Goal: Task Accomplishment & Management: Manage account settings

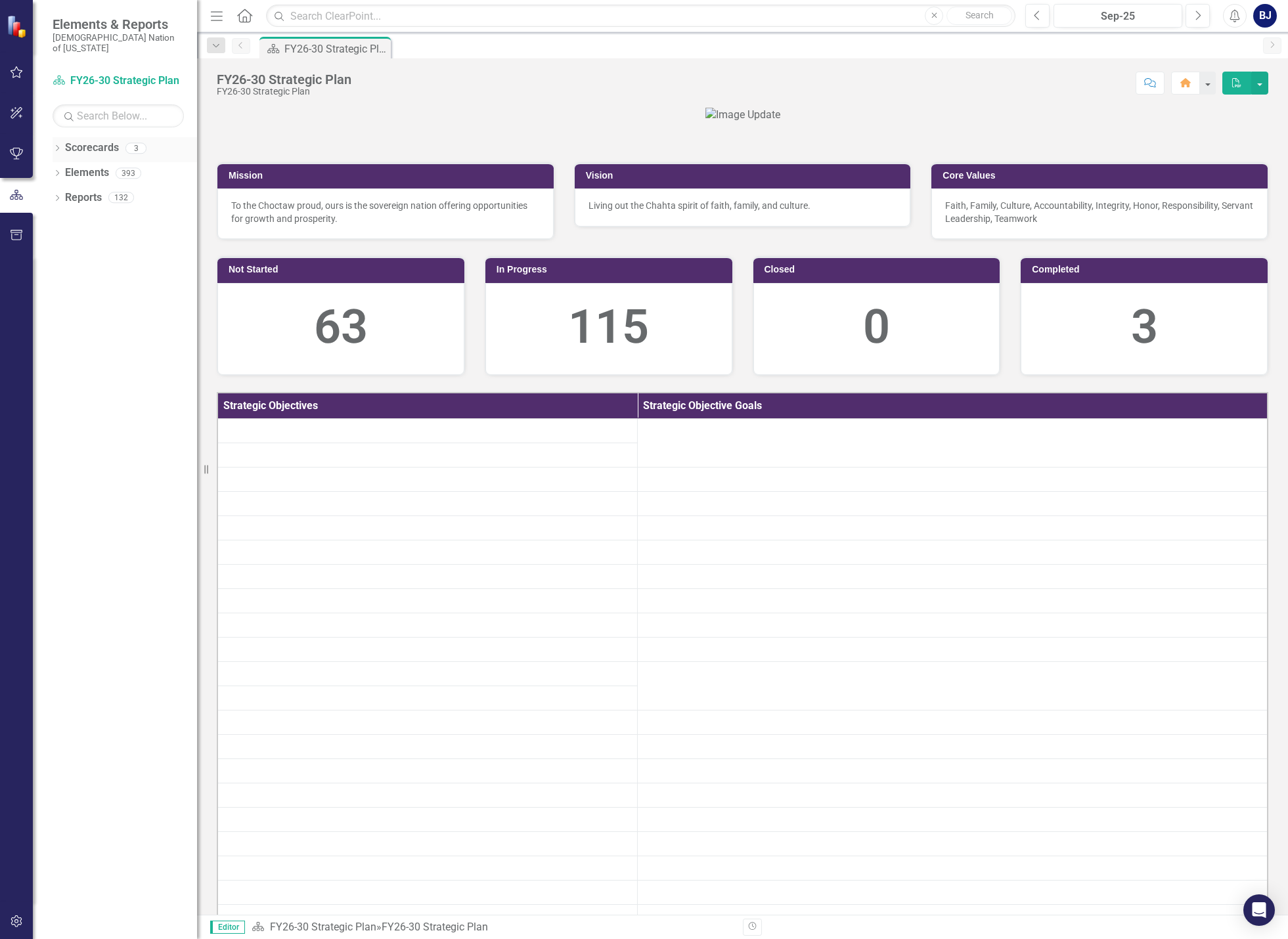
click at [67, 143] on link "Scorecards" at bounding box center [92, 148] width 54 height 15
click at [10, 76] on icon "button" at bounding box center [17, 71] width 14 height 10
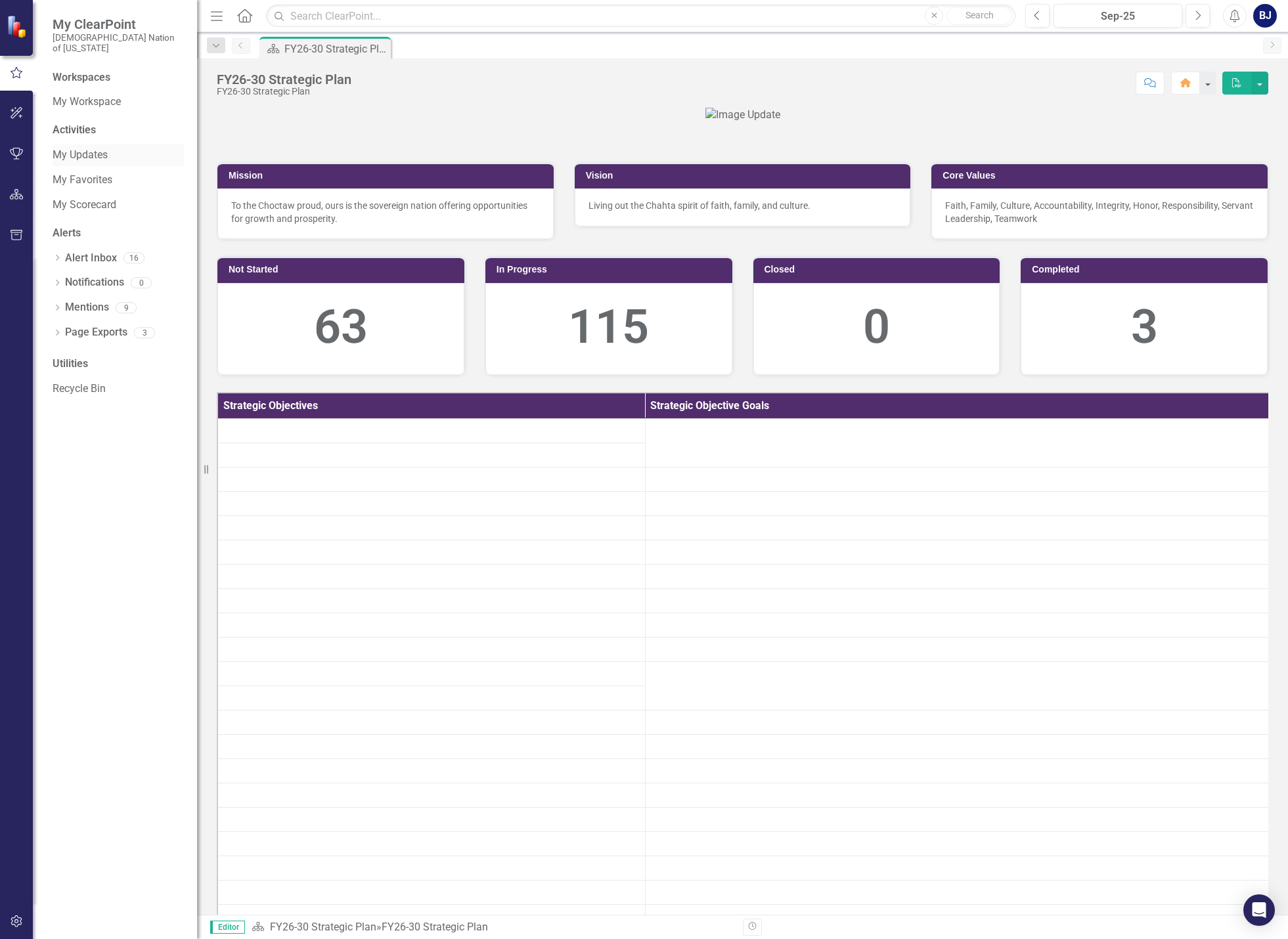
click at [78, 148] on link "My Updates" at bounding box center [119, 155] width 132 height 15
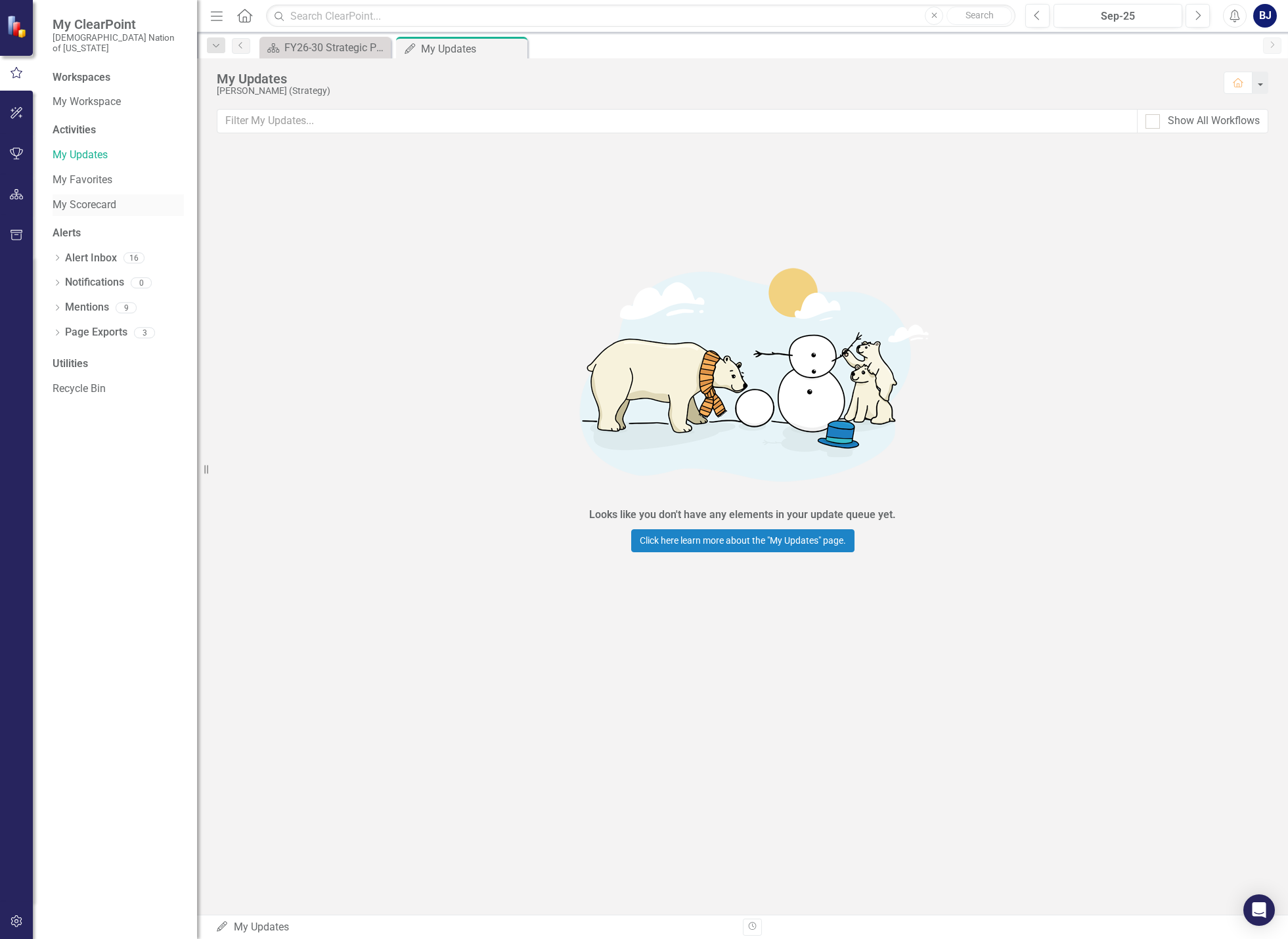
click at [71, 198] on link "My Scorecard" at bounding box center [119, 205] width 132 height 15
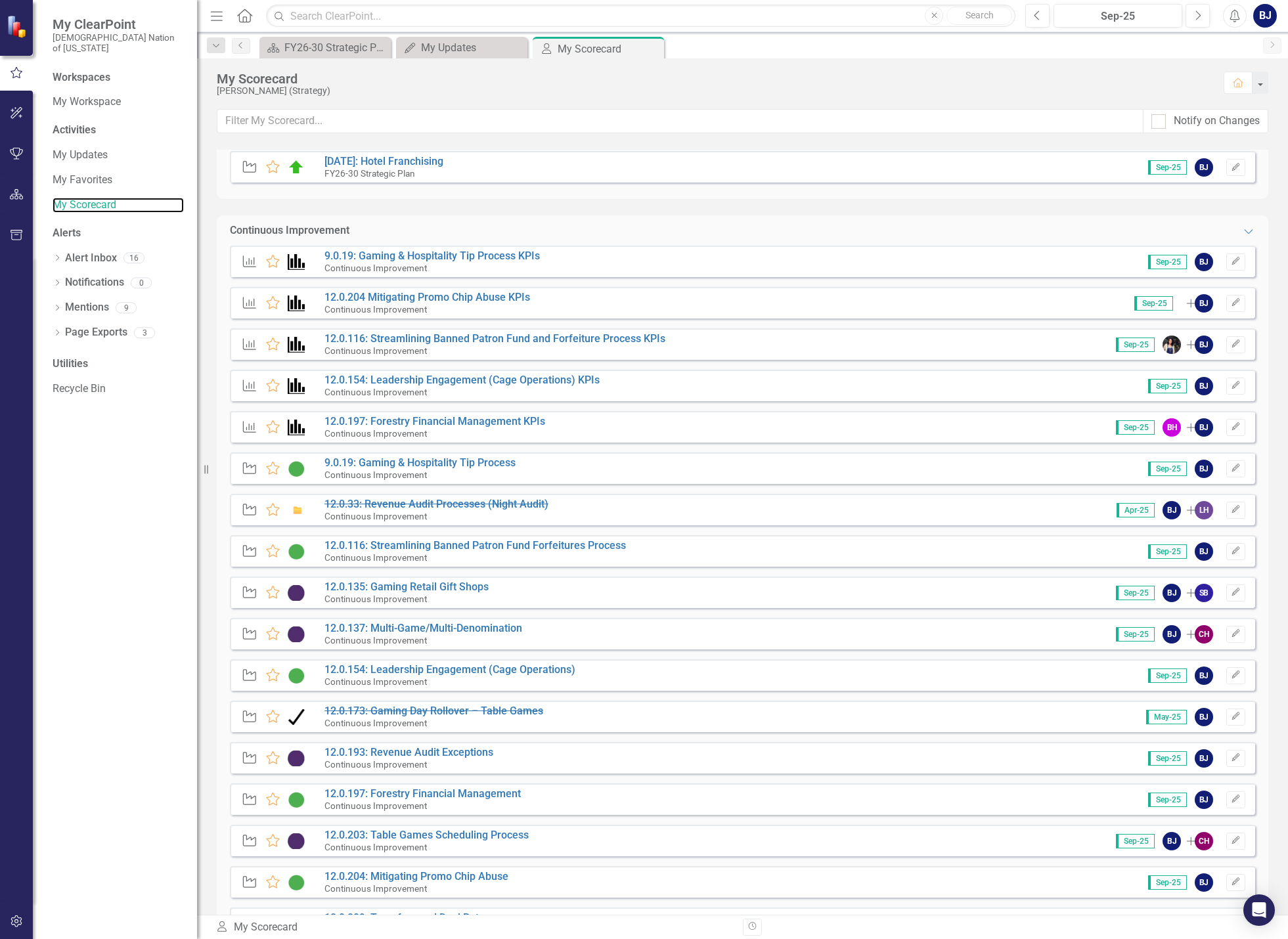
scroll to position [583, 0]
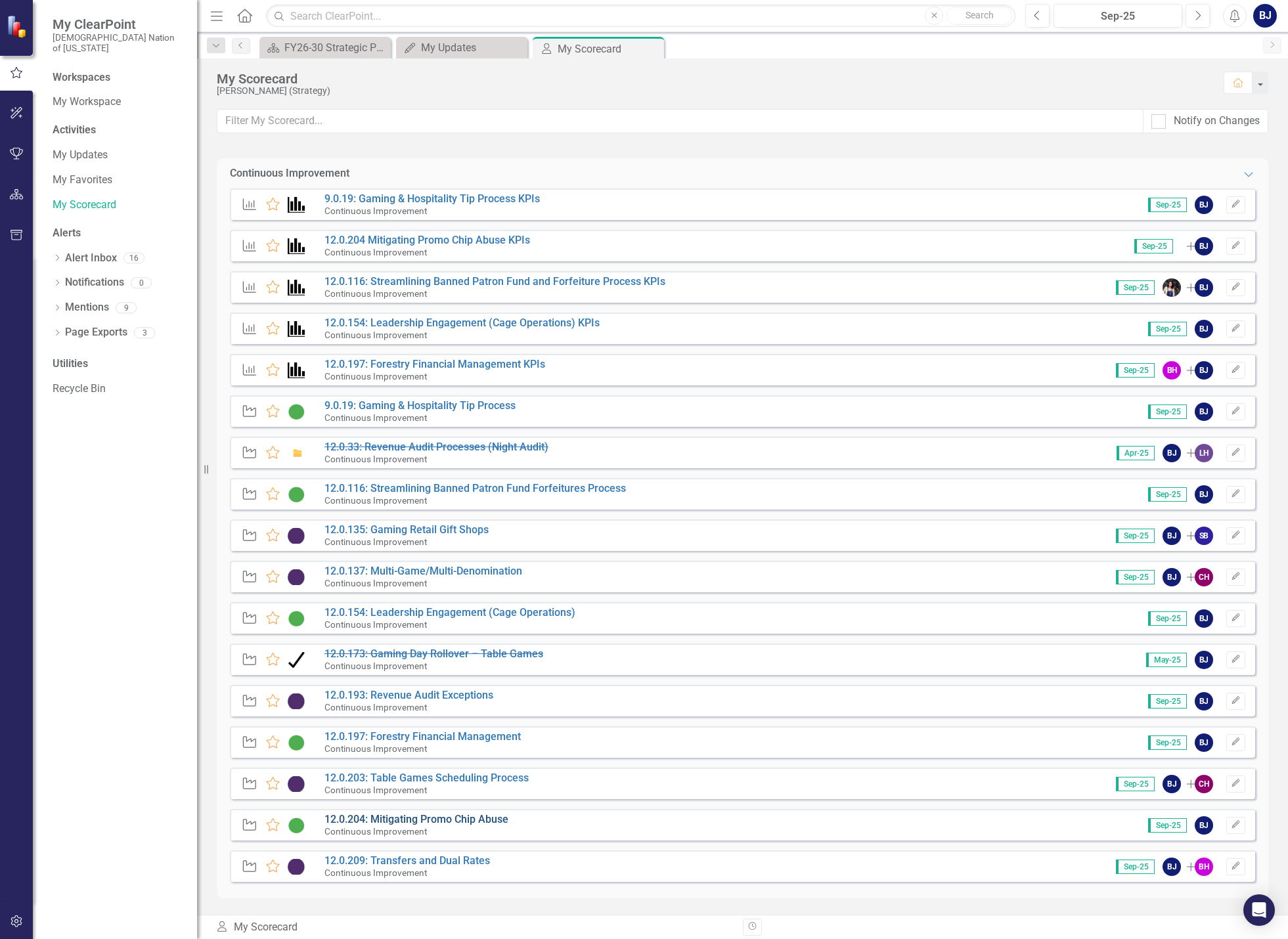
click at [457, 820] on link "12.0.204: Mitigating Promo Chip Abuse" at bounding box center [417, 818] width 184 height 12
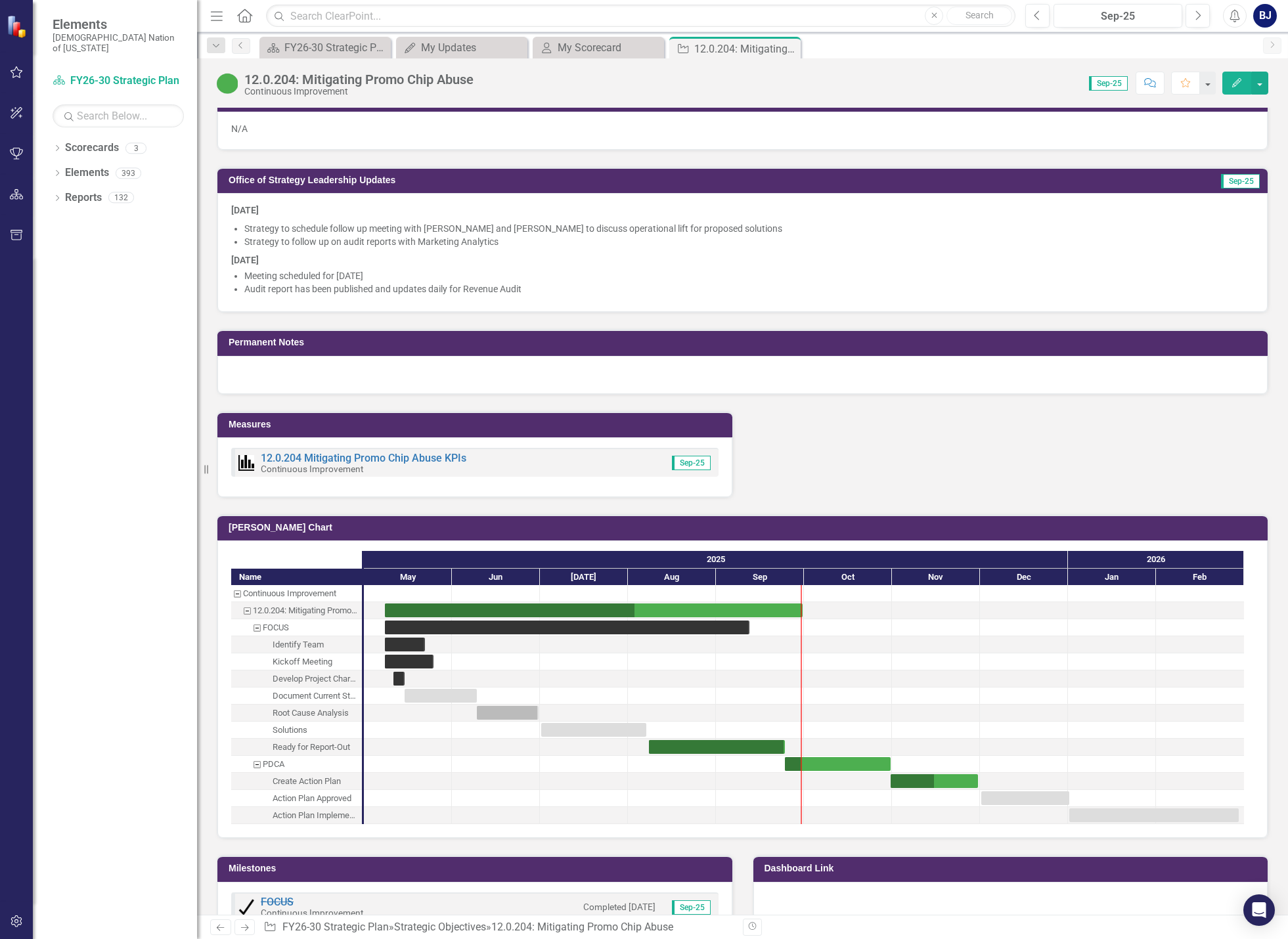
scroll to position [1117, 0]
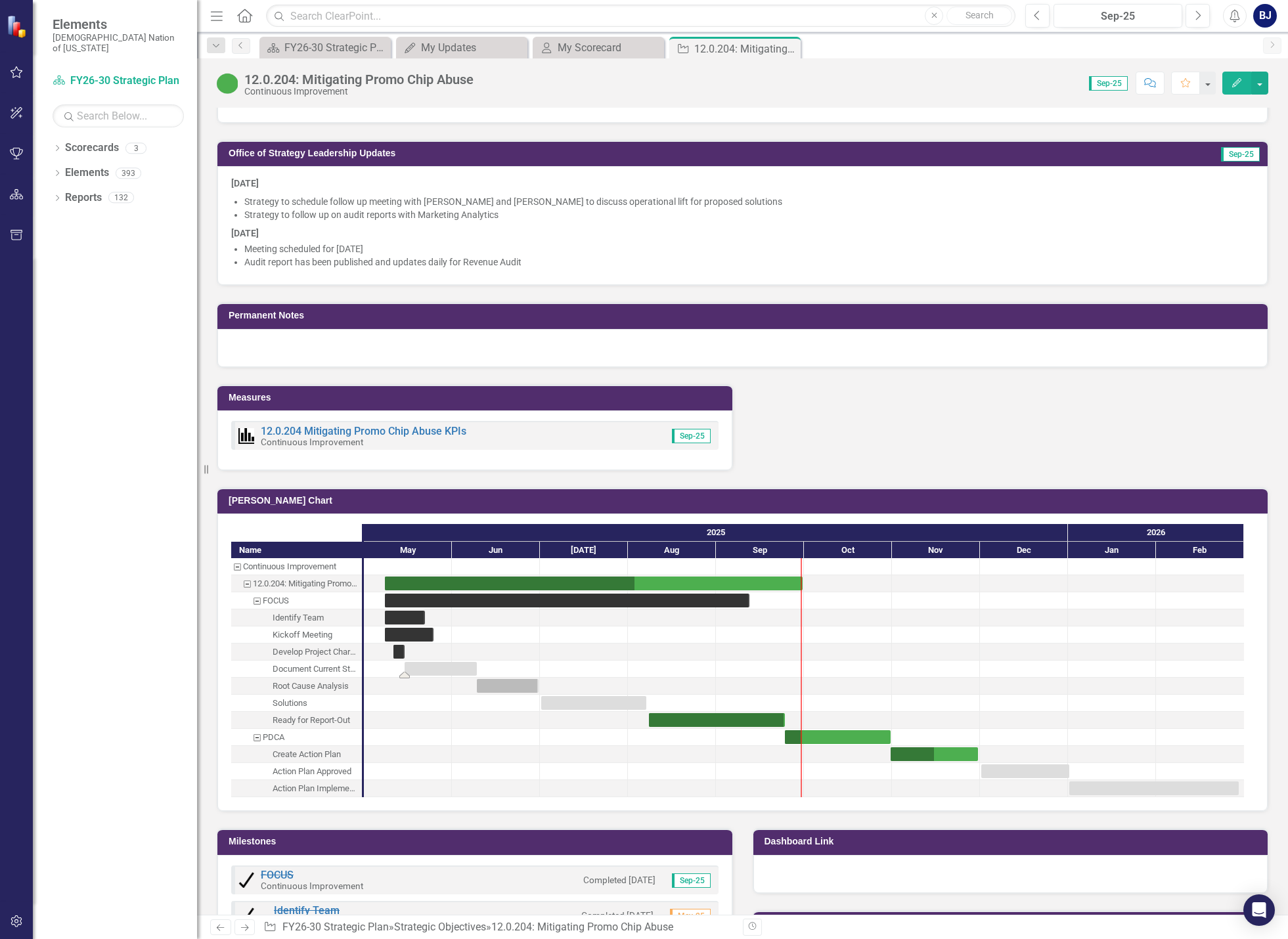
drag, startPoint x: 452, startPoint y: 669, endPoint x: 433, endPoint y: 670, distance: 19.0
click at [433, 670] on div "Task: Start date: 2025-05-15 End date: 2025-06-09" at bounding box center [441, 669] width 72 height 14
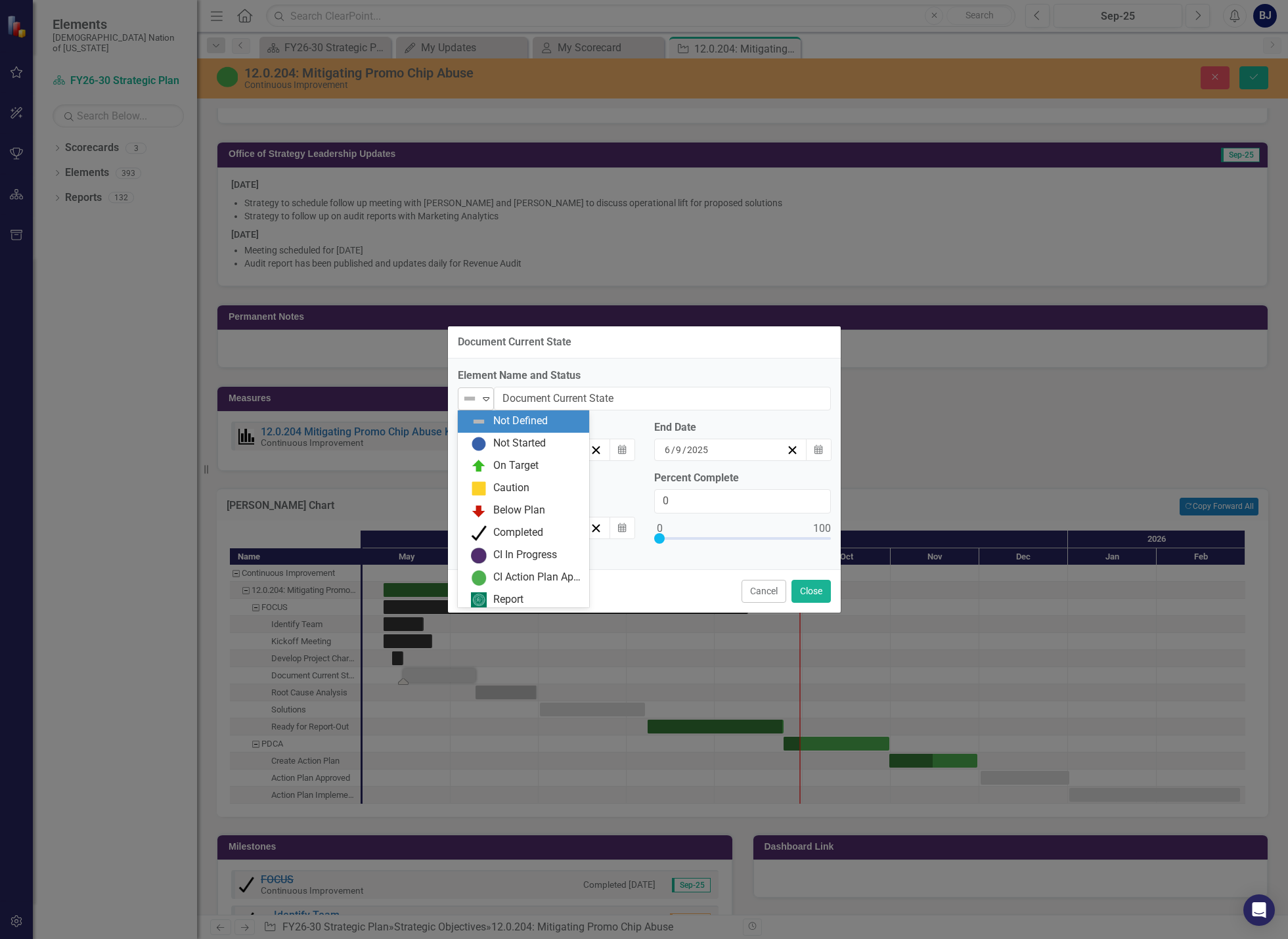
click at [483, 400] on icon "Expand" at bounding box center [486, 398] width 13 height 10
click at [490, 532] on div "Completed" at bounding box center [526, 533] width 110 height 16
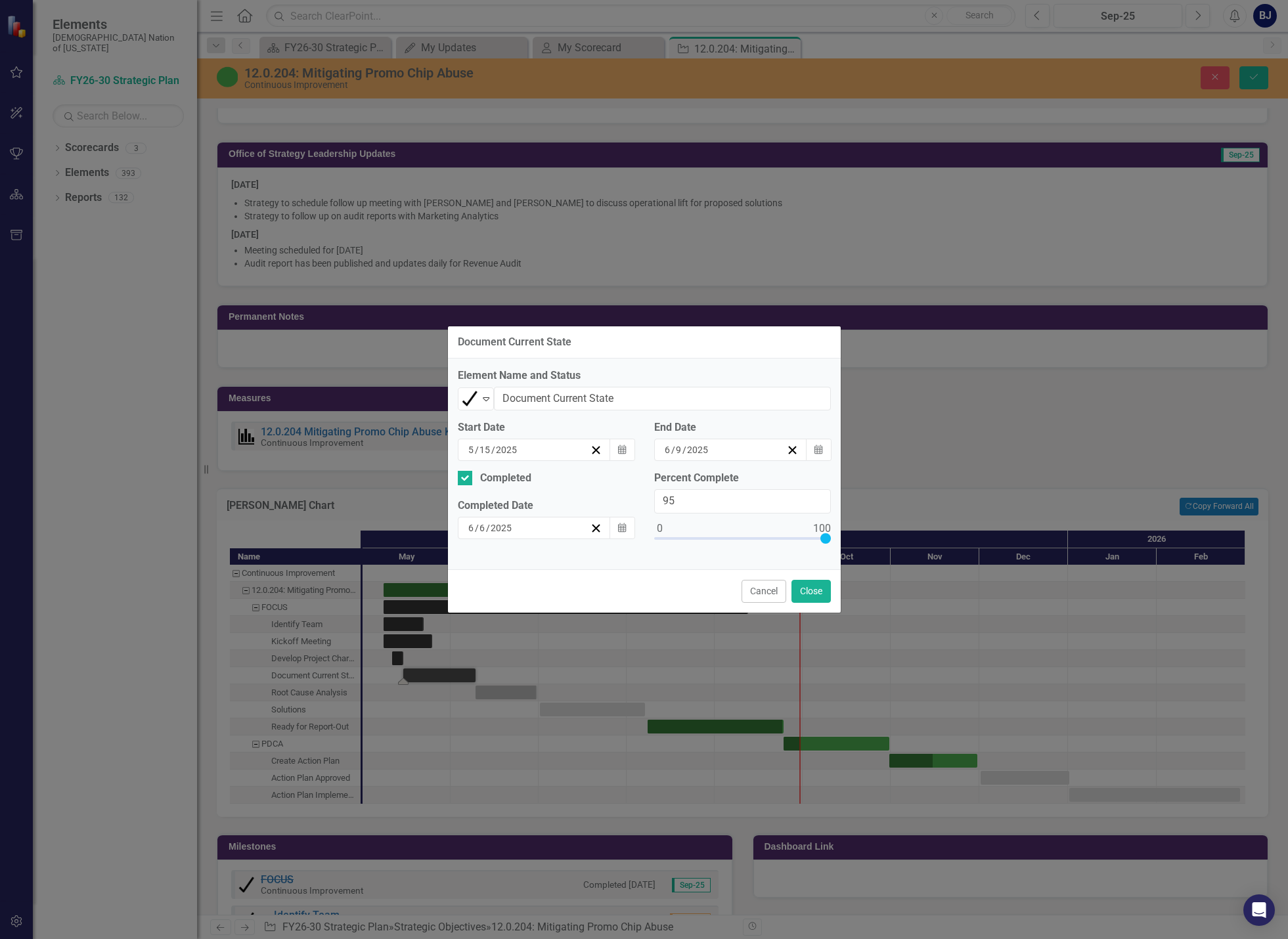
type input "100"
drag, startPoint x: 656, startPoint y: 536, endPoint x: 829, endPoint y: 547, distance: 173.3
click at [831, 540] on div "Percent Complete 100" at bounding box center [742, 516] width 197 height 89
click at [816, 584] on button "Close" at bounding box center [811, 591] width 39 height 23
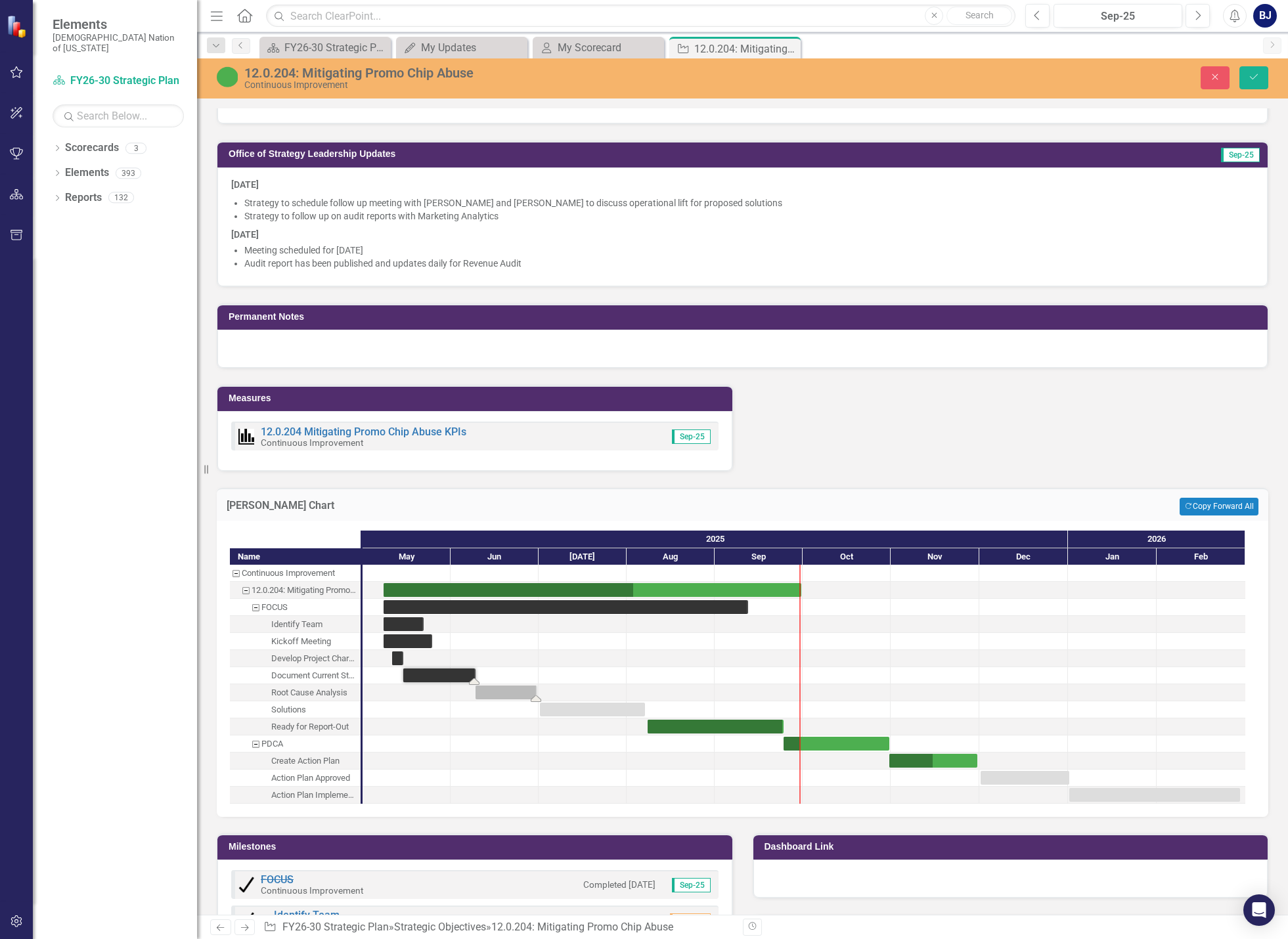
click at [508, 694] on div "Task: Start date: 2025-06-09 End date: 2025-06-30" at bounding box center [507, 692] width 62 height 14
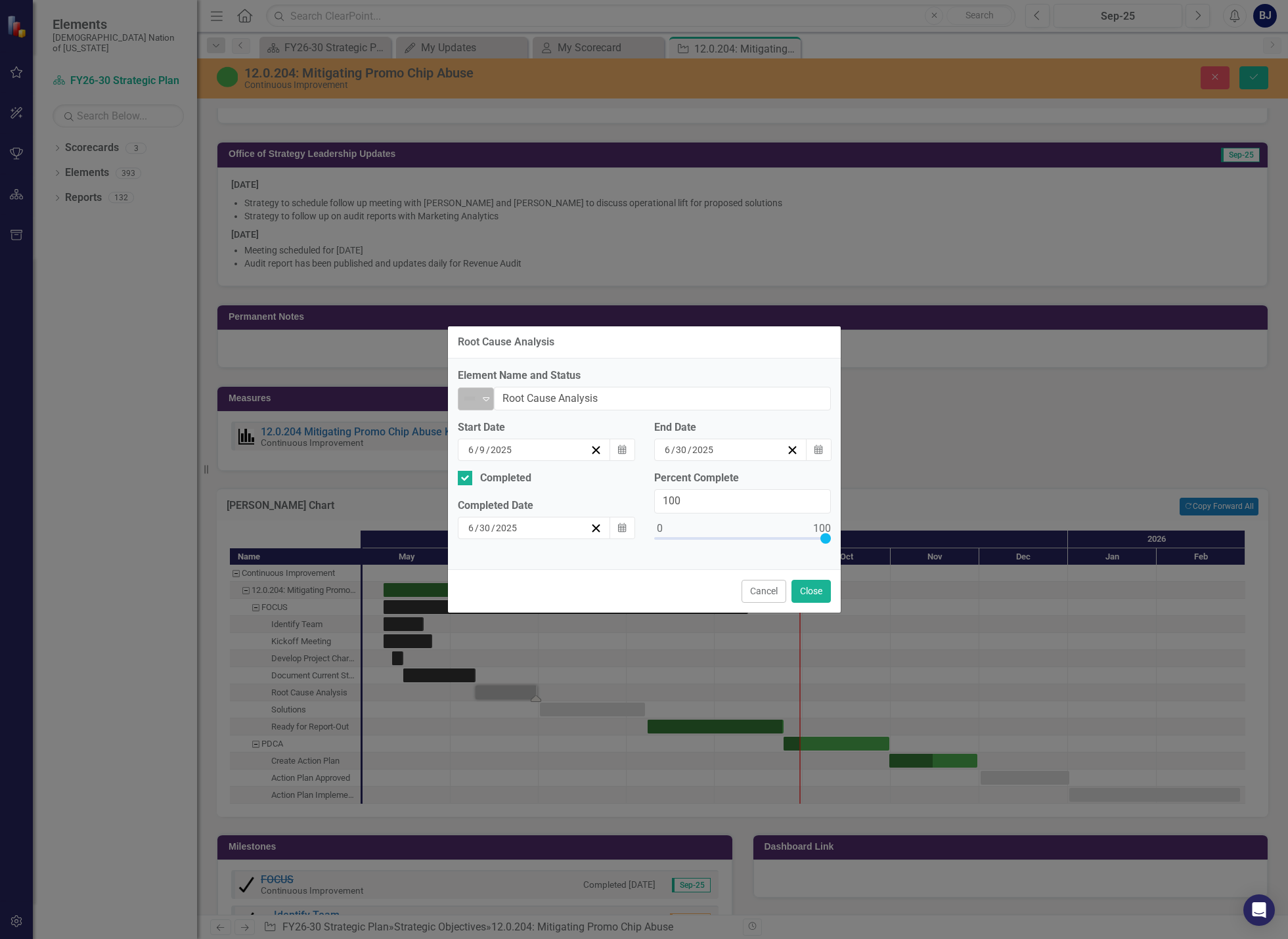
click at [483, 404] on icon "Expand" at bounding box center [486, 398] width 13 height 10
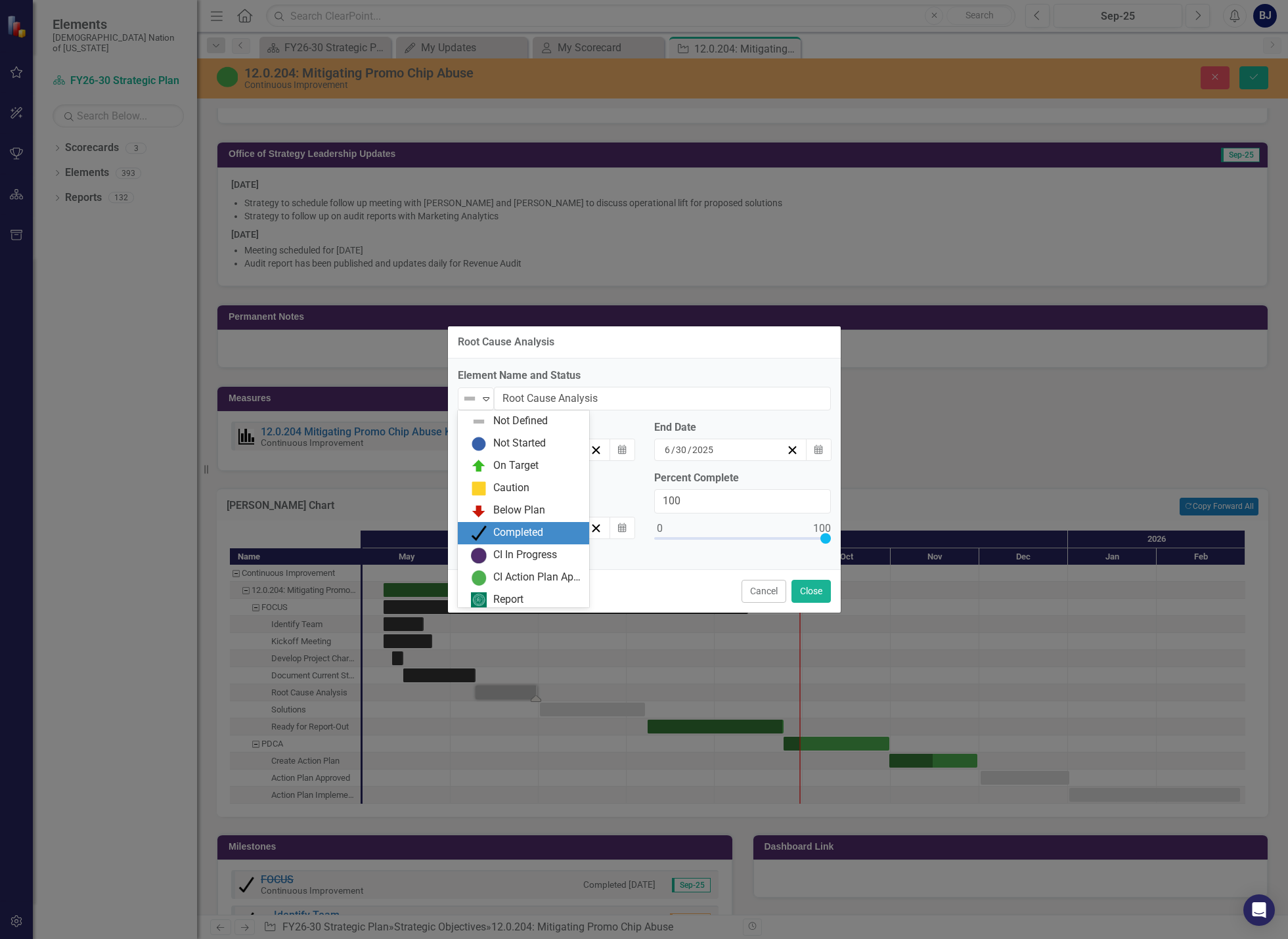
click at [484, 534] on img at bounding box center [479, 533] width 16 height 16
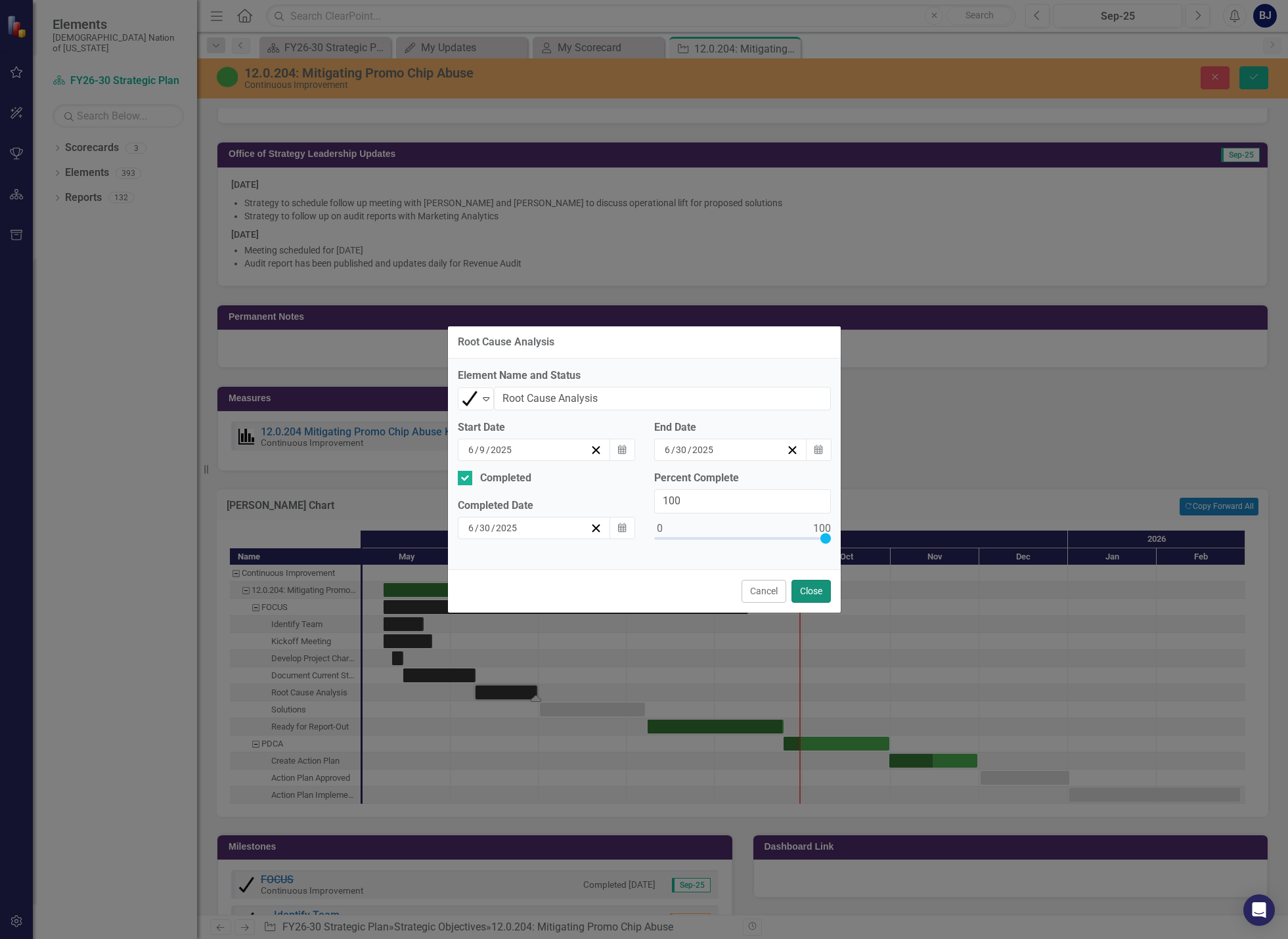
click at [809, 596] on button "Close" at bounding box center [811, 591] width 39 height 23
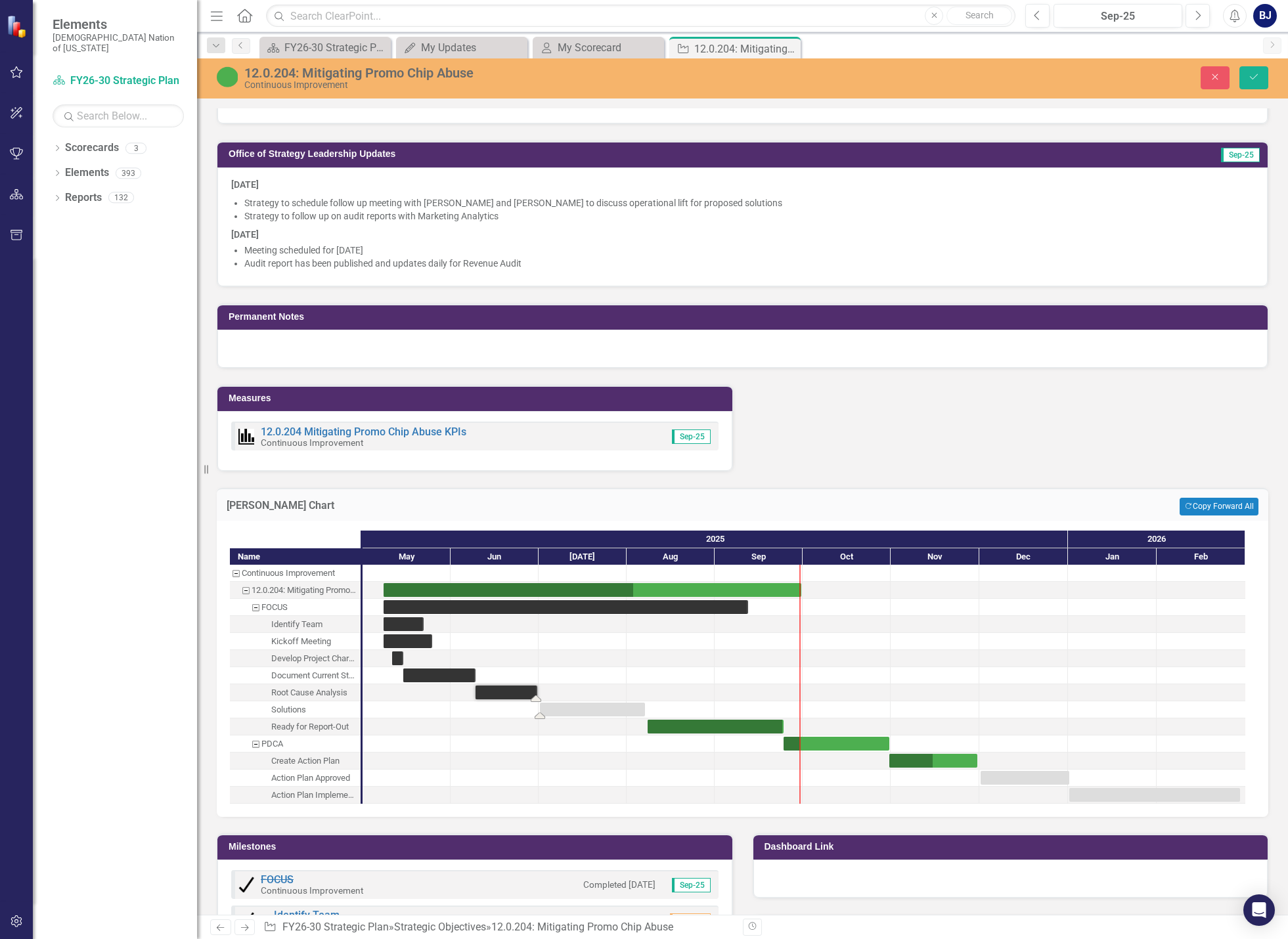
click at [619, 707] on div "Task: Start date: 2025-07-01 End date: 2025-08-07" at bounding box center [592, 710] width 105 height 14
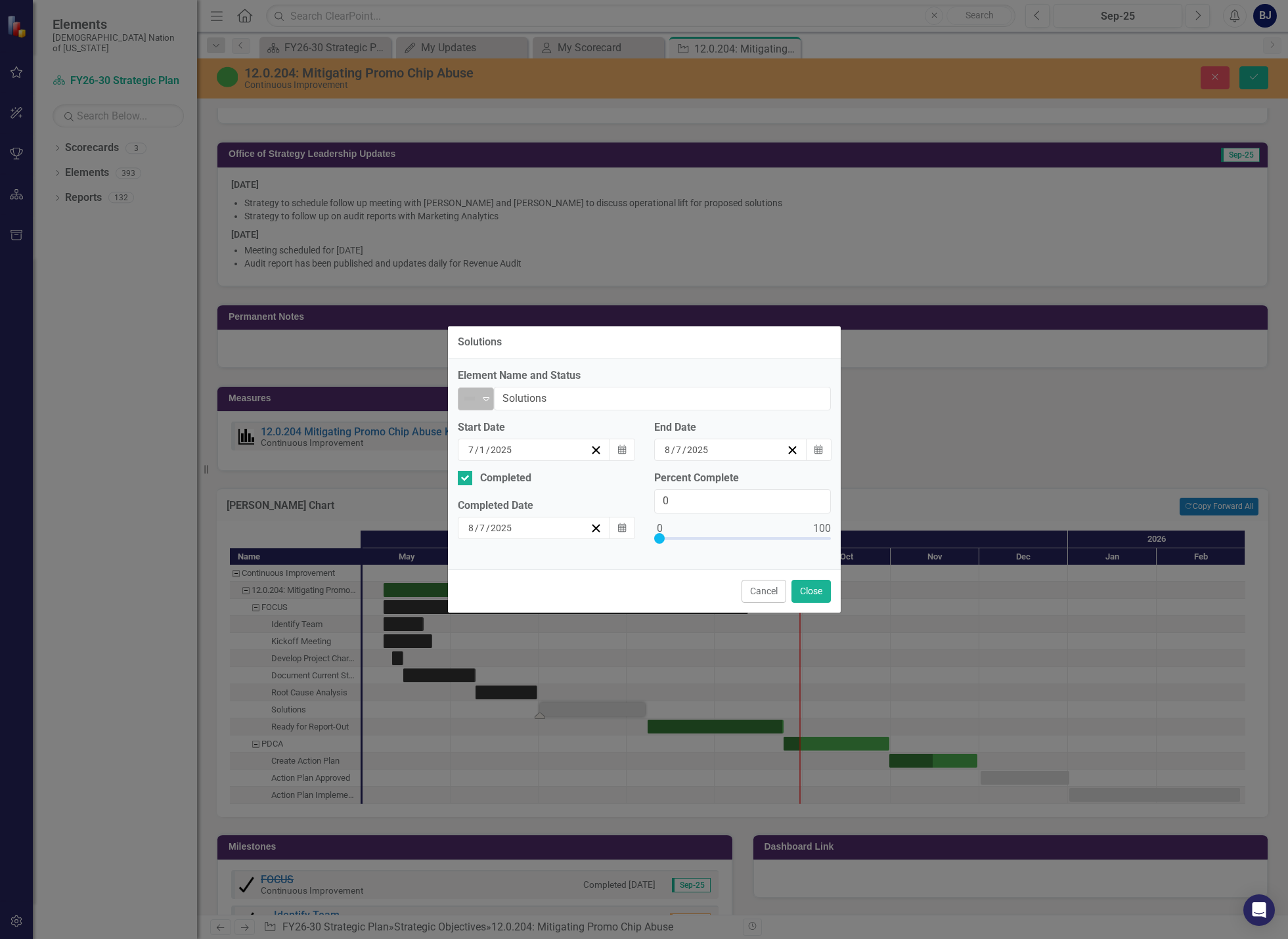
click at [476, 404] on img at bounding box center [470, 398] width 16 height 16
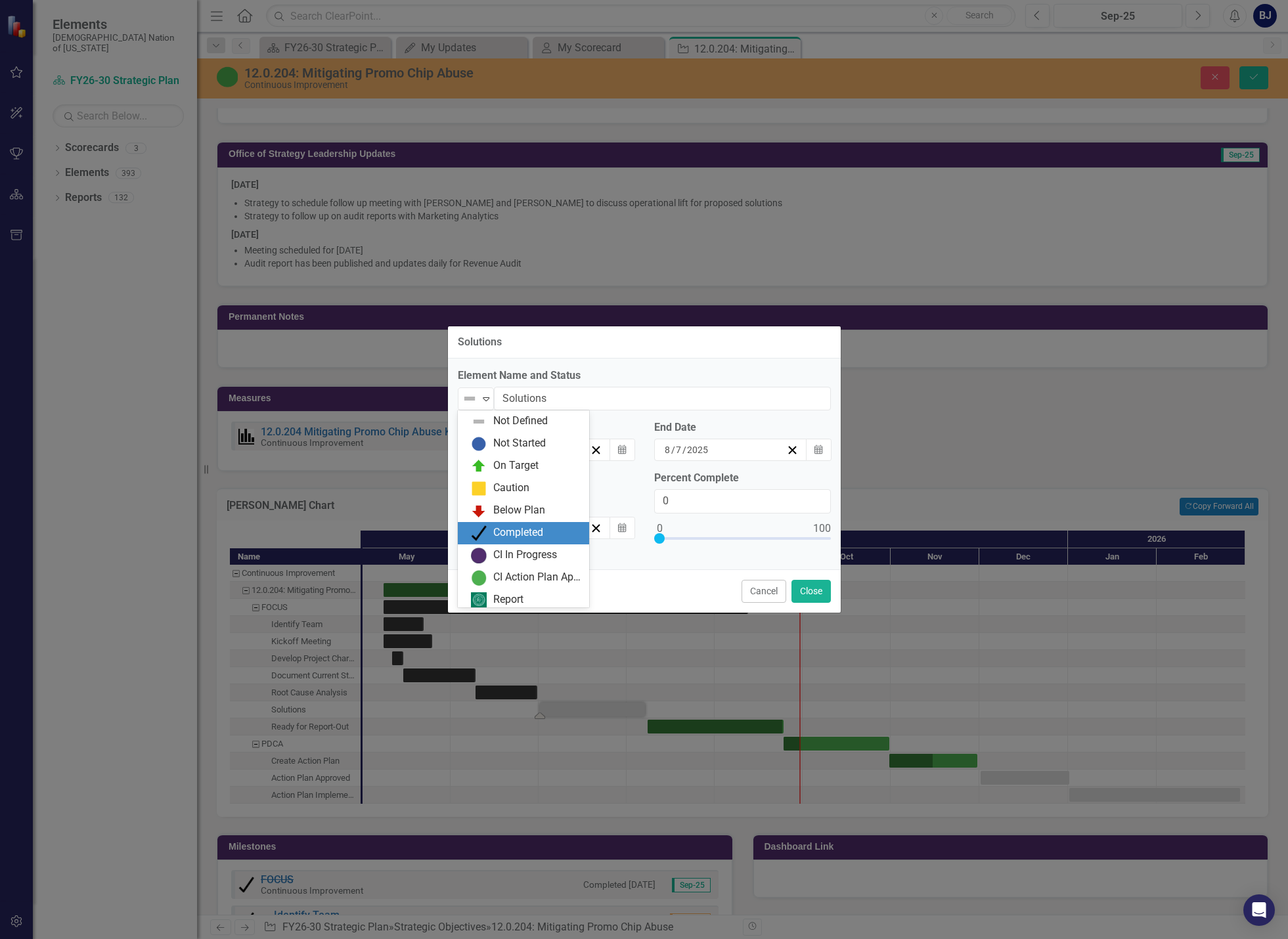
click at [503, 525] on div "Completed" at bounding box center [519, 533] width 50 height 15
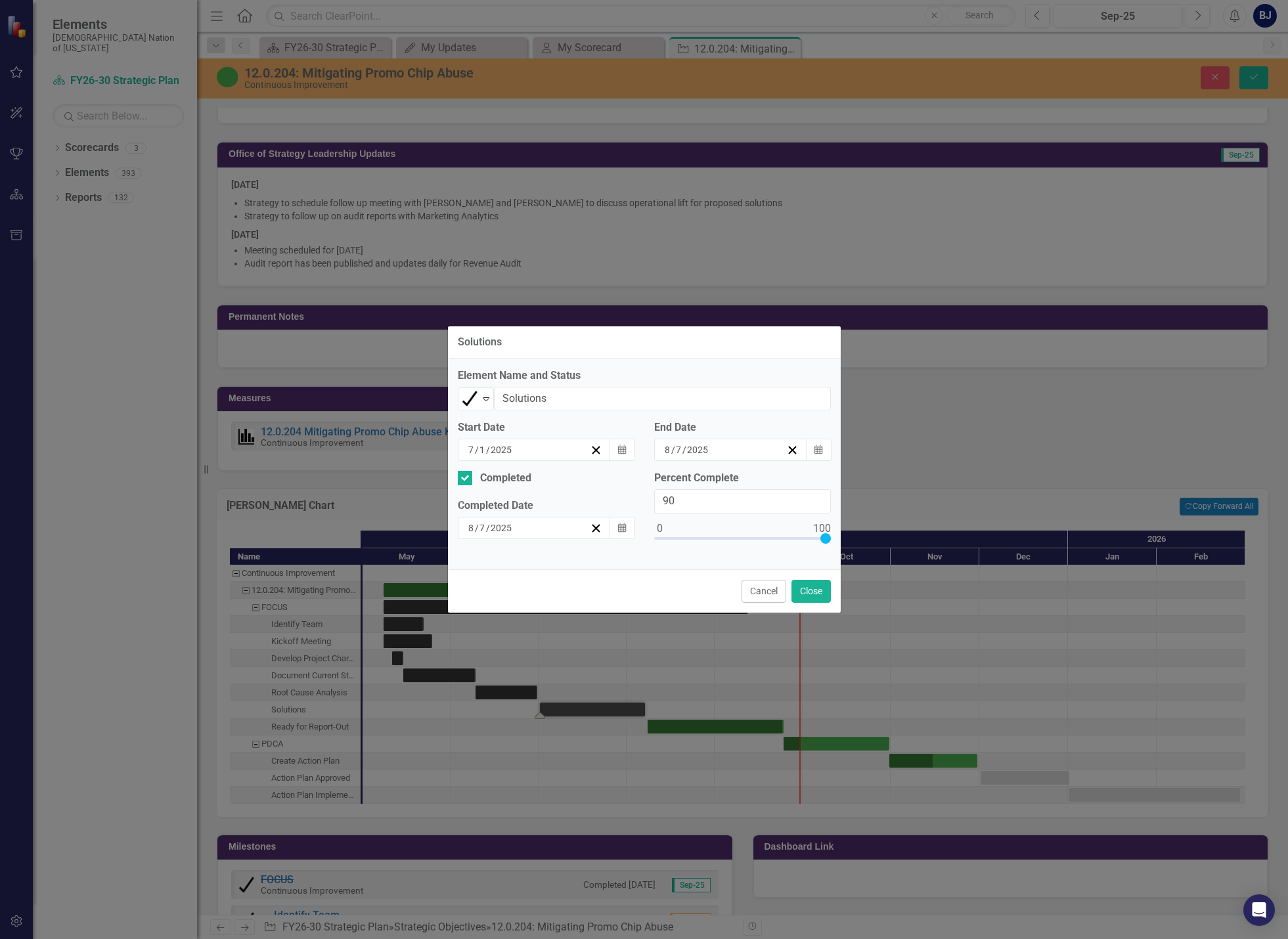
type input "100"
drag, startPoint x: 659, startPoint y: 538, endPoint x: 898, endPoint y: 563, distance: 240.3
click at [898, 562] on div "Solutions Element Name and Status Completed Expand Solutions Start Date [DATE] …" at bounding box center [644, 470] width 1288 height 939
click at [821, 585] on button "Close" at bounding box center [811, 591] width 39 height 23
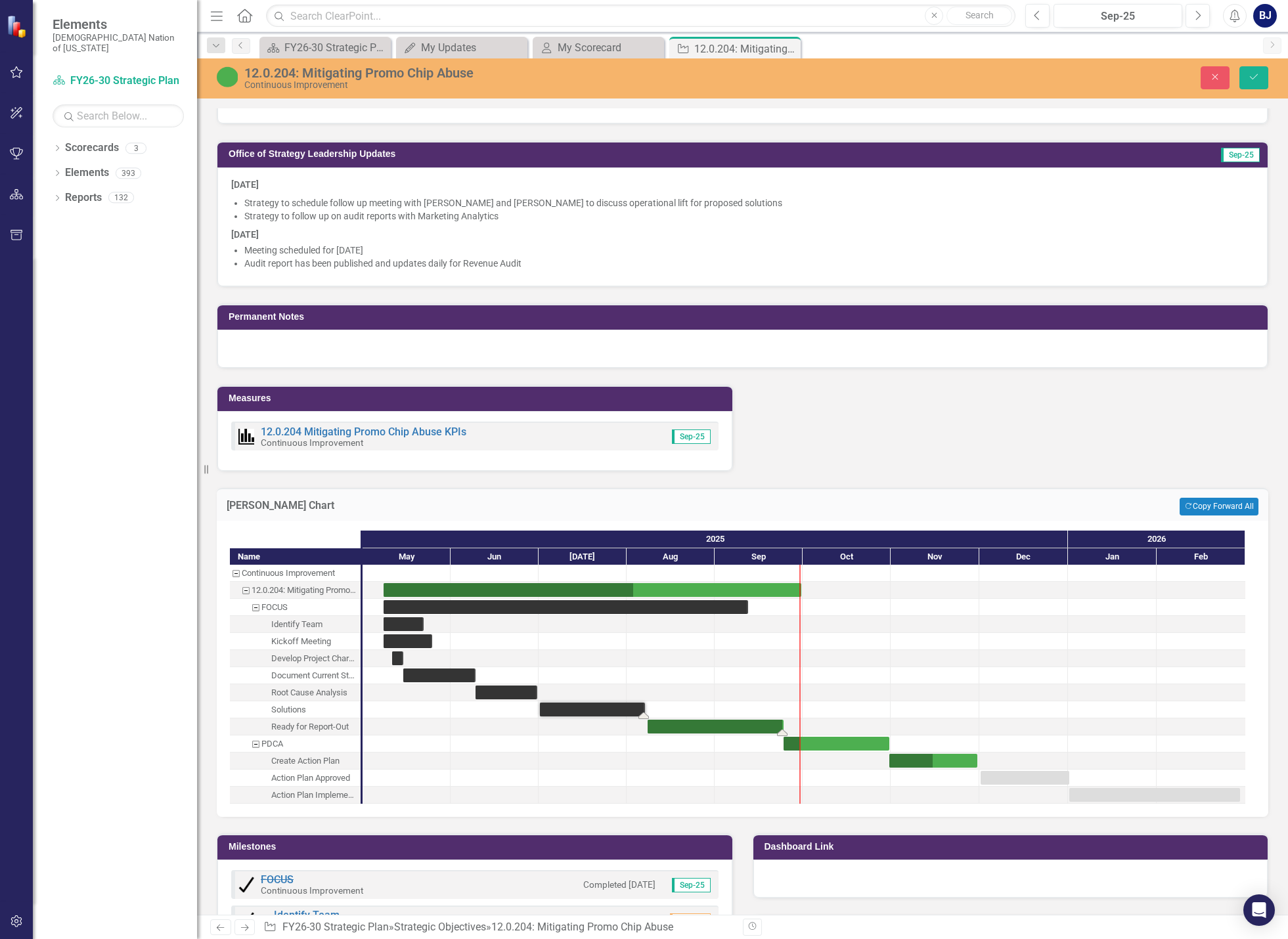
click at [719, 730] on div "Task: Start date: 2025-08-08 End date: 2025-09-24" at bounding box center [715, 727] width 136 height 14
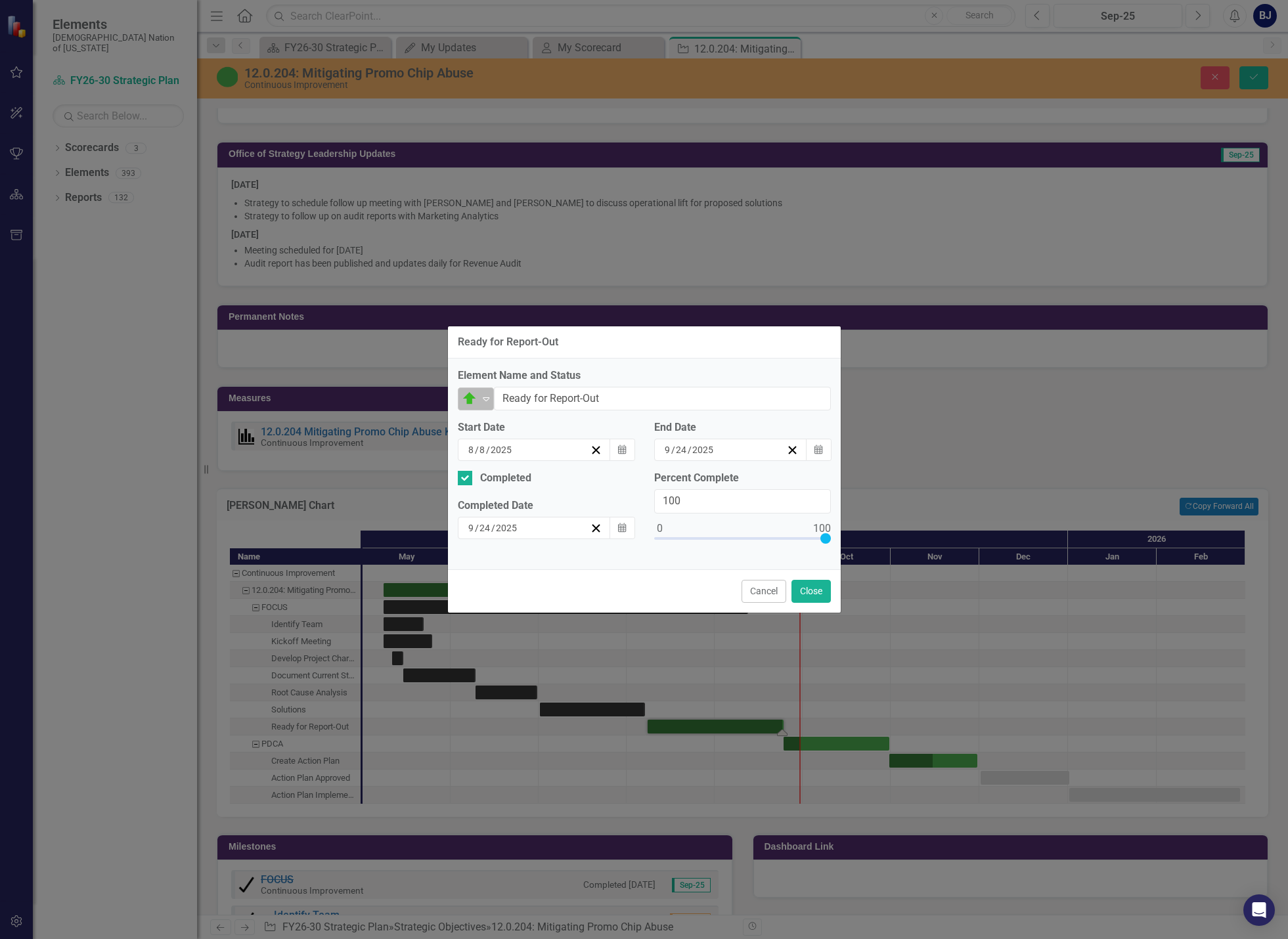
click at [477, 405] on img at bounding box center [470, 398] width 16 height 16
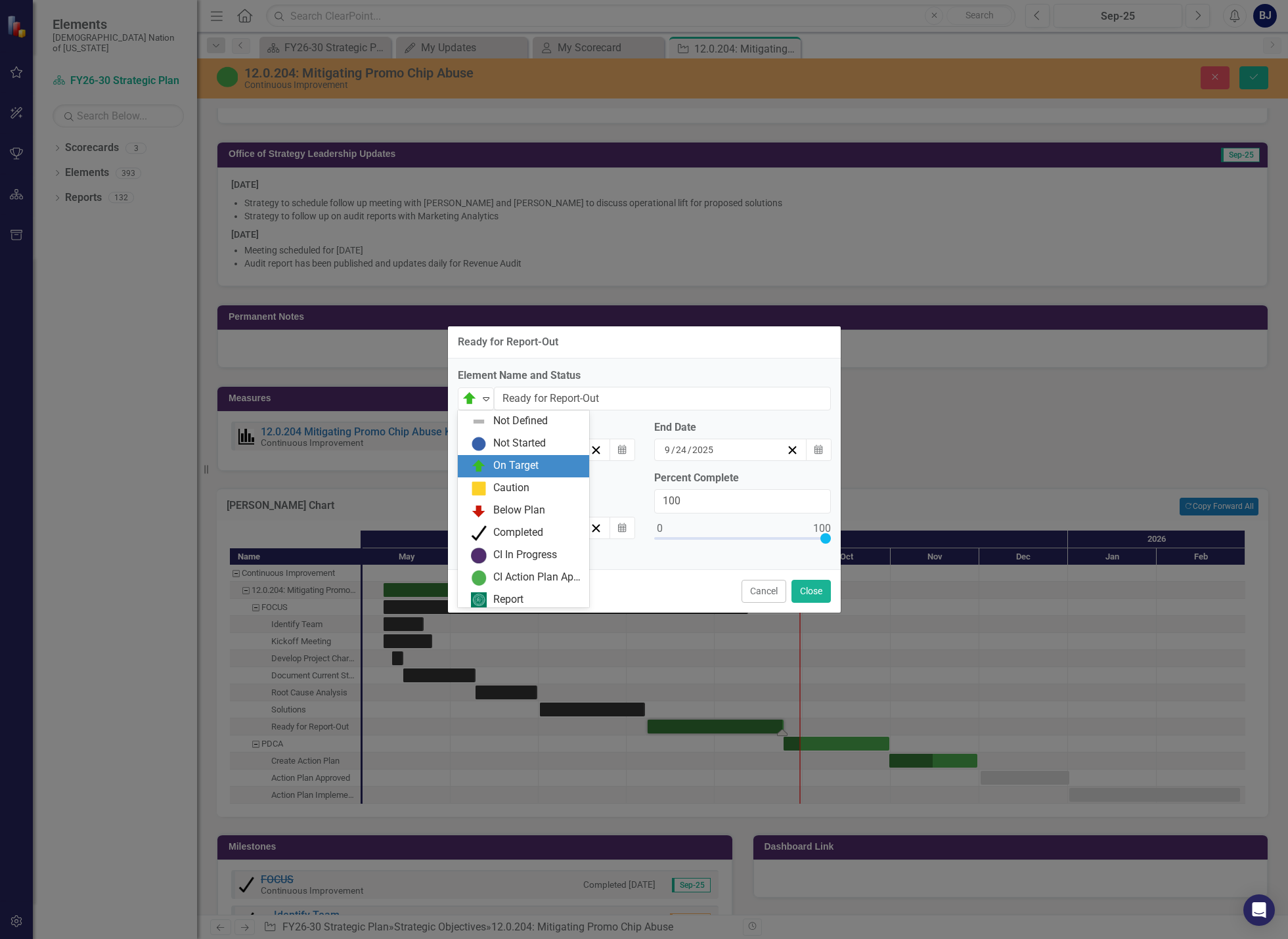
scroll to position [4, 0]
click at [474, 522] on img at bounding box center [479, 529] width 16 height 16
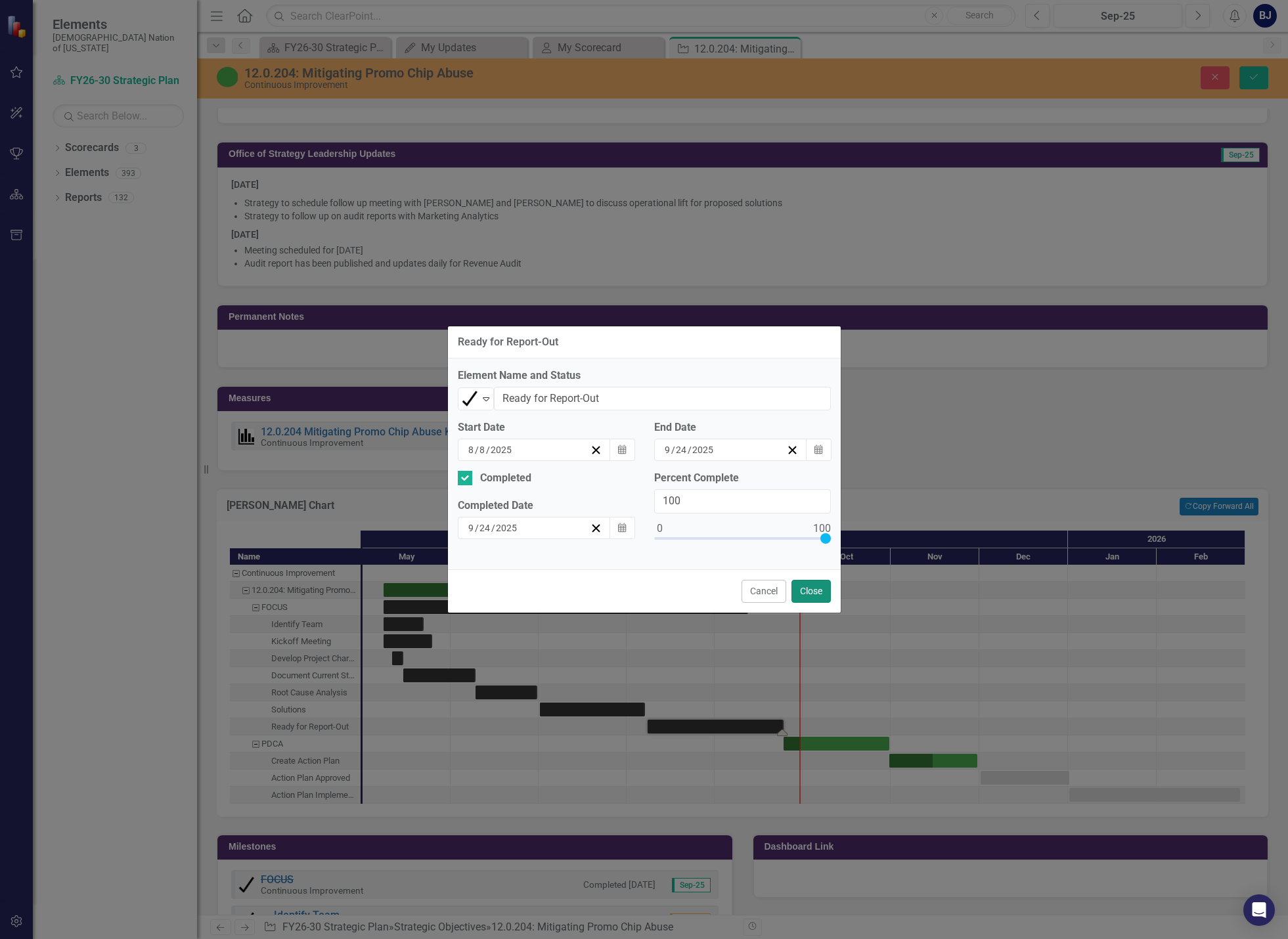
click at [818, 591] on button "Close" at bounding box center [811, 591] width 39 height 23
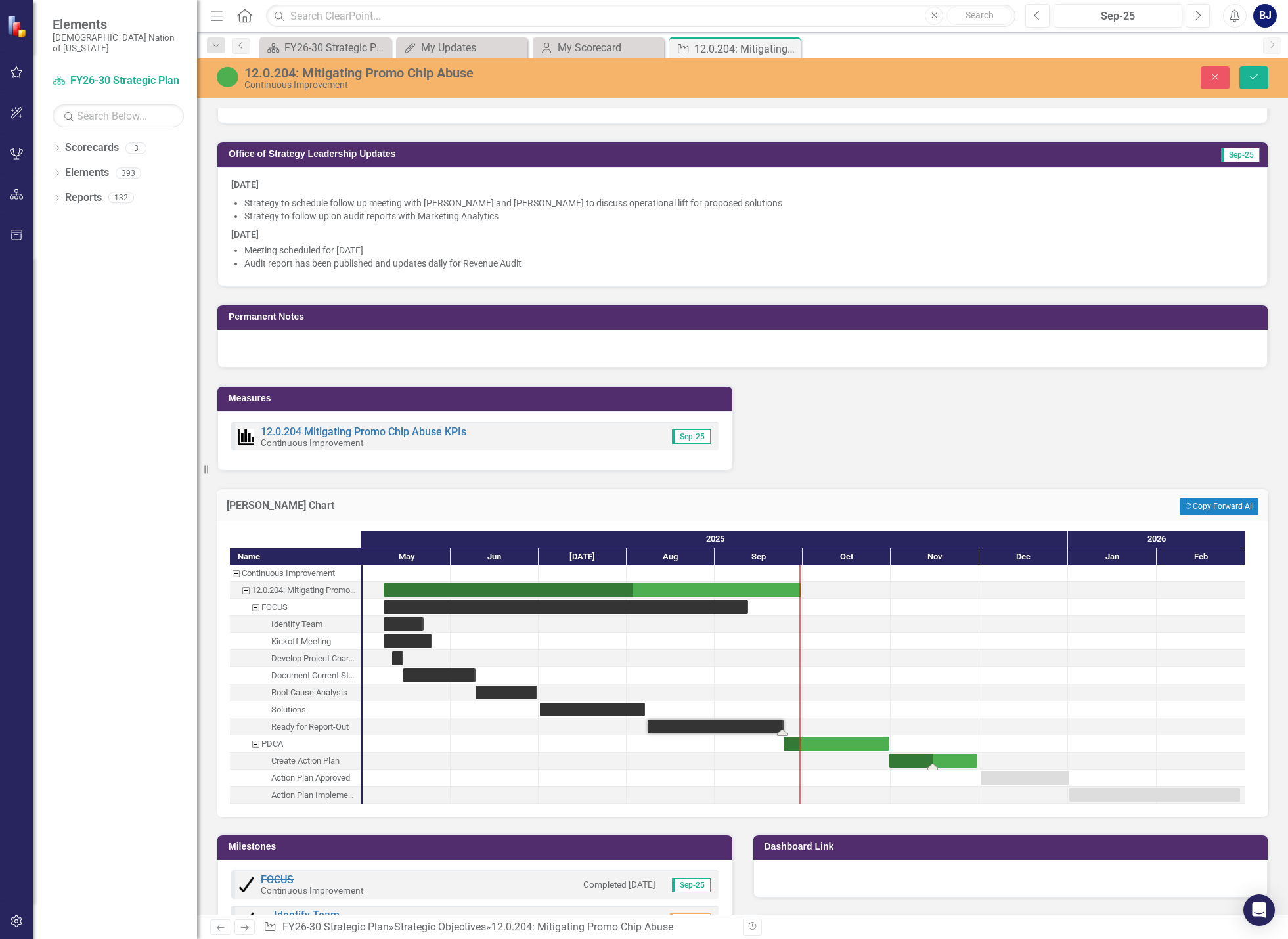
click at [904, 765] on div "Task: Start date: 2025-10-31 End date: 2025-11-30" at bounding box center [934, 761] width 88 height 14
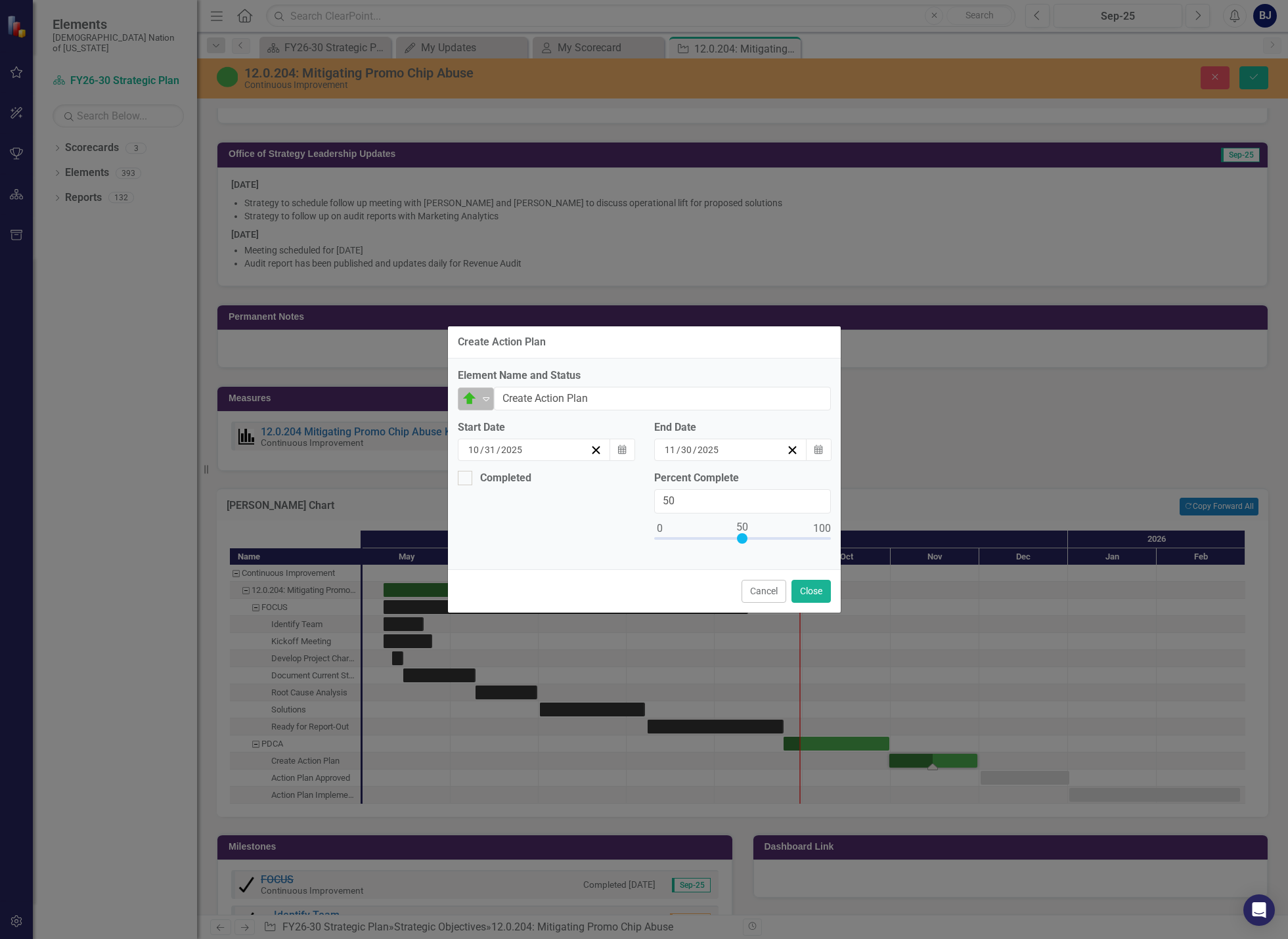
click at [482, 396] on icon "Expand" at bounding box center [486, 398] width 13 height 10
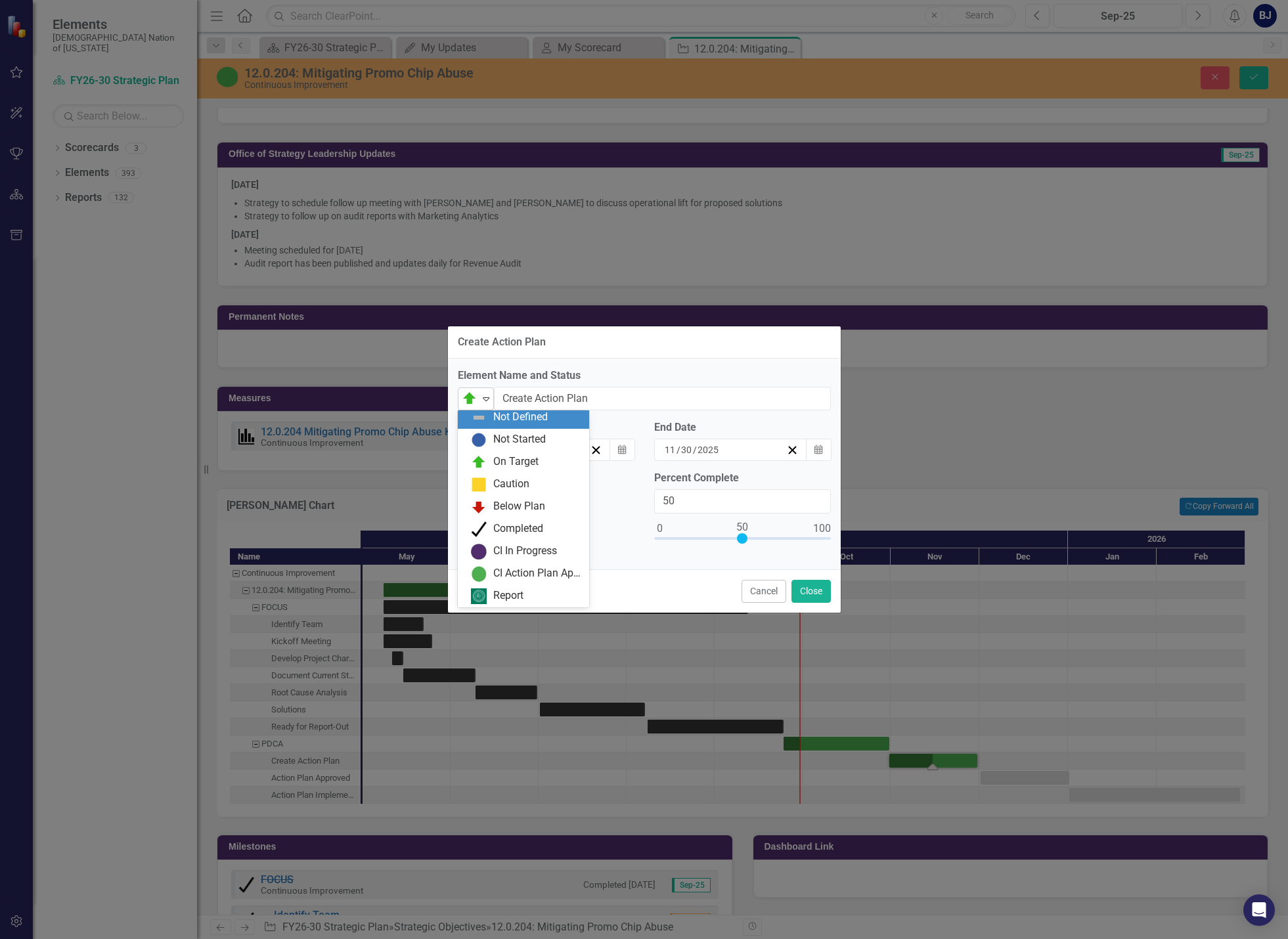
click at [483, 402] on icon "Expand" at bounding box center [486, 398] width 13 height 10
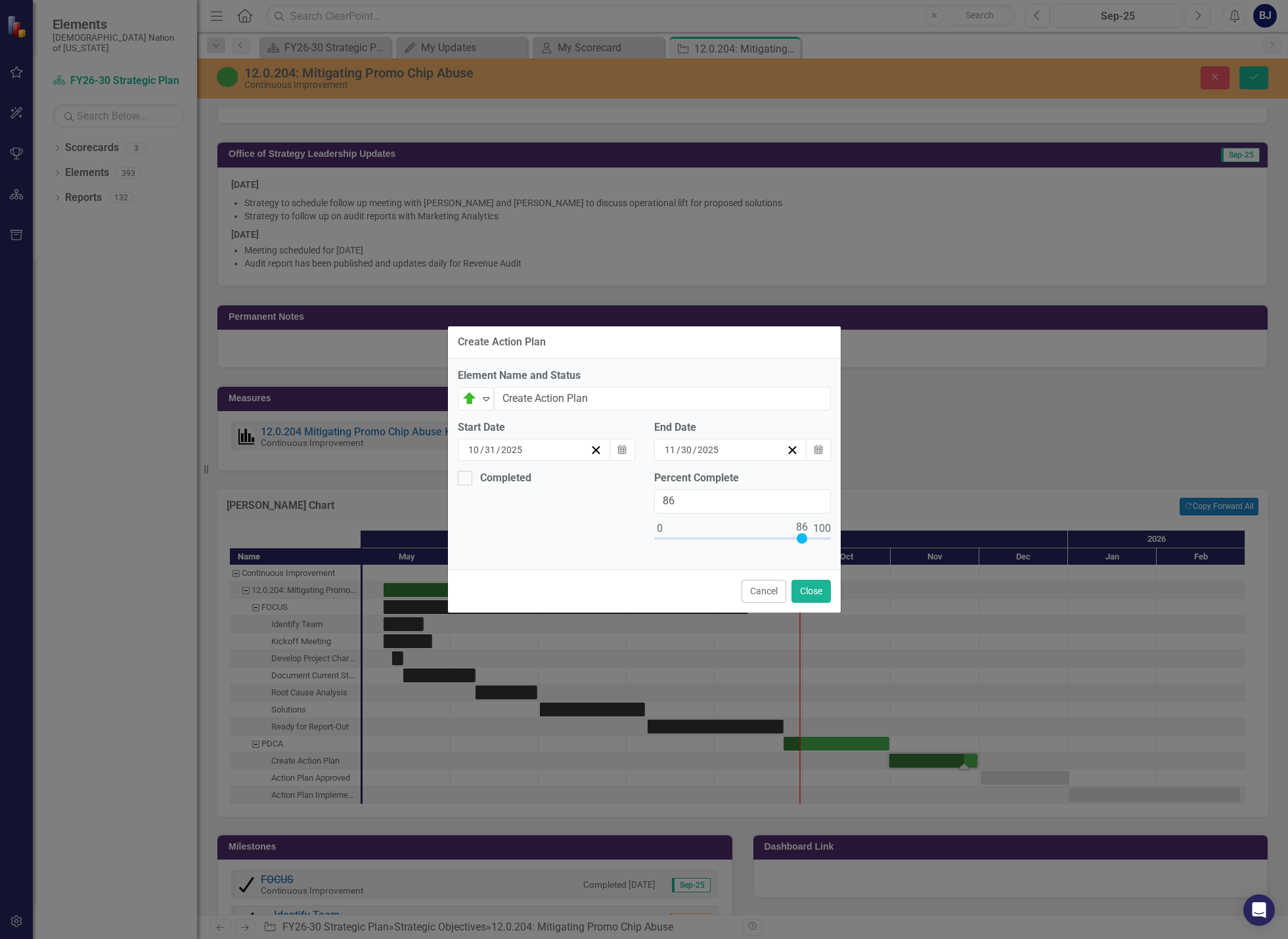
drag, startPoint x: 743, startPoint y: 540, endPoint x: 803, endPoint y: 543, distance: 60.1
click at [803, 543] on div at bounding box center [802, 538] width 10 height 10
click at [703, 505] on input "86" at bounding box center [742, 501] width 176 height 24
type input "0100"
click at [809, 595] on button "Close" at bounding box center [811, 591] width 39 height 23
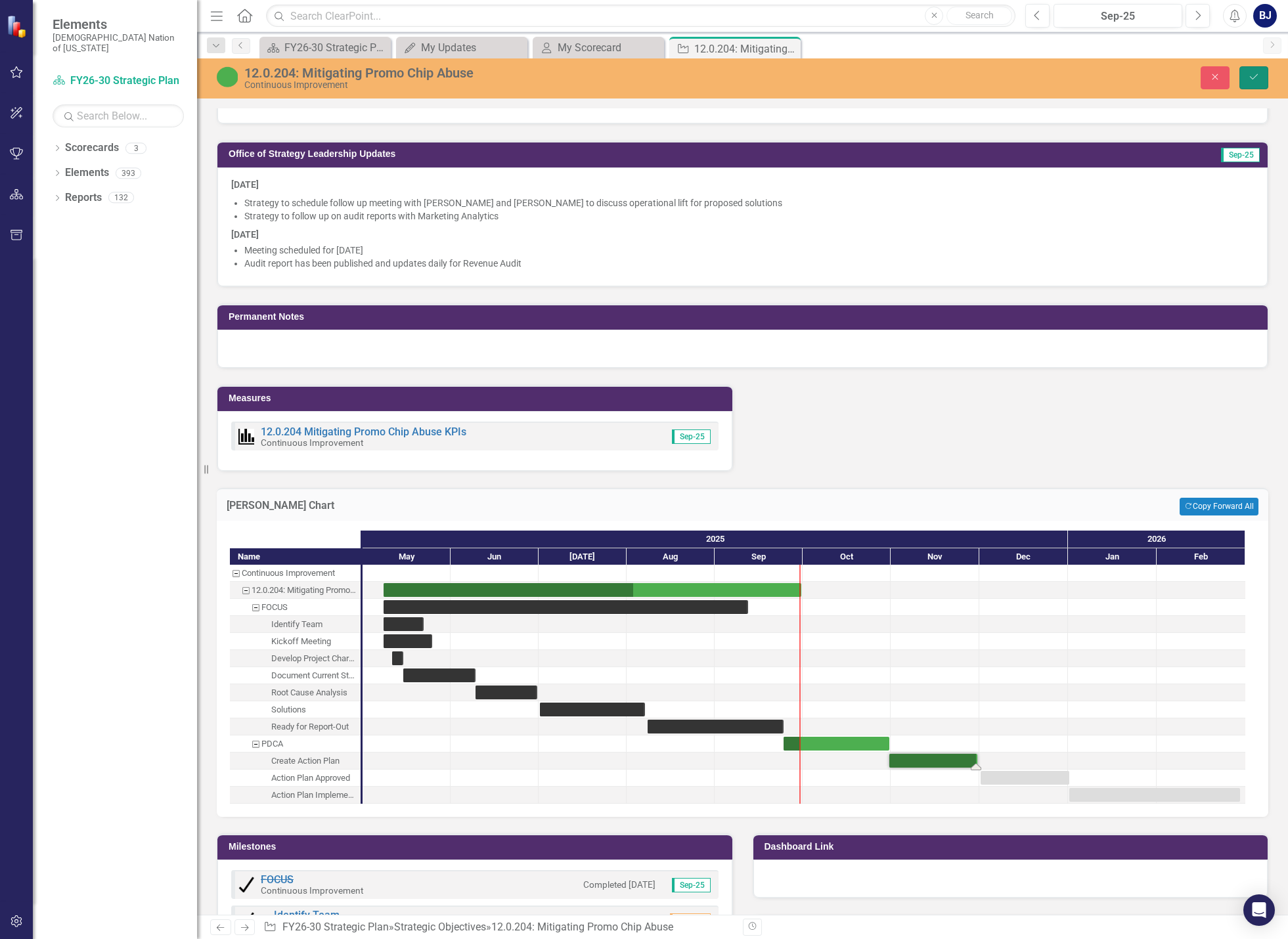
click at [1253, 75] on icon "Save" at bounding box center [1254, 77] width 12 height 9
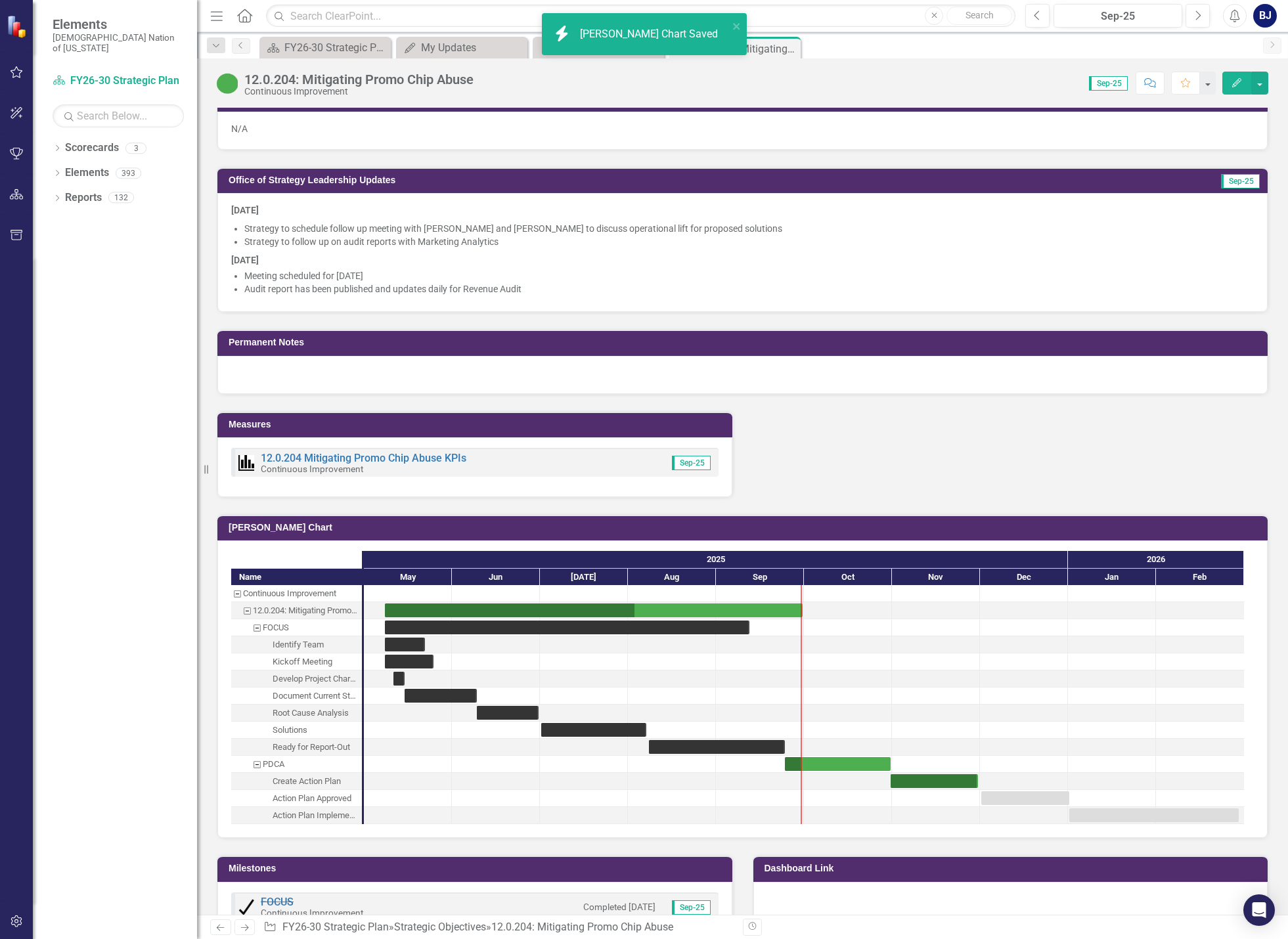
scroll to position [1182, 0]
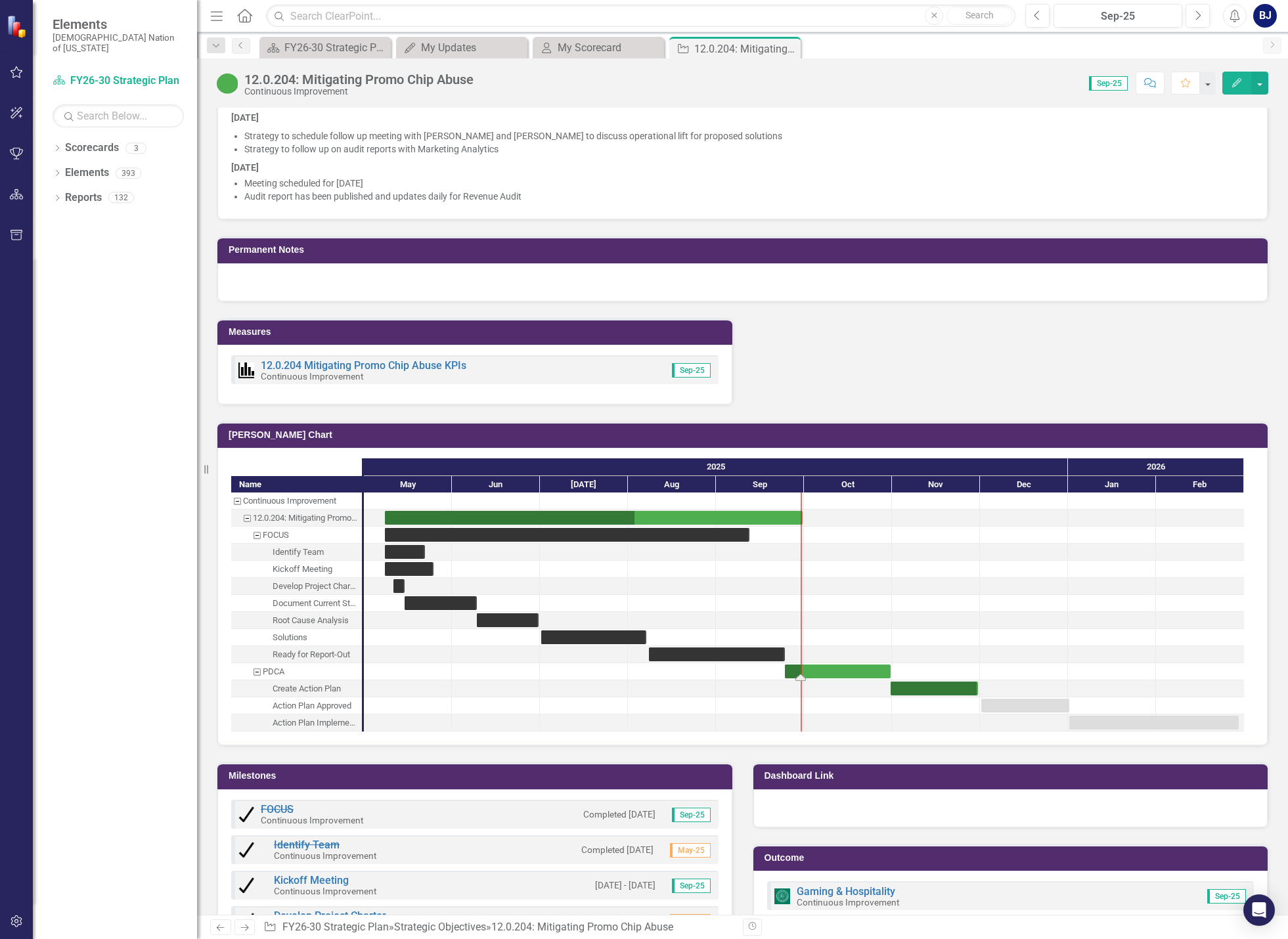
click at [849, 672] on div "Task: Start date: 2025-09-24 End date: 2025-10-31" at bounding box center [838, 671] width 106 height 14
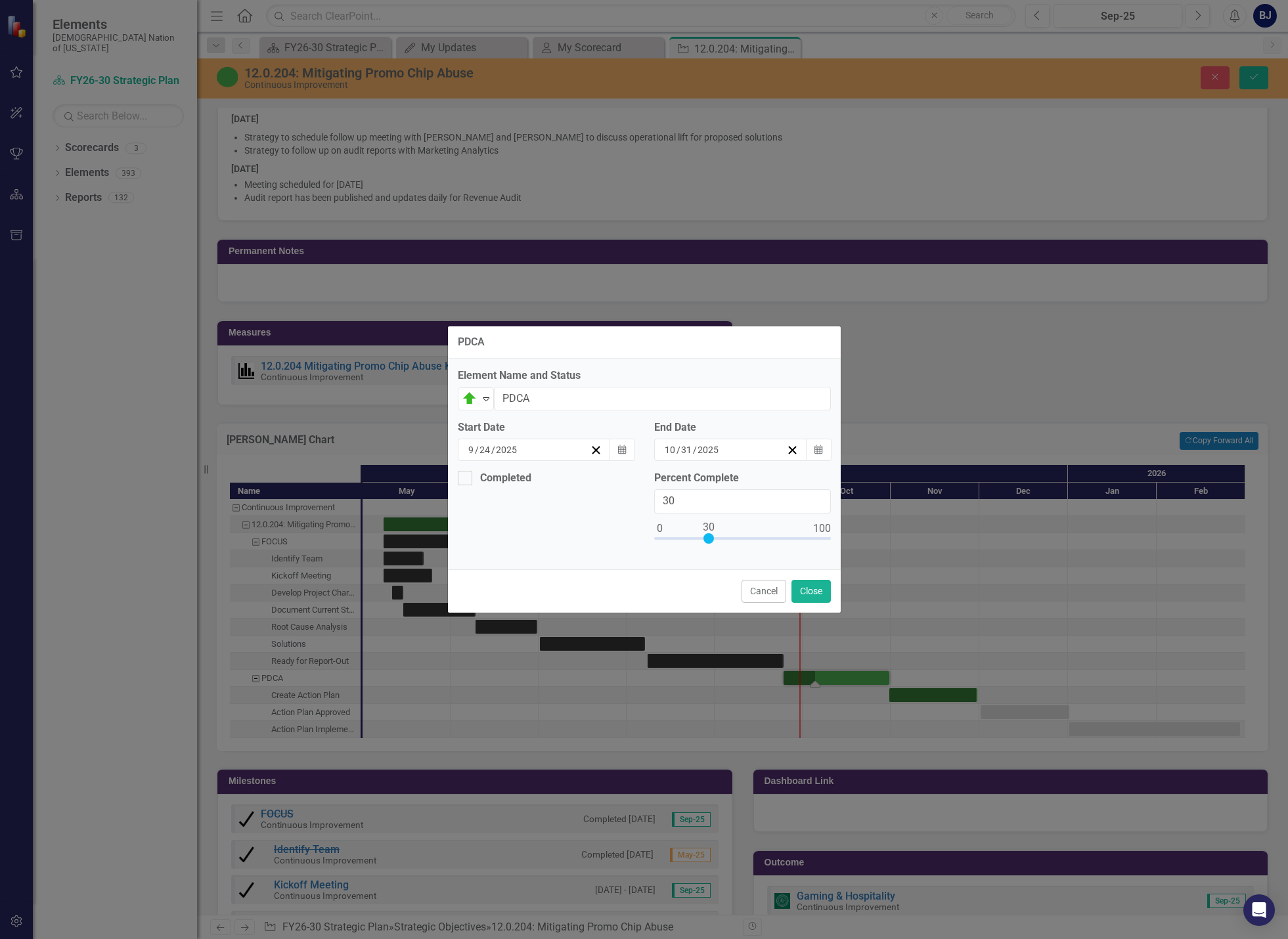
drag, startPoint x: 685, startPoint y: 534, endPoint x: 710, endPoint y: 535, distance: 25.0
click at [710, 535] on div at bounding box center [708, 538] width 10 height 10
click at [699, 508] on input "30" at bounding box center [742, 501] width 176 height 24
type input "35"
click at [809, 589] on button "Close" at bounding box center [811, 591] width 39 height 23
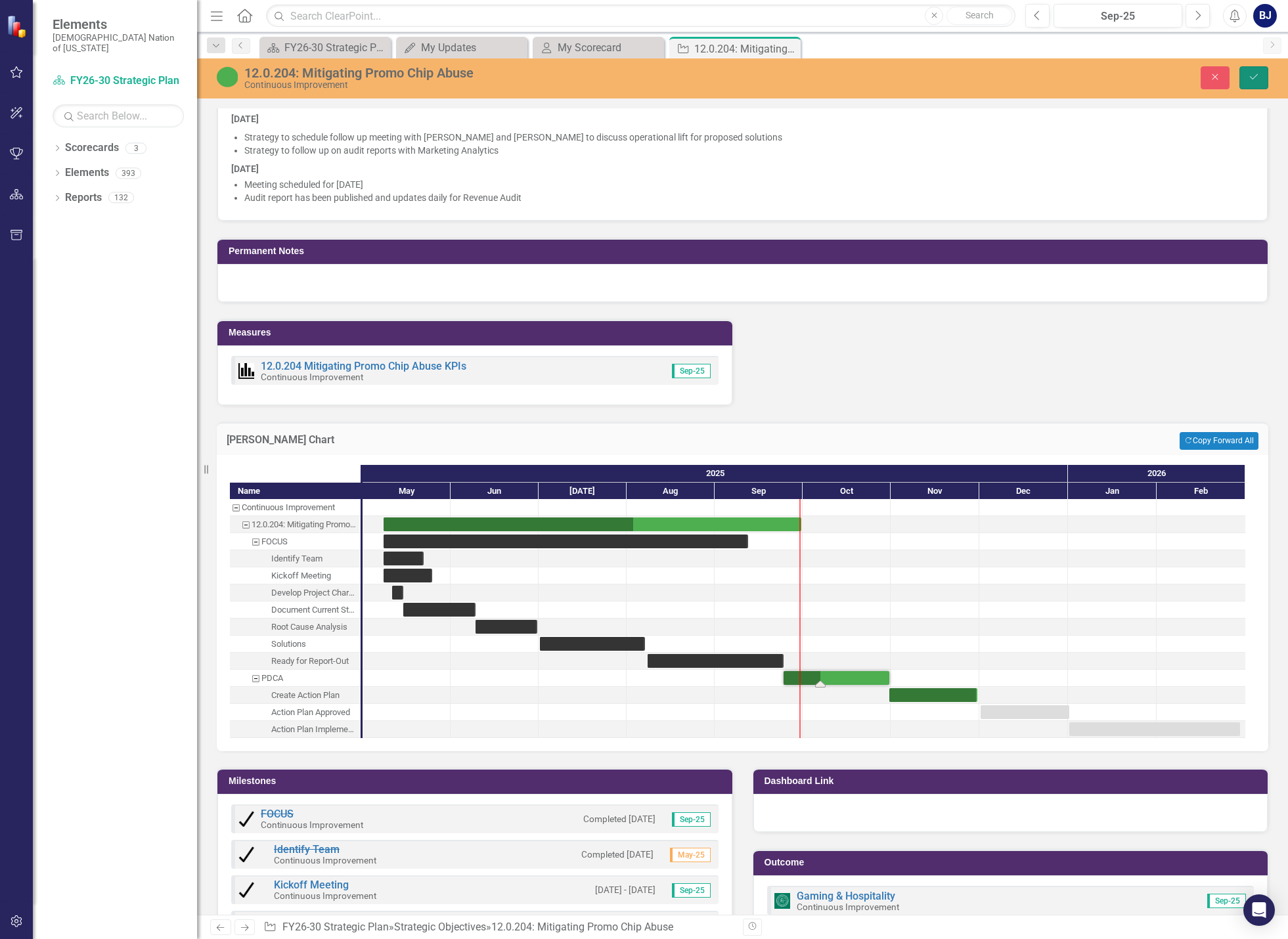
click at [1247, 80] on button "Save" at bounding box center [1254, 78] width 29 height 23
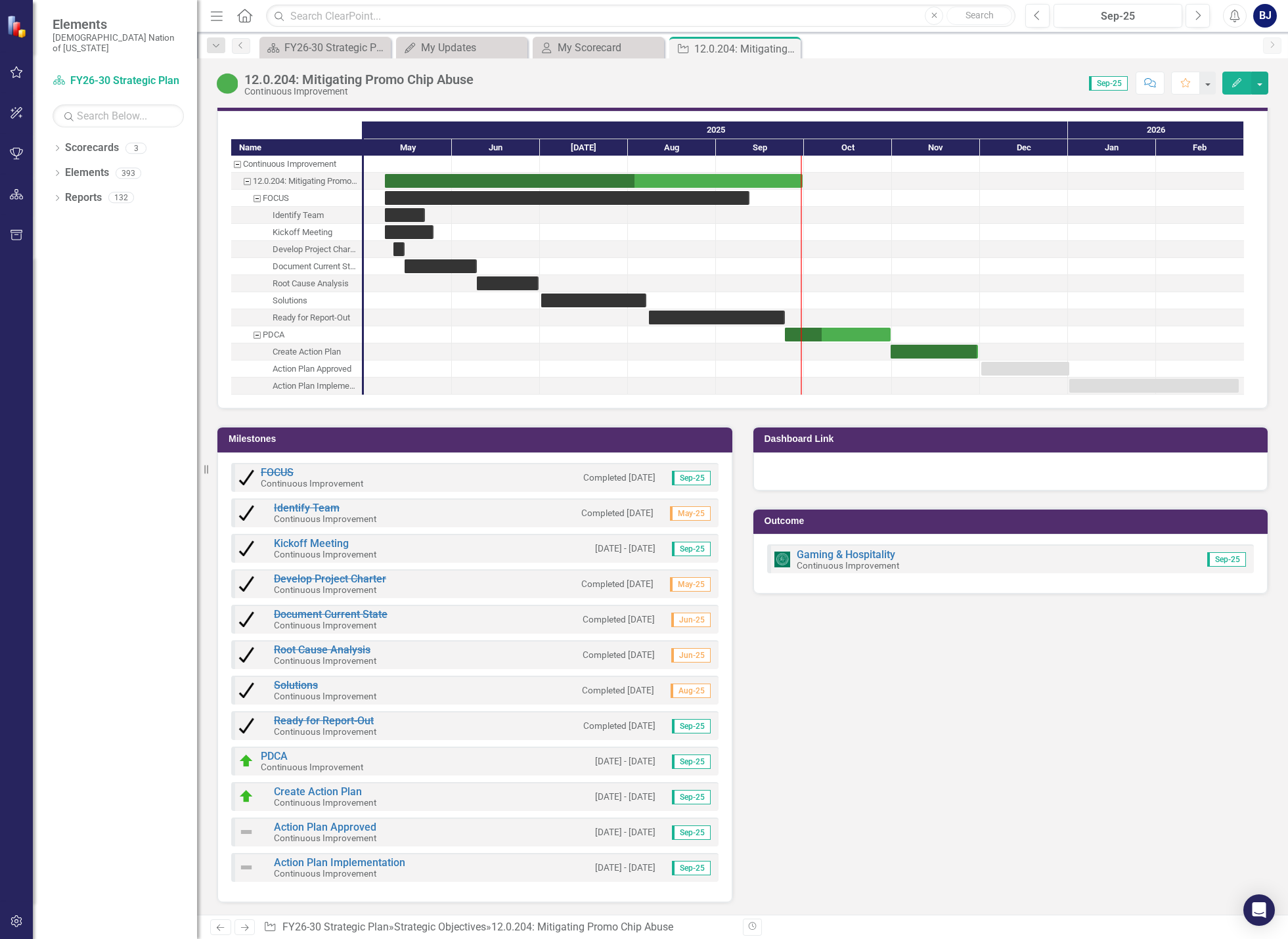
scroll to position [1471, 0]
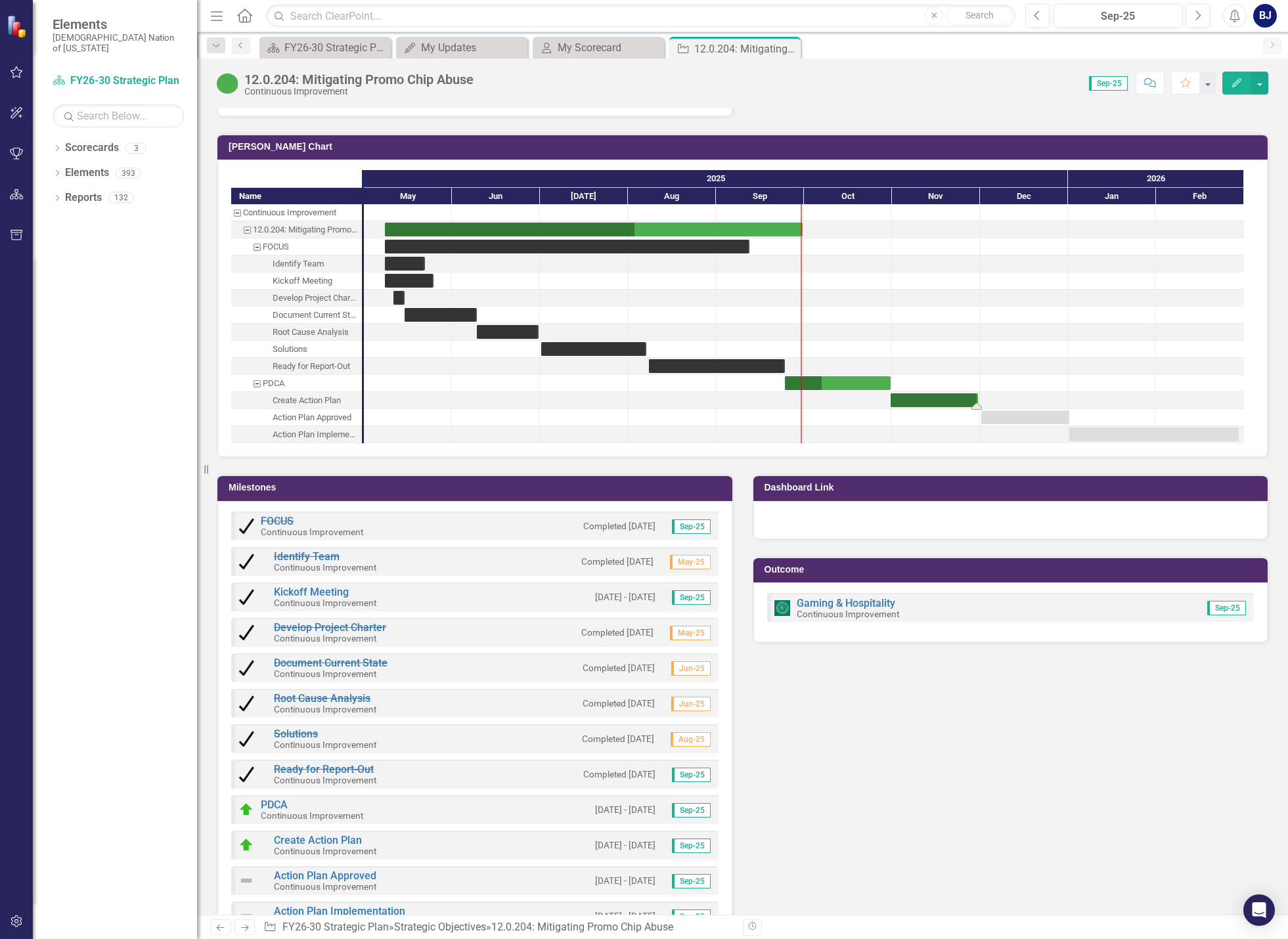
click at [927, 397] on div "Task: Start date: 2025-10-31 End date: 2025-11-30" at bounding box center [934, 400] width 87 height 14
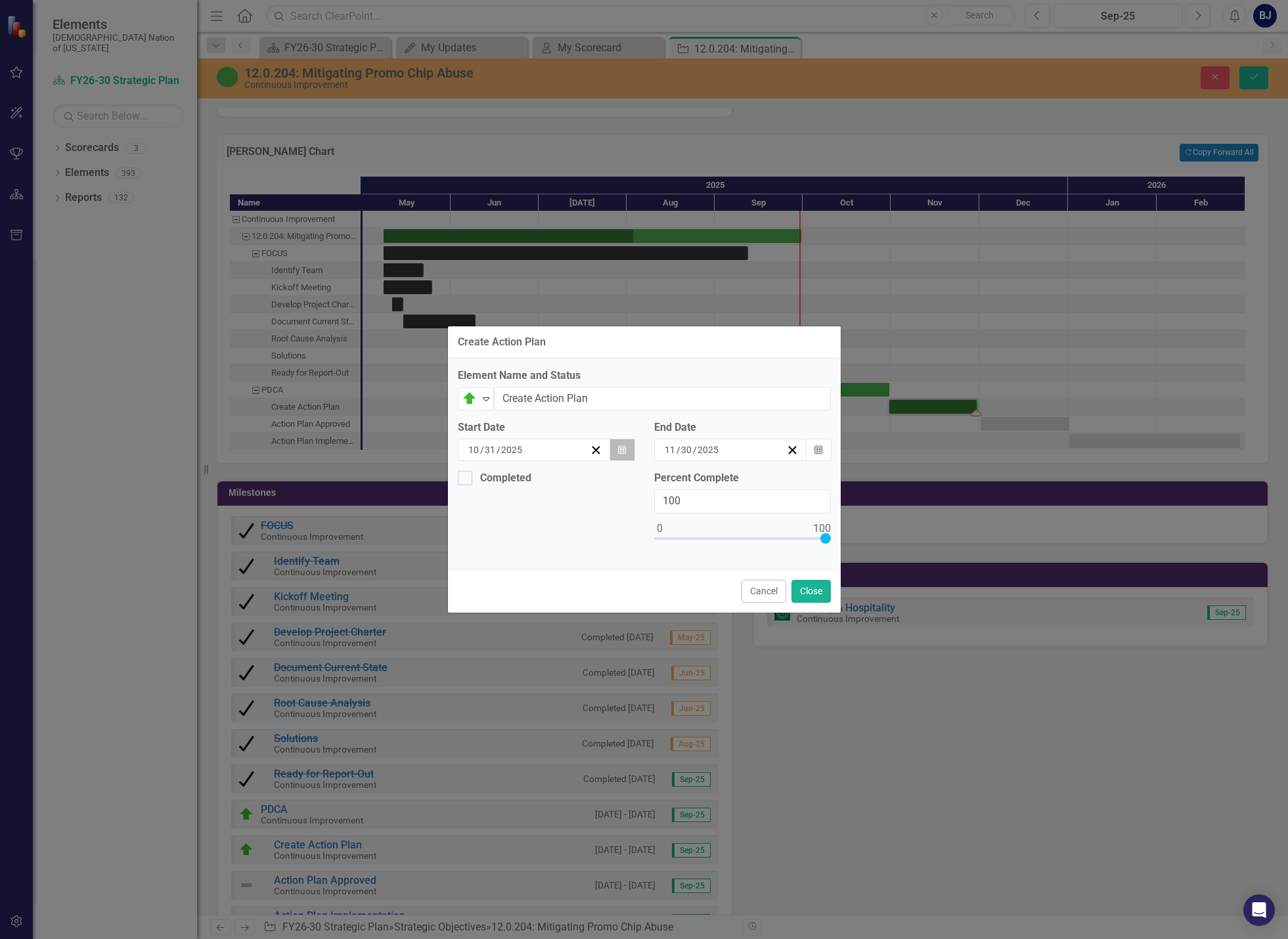
click at [617, 449] on button "Calendar" at bounding box center [622, 450] width 25 height 22
click at [616, 451] on button "Calendar" at bounding box center [622, 450] width 25 height 22
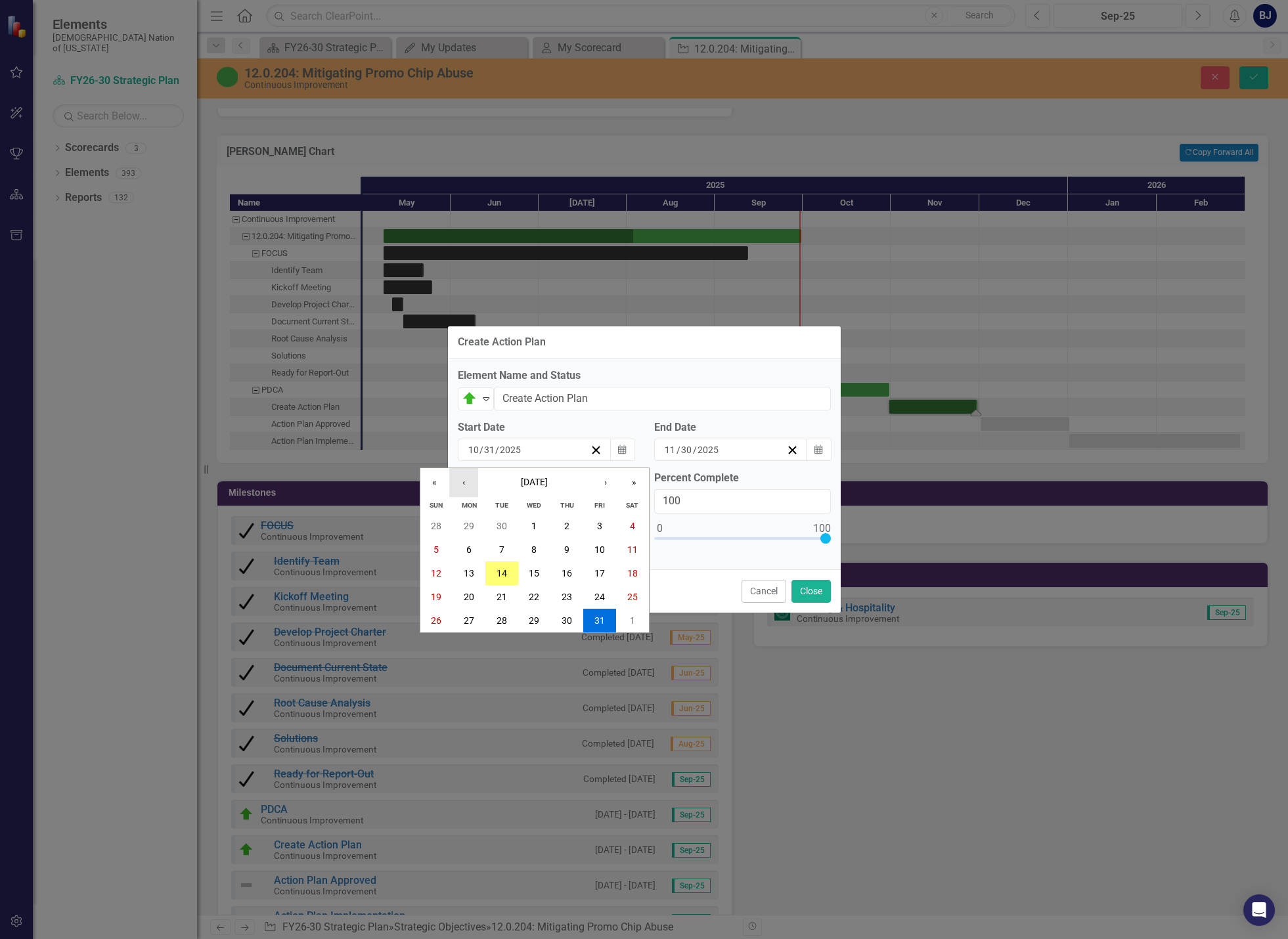
click at [460, 483] on button "‹" at bounding box center [463, 482] width 29 height 29
click at [535, 615] on abbr "1" at bounding box center [535, 620] width 6 height 10
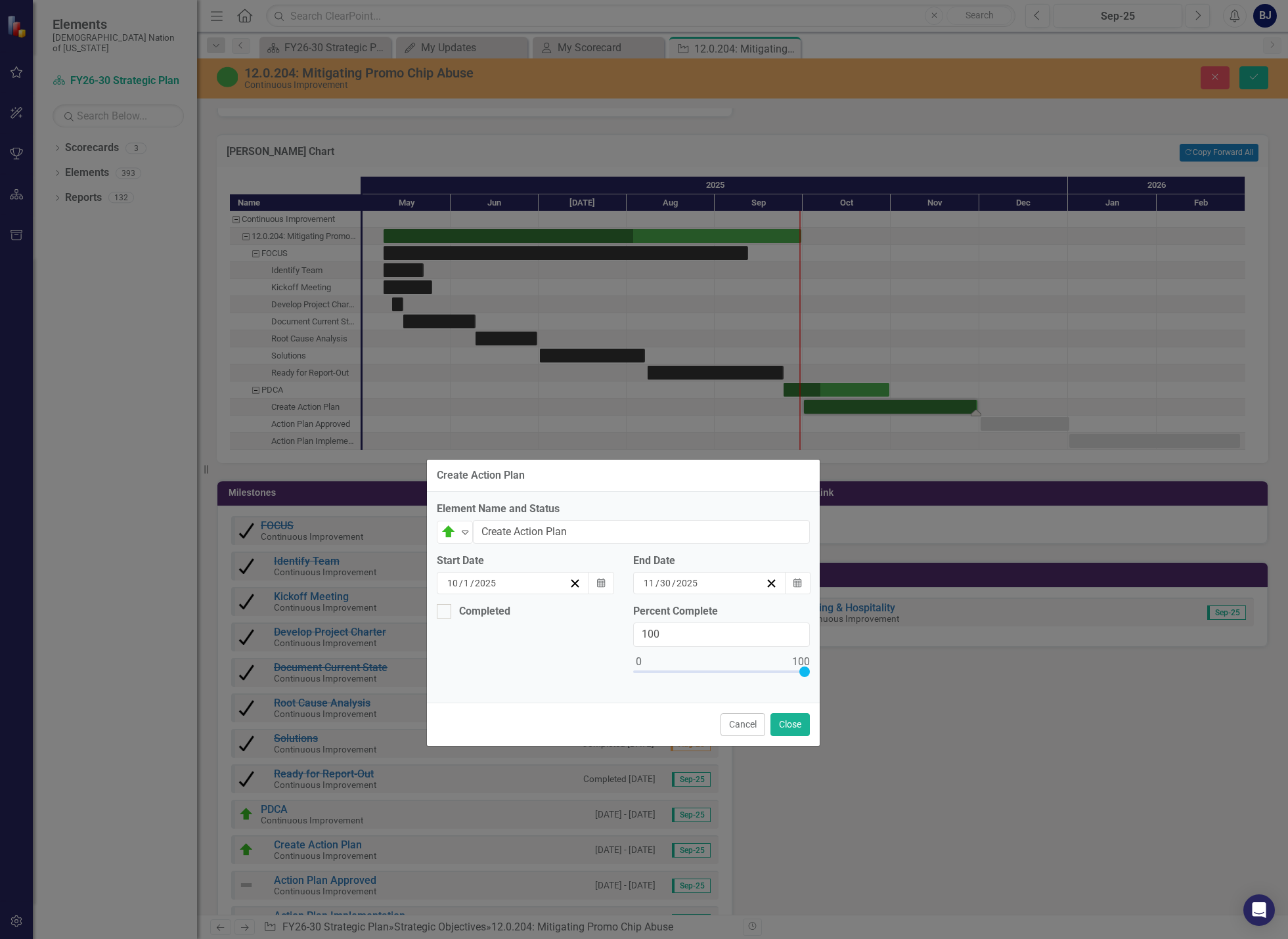
drag, startPoint x: 747, startPoint y: 345, endPoint x: 726, endPoint y: 472, distance: 128.7
click at [726, 472] on div "Create Action Plan" at bounding box center [623, 476] width 393 height 32
click at [795, 579] on icon "Calendar" at bounding box center [796, 583] width 7 height 9
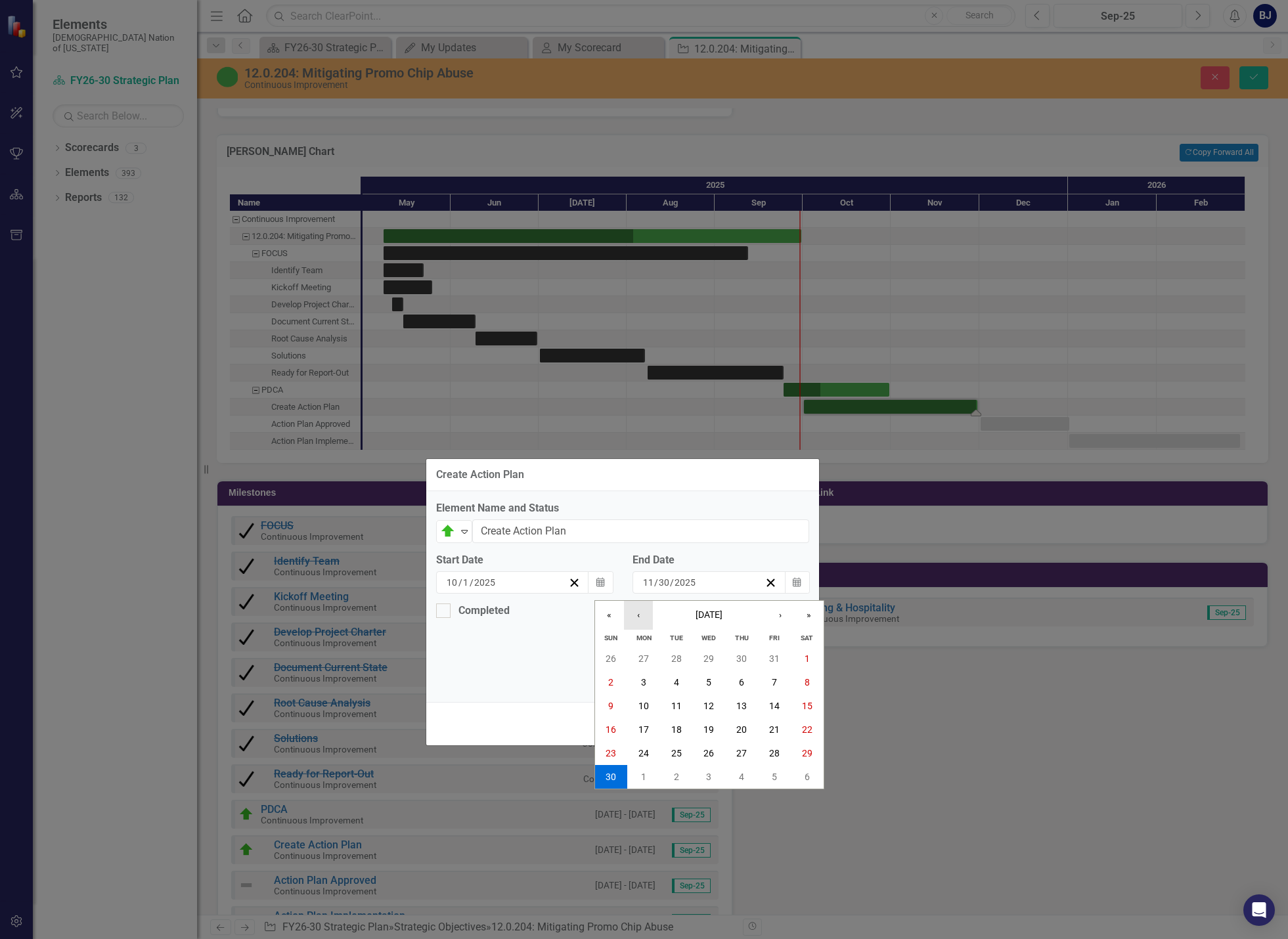
click at [650, 615] on button "‹" at bounding box center [638, 615] width 29 height 29
click at [741, 688] on abbr "9" at bounding box center [741, 682] width 6 height 10
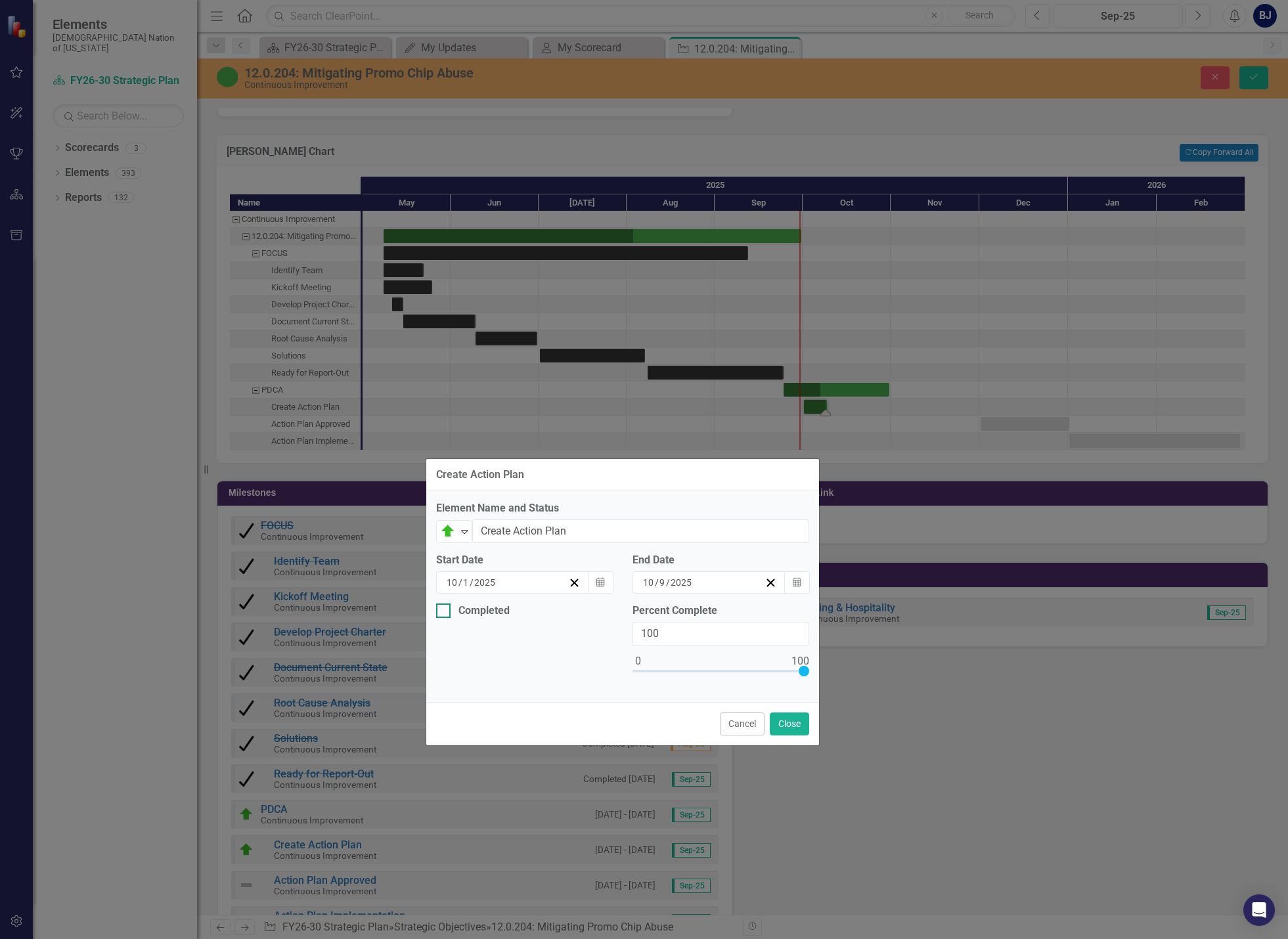
drag, startPoint x: 435, startPoint y: 595, endPoint x: 446, endPoint y: 609, distance: 17.8
click at [439, 599] on div "Start Date [DATE] Calendar" at bounding box center [524, 578] width 197 height 51
click at [446, 609] on div at bounding box center [444, 611] width 15 height 15
click at [444, 609] on input "Completed" at bounding box center [440, 608] width 8 height 8
checkbox input "true"
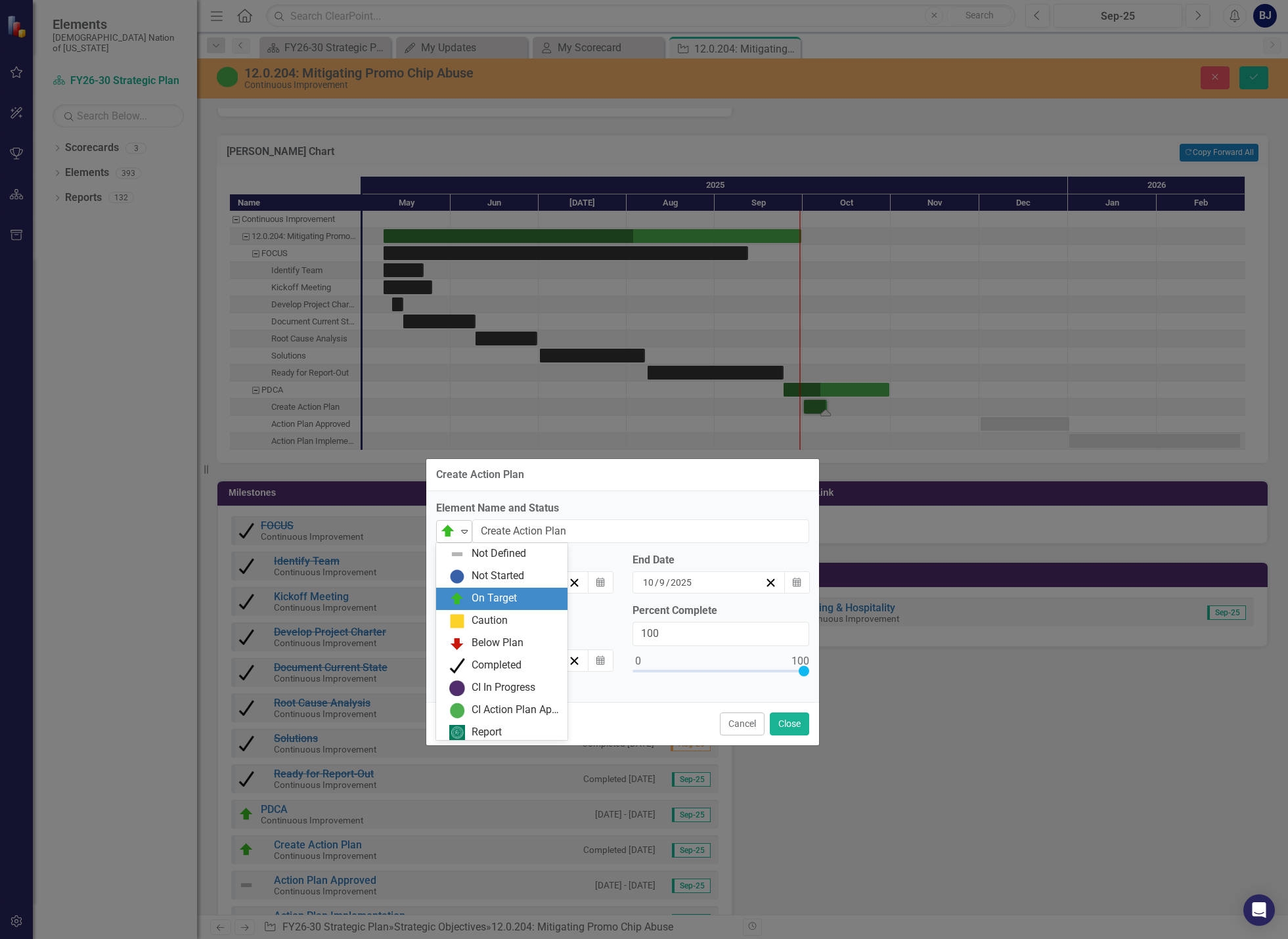
click at [464, 530] on icon "Expand" at bounding box center [464, 531] width 13 height 10
click at [483, 660] on div "Completed" at bounding box center [496, 662] width 50 height 15
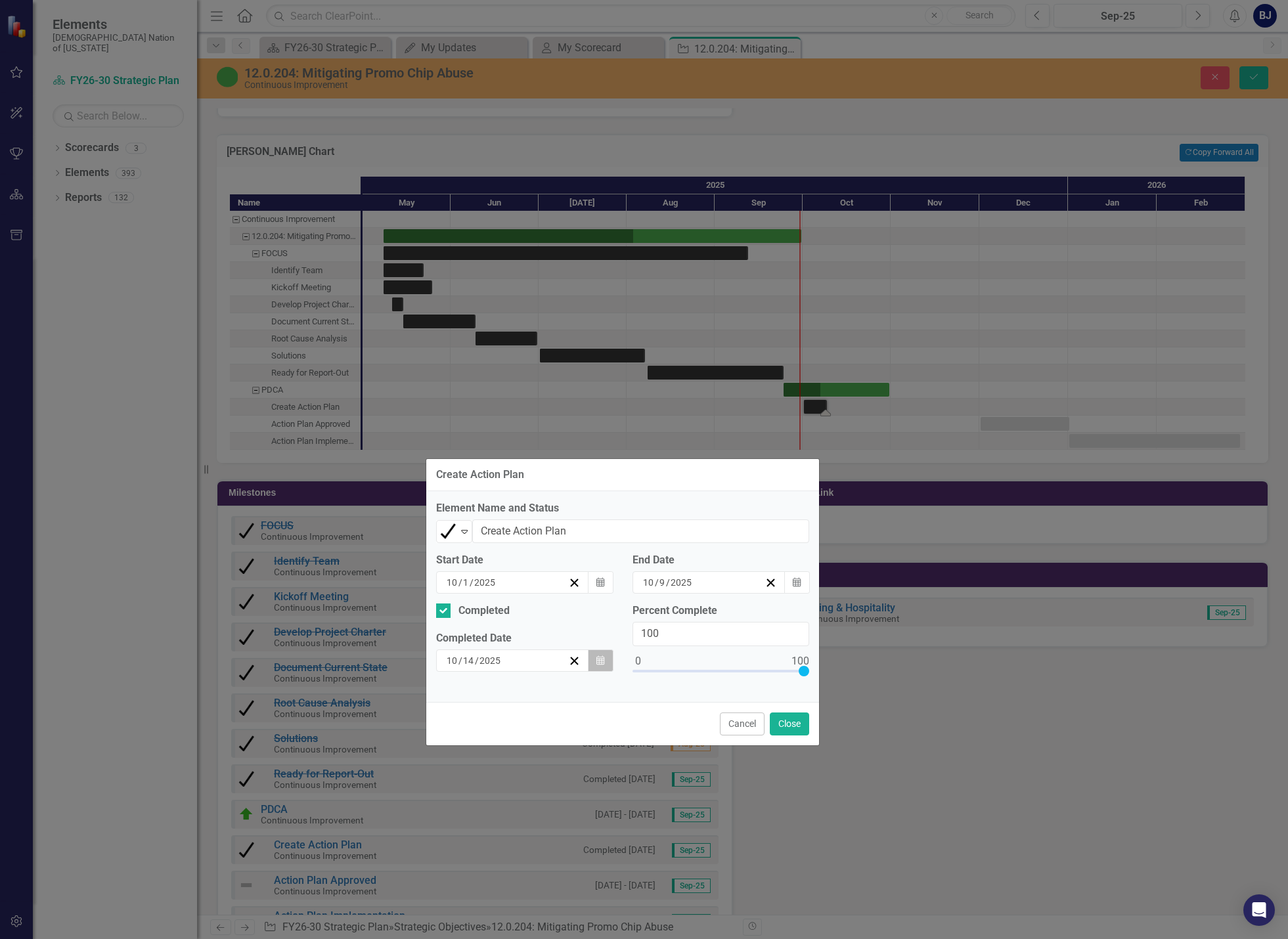
click at [599, 658] on icon "Calendar" at bounding box center [600, 661] width 7 height 9
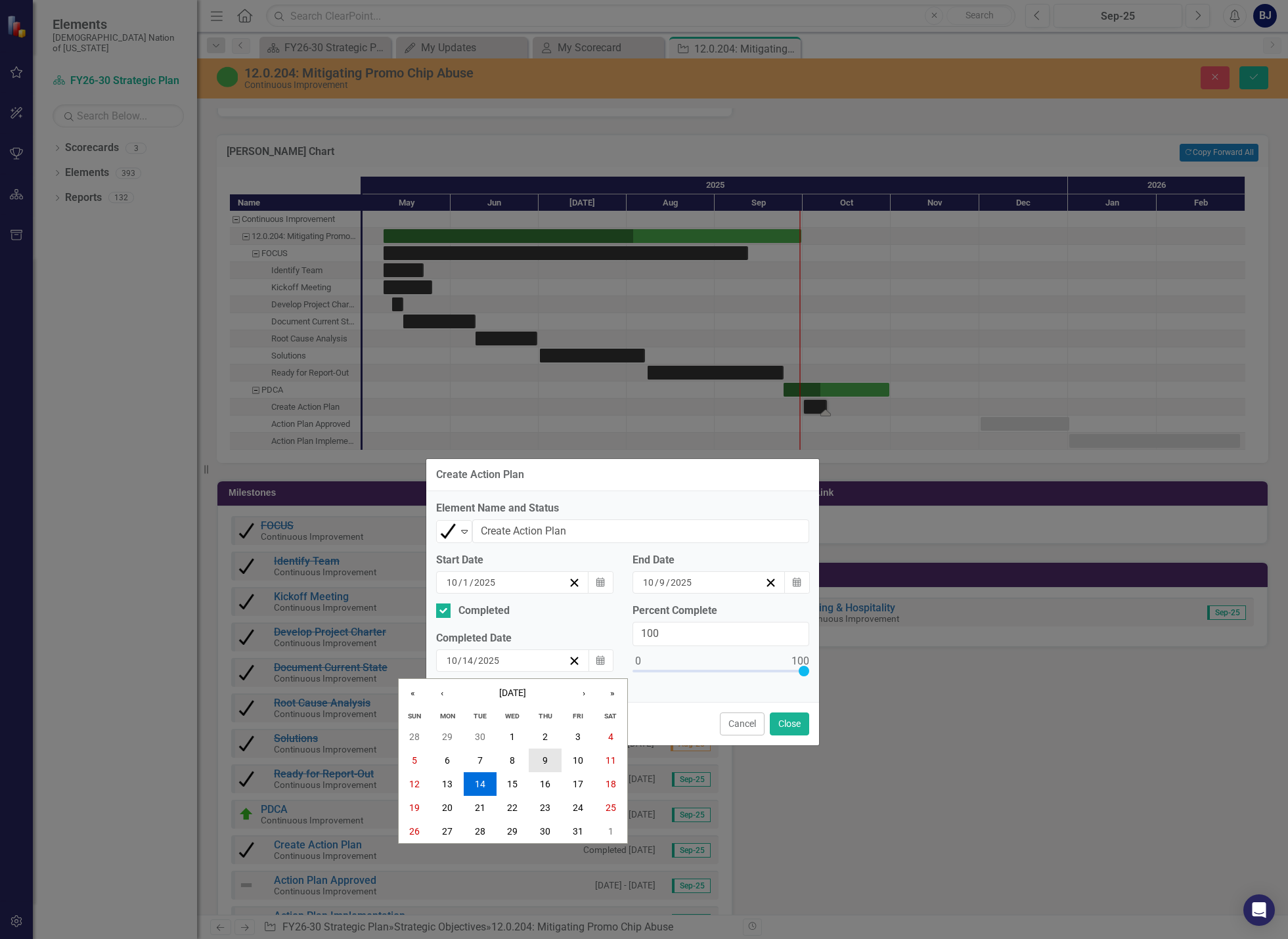
click at [548, 762] on button "9" at bounding box center [545, 760] width 32 height 23
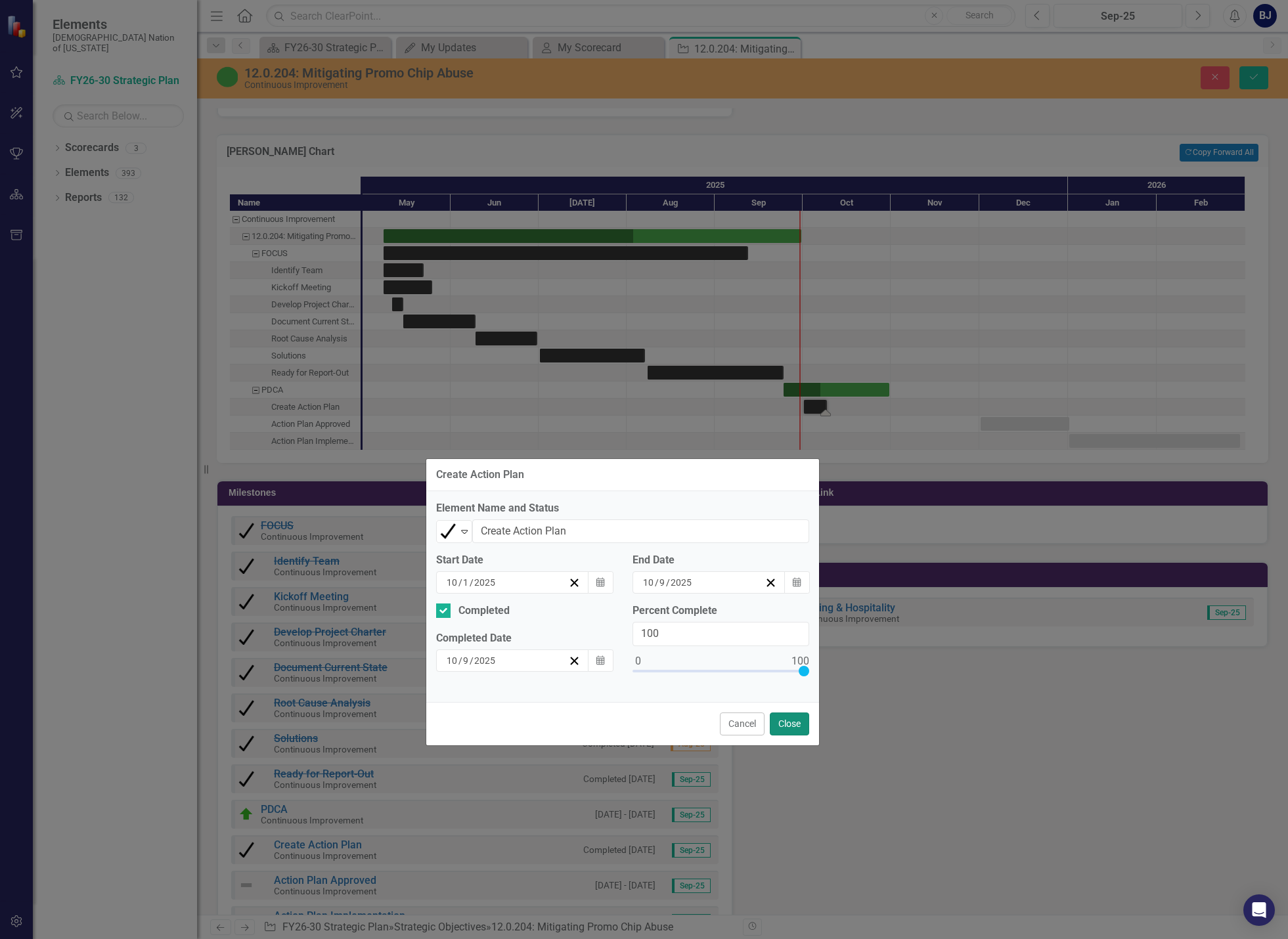
click at [797, 729] on button "Close" at bounding box center [790, 724] width 39 height 23
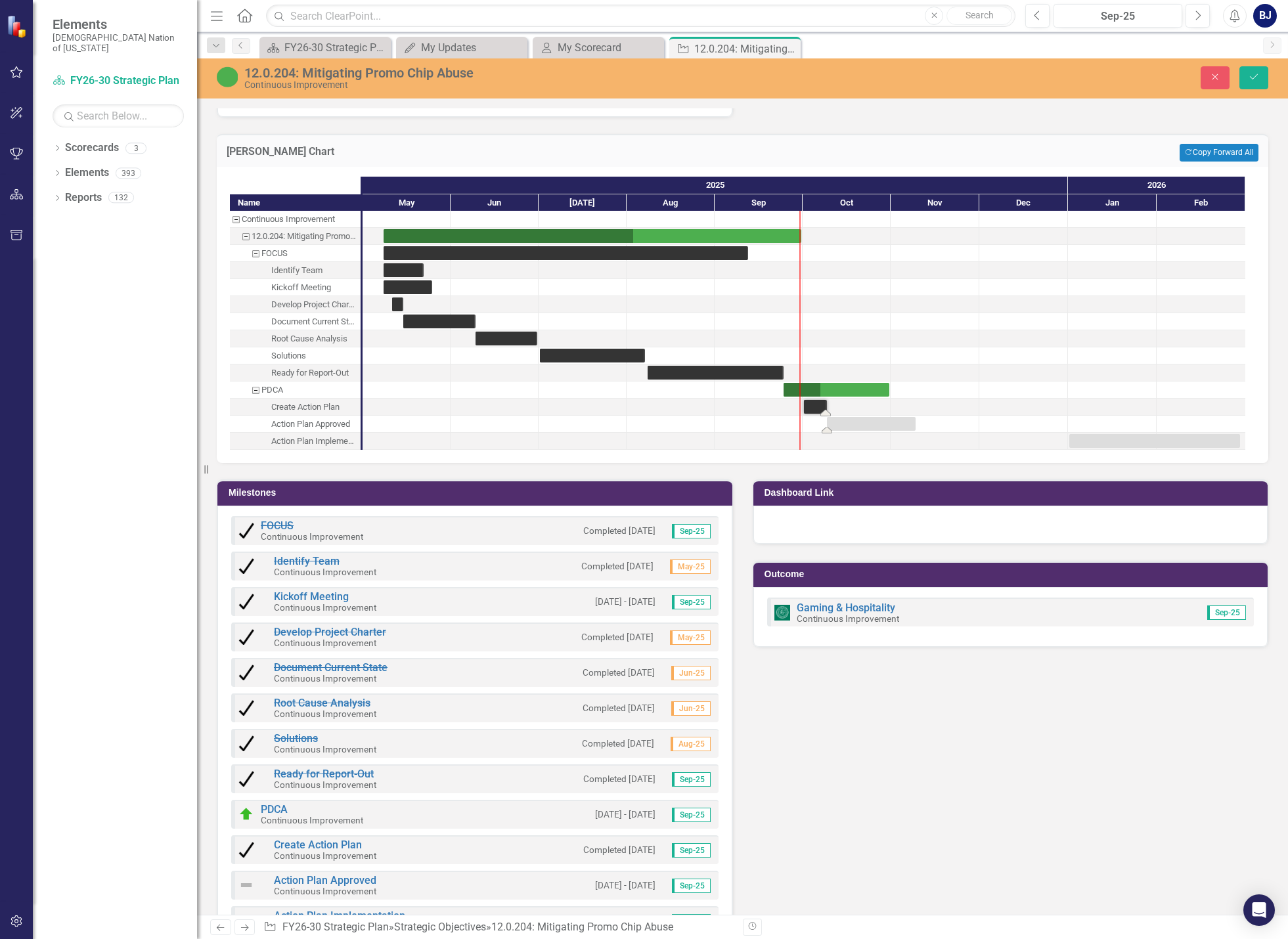
drag, startPoint x: 1028, startPoint y: 423, endPoint x: 874, endPoint y: 429, distance: 154.1
drag, startPoint x: 1094, startPoint y: 438, endPoint x: 931, endPoint y: 449, distance: 163.4
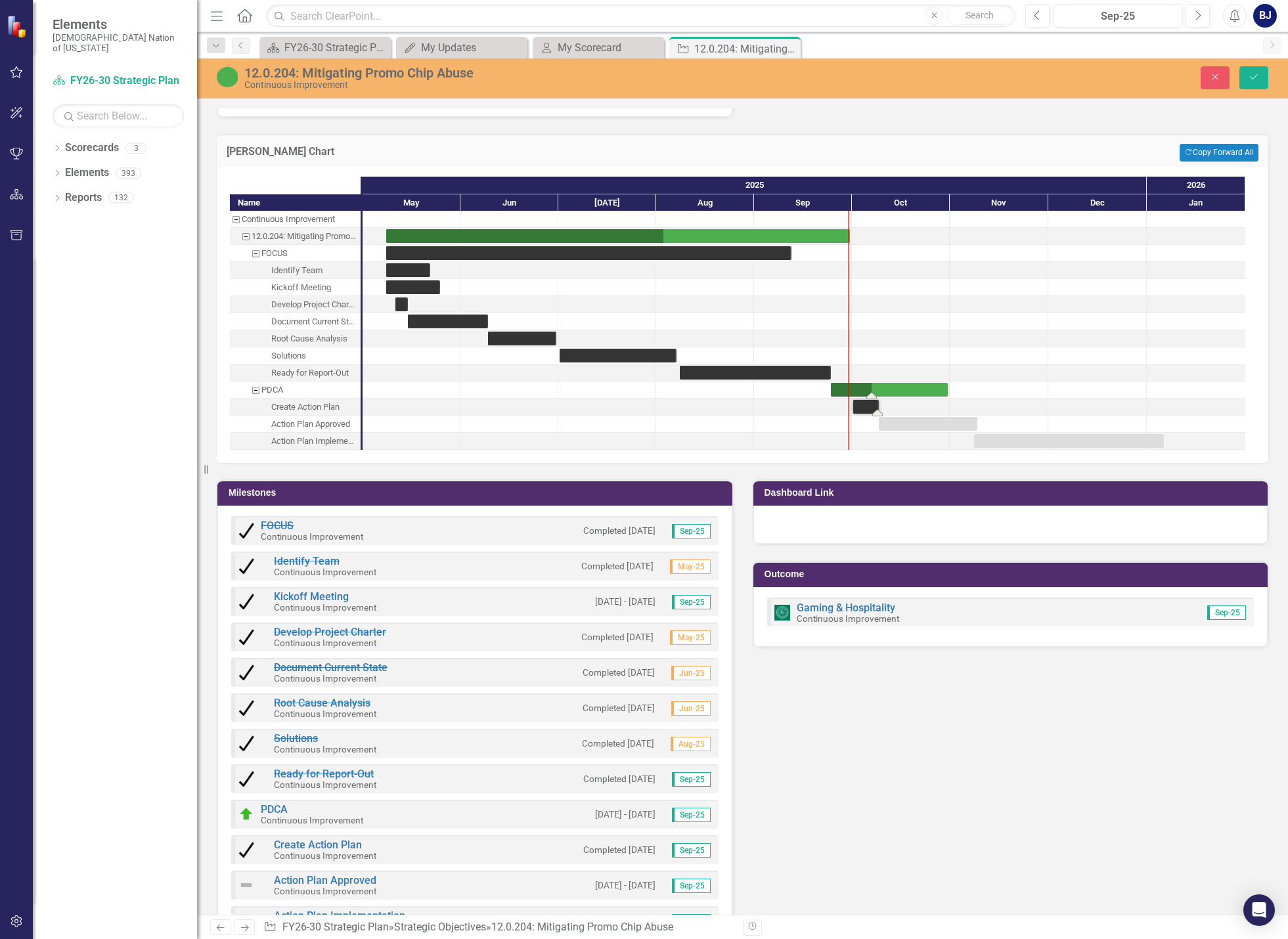
click at [915, 386] on div "Task: Start date: 2025-09-24 End date: 2025-10-31" at bounding box center [890, 390] width 117 height 14
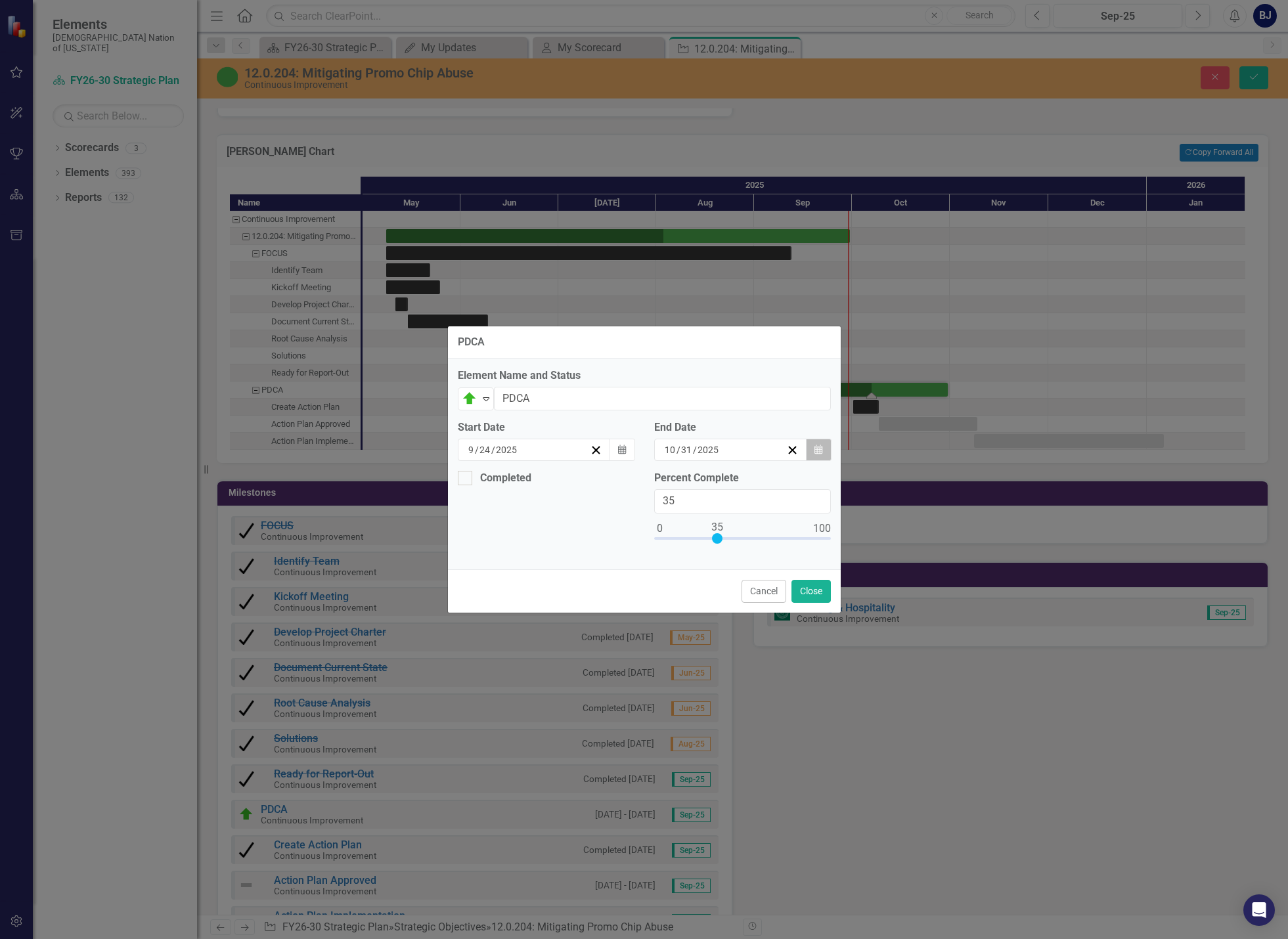
click at [816, 440] on button "Calendar" at bounding box center [818, 450] width 25 height 22
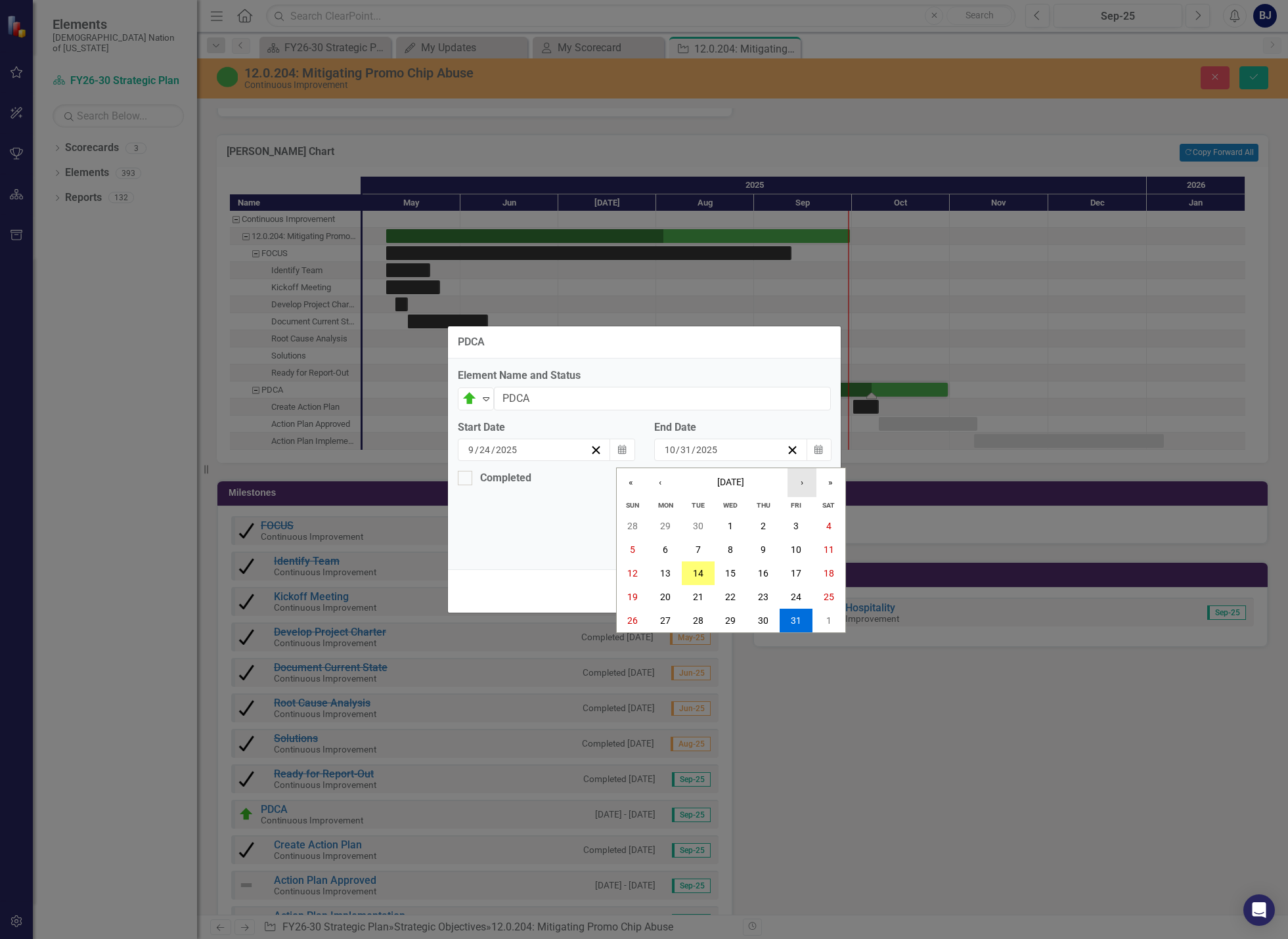
click at [805, 485] on button "›" at bounding box center [802, 482] width 29 height 29
click at [738, 622] on button "31" at bounding box center [730, 620] width 32 height 23
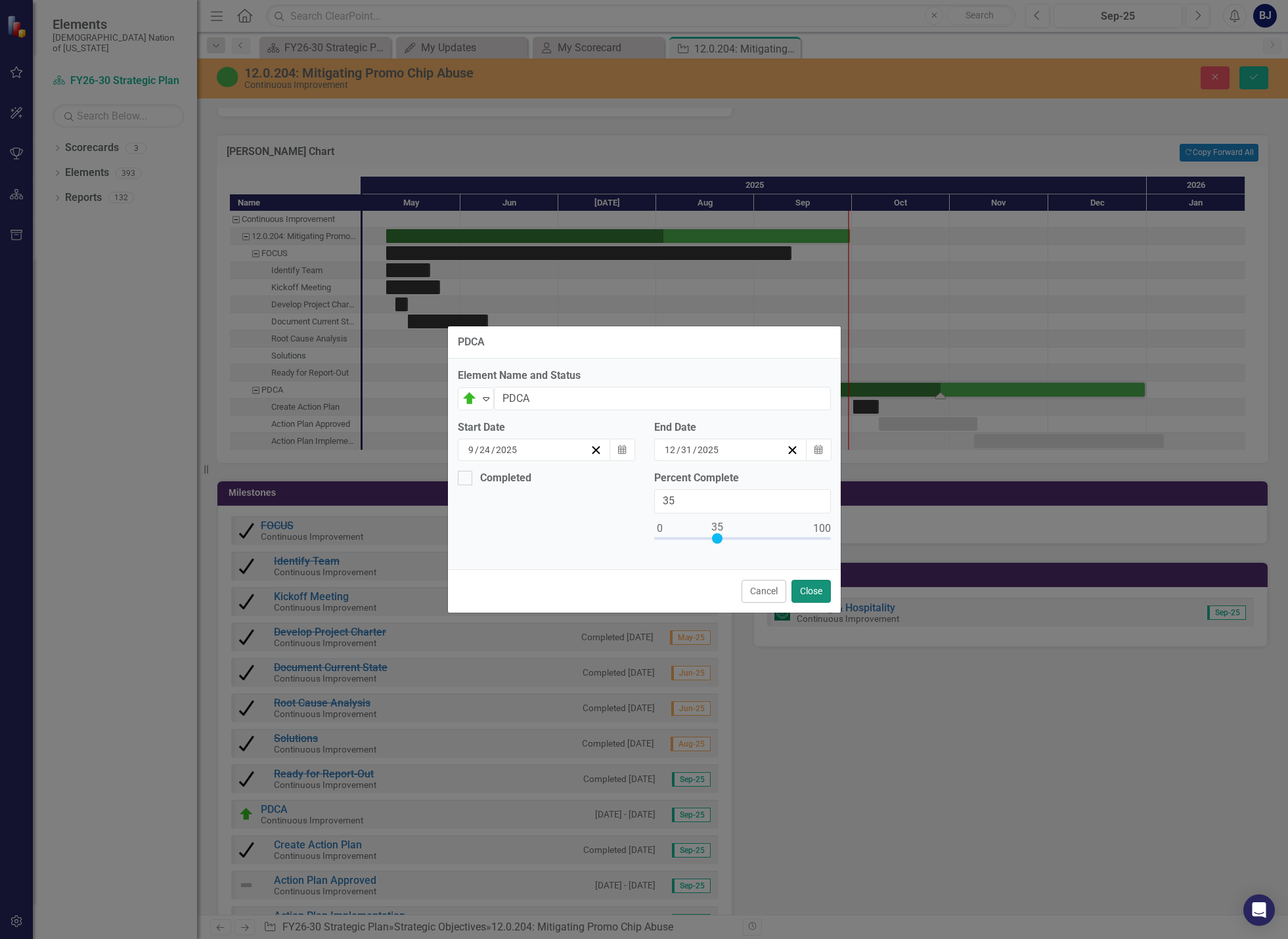
click at [814, 592] on button "Close" at bounding box center [811, 591] width 39 height 23
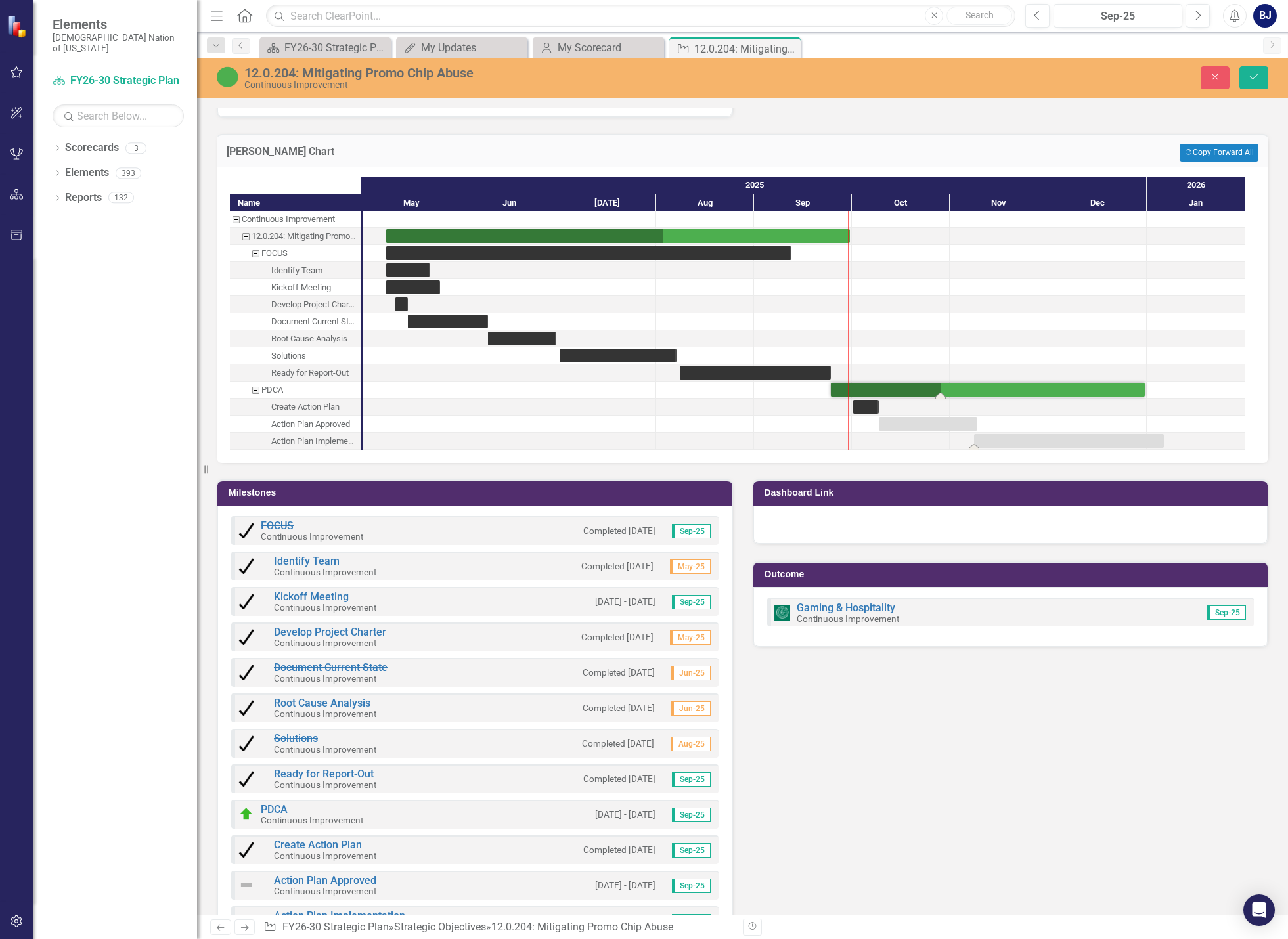
click at [1032, 446] on div "Task: Start date: 2025-11-08 End date: 2026-01-06" at bounding box center [1069, 441] width 190 height 14
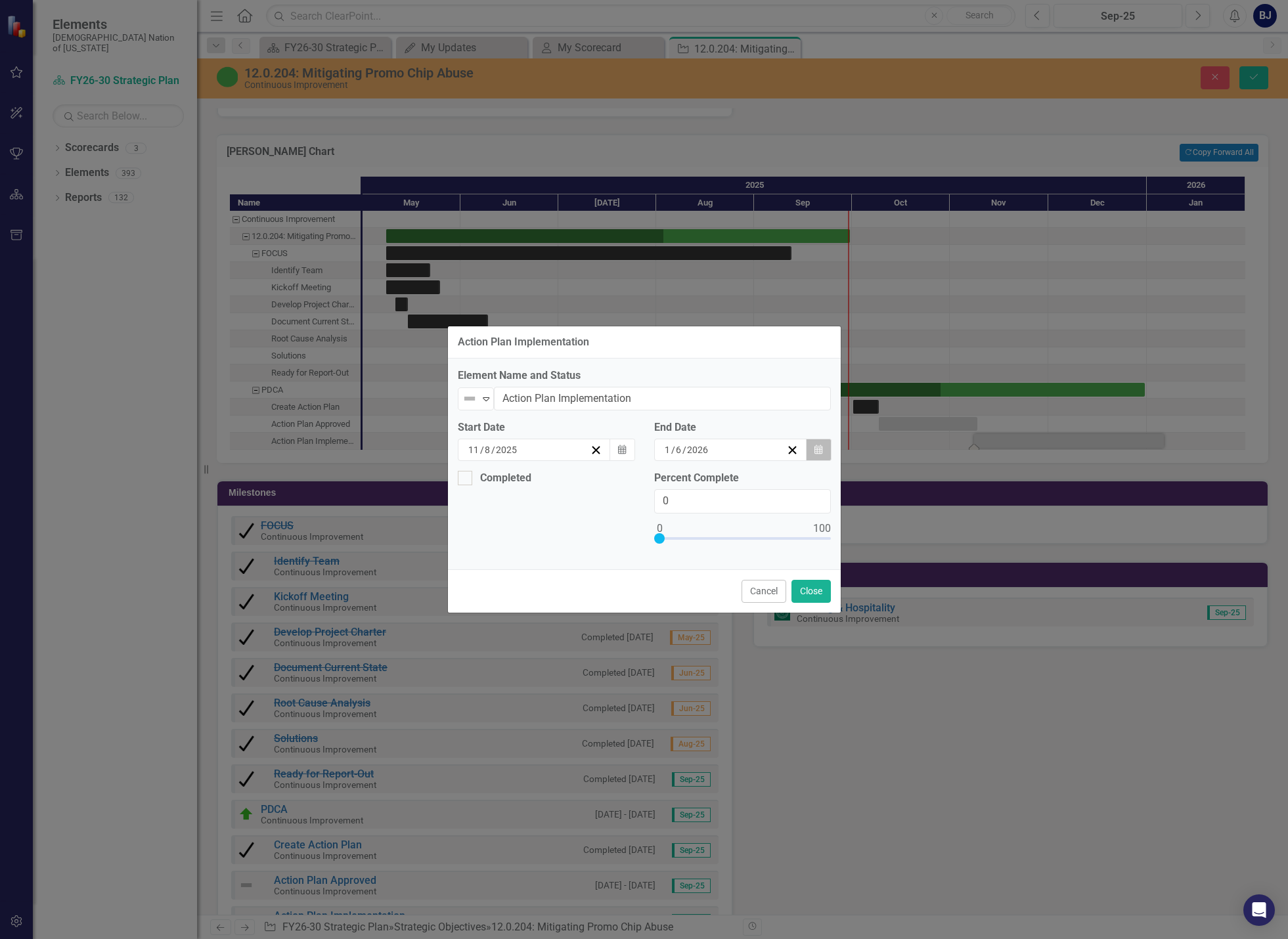
click at [827, 449] on button "Calendar" at bounding box center [818, 450] width 25 height 22
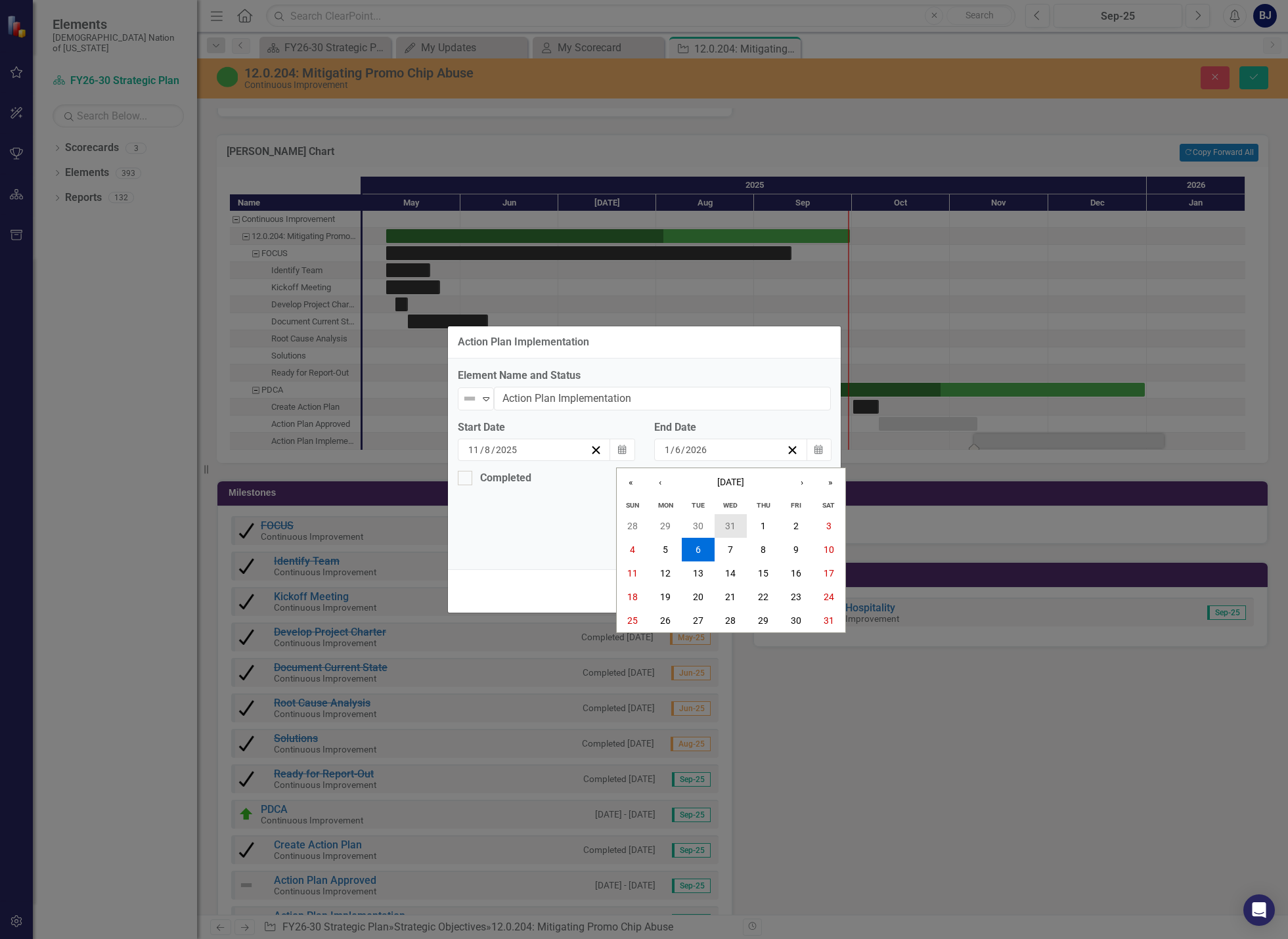
click at [732, 522] on abbr "31" at bounding box center [730, 525] width 10 height 10
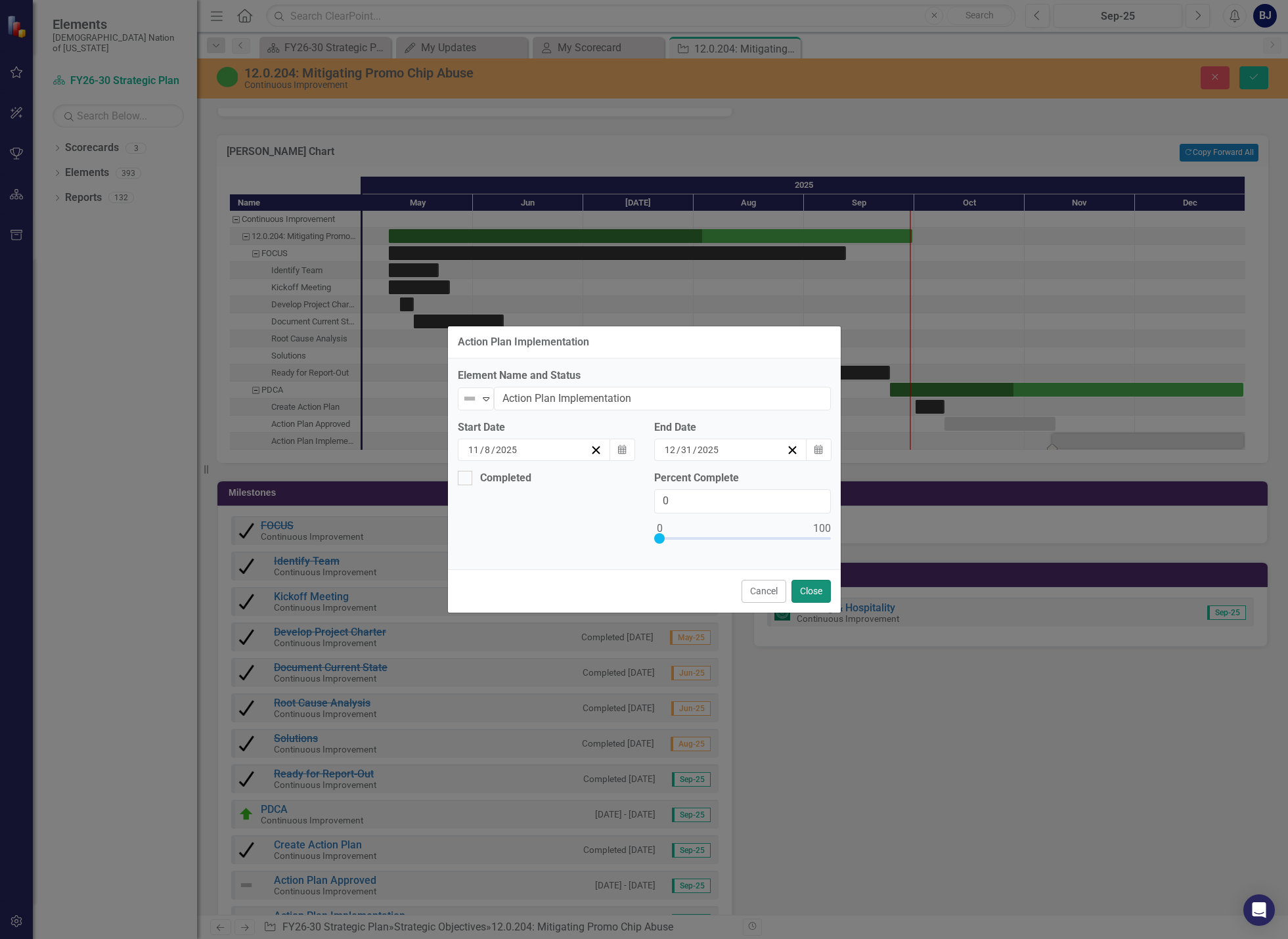
click at [812, 590] on button "Close" at bounding box center [811, 591] width 39 height 23
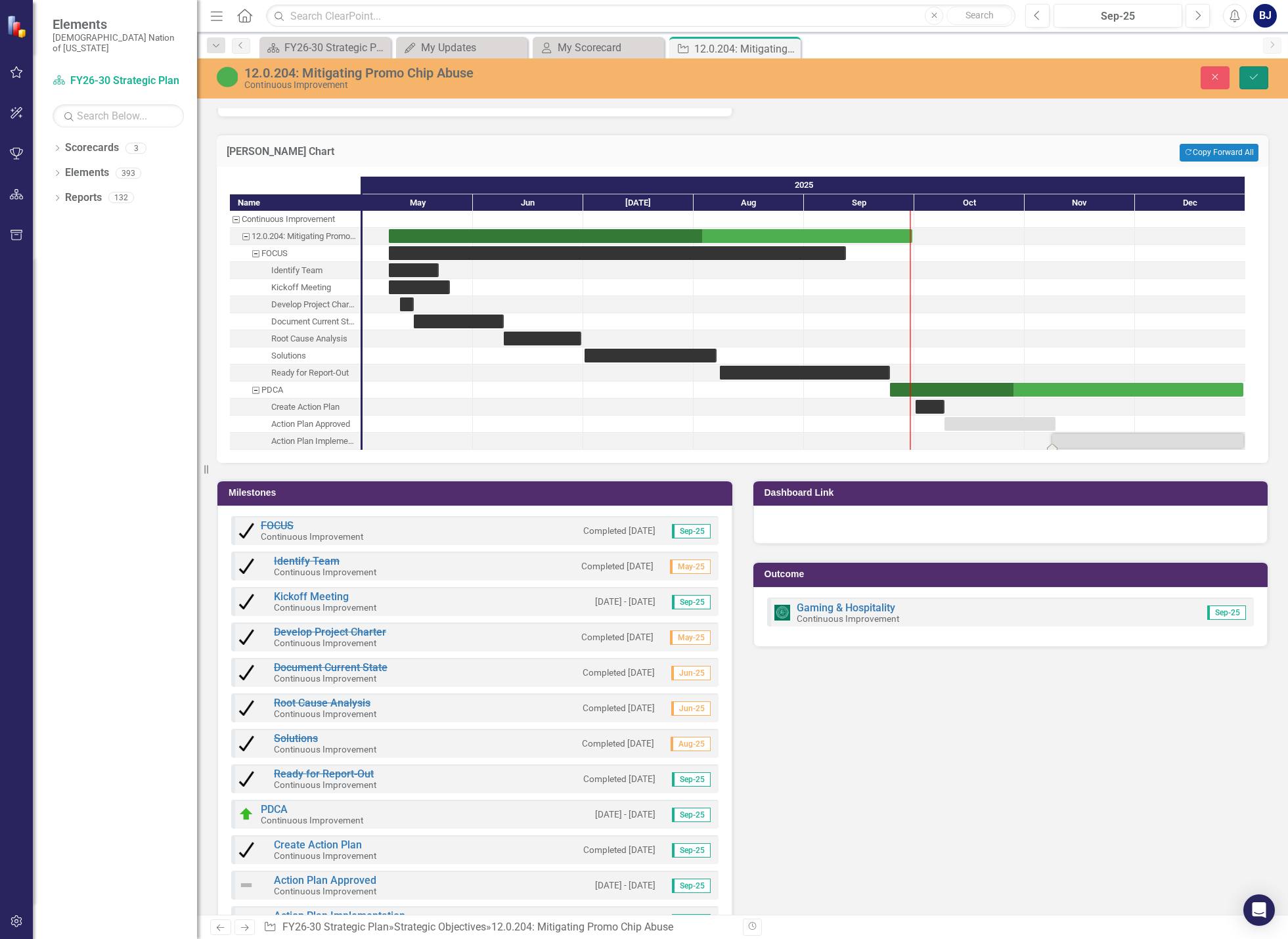
click at [1252, 73] on icon "Save" at bounding box center [1254, 77] width 12 height 9
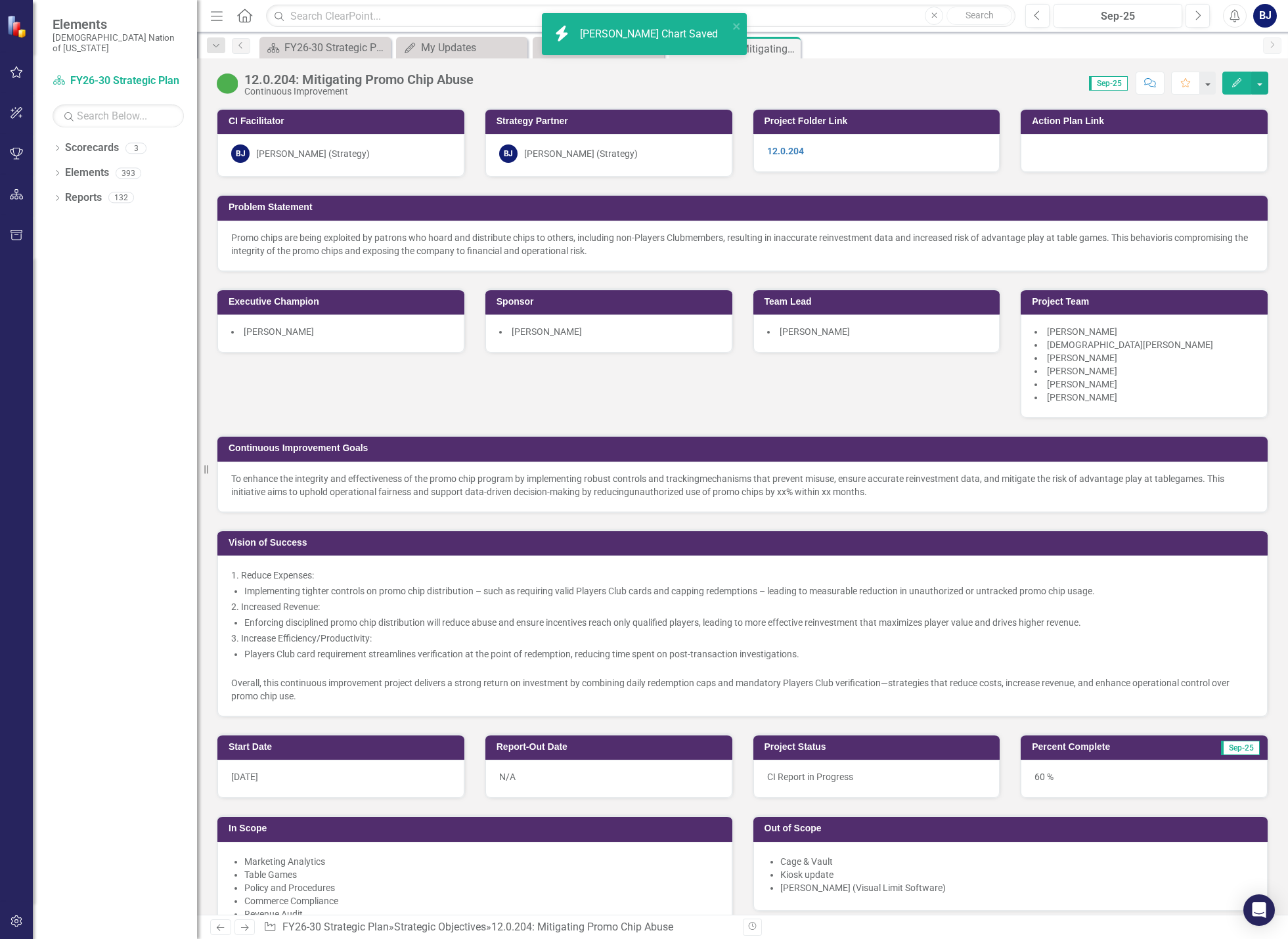
click at [1037, 538] on div "CI Facilitator [PERSON_NAME] [PERSON_NAME] (Strategy) Strategy Partner [PERSON_…" at bounding box center [742, 404] width 1072 height 626
click at [806, 781] on span "CI Report in Progress" at bounding box center [810, 777] width 86 height 10
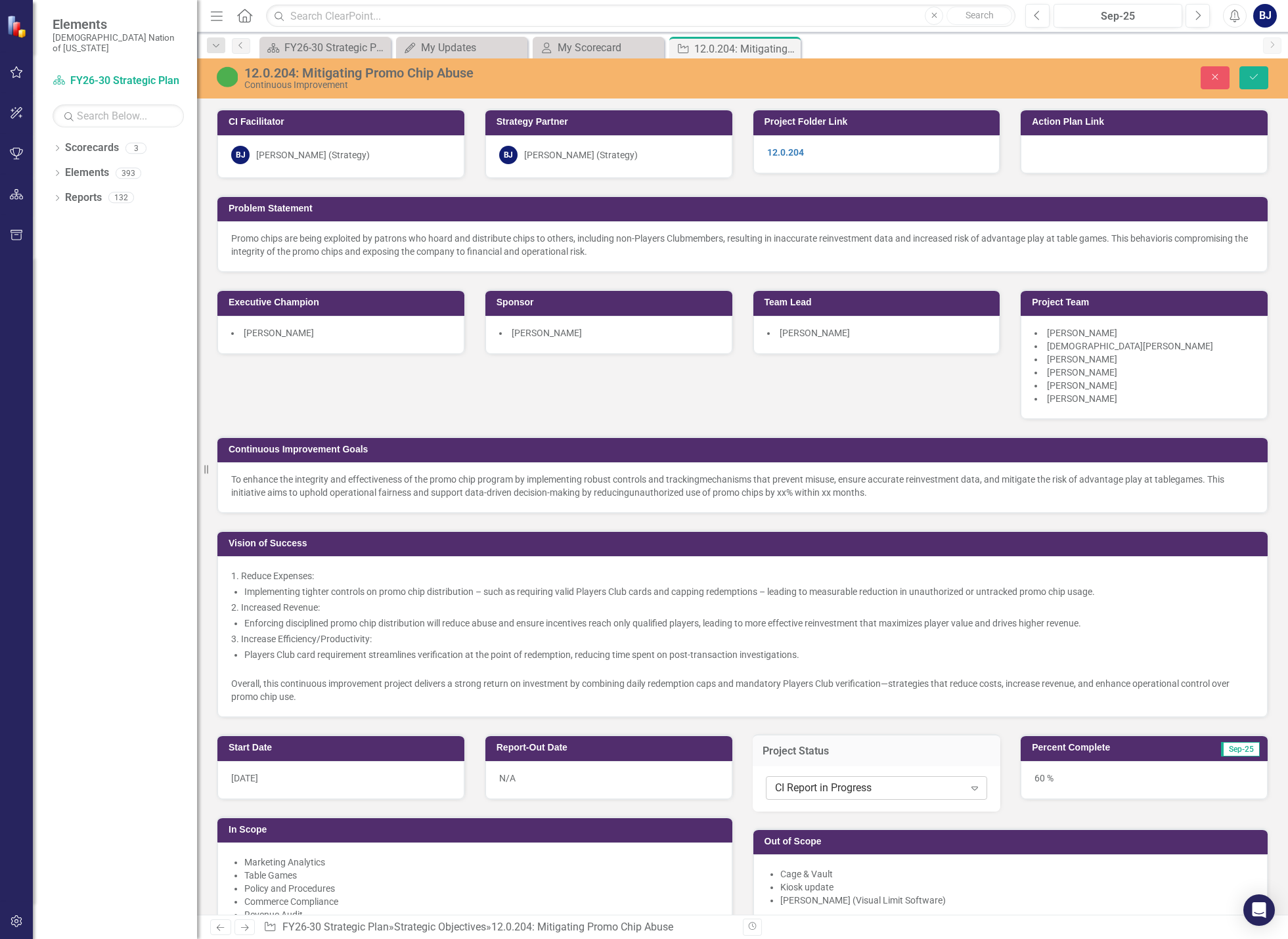
click at [920, 787] on div "CI Report in Progress" at bounding box center [869, 789] width 189 height 15
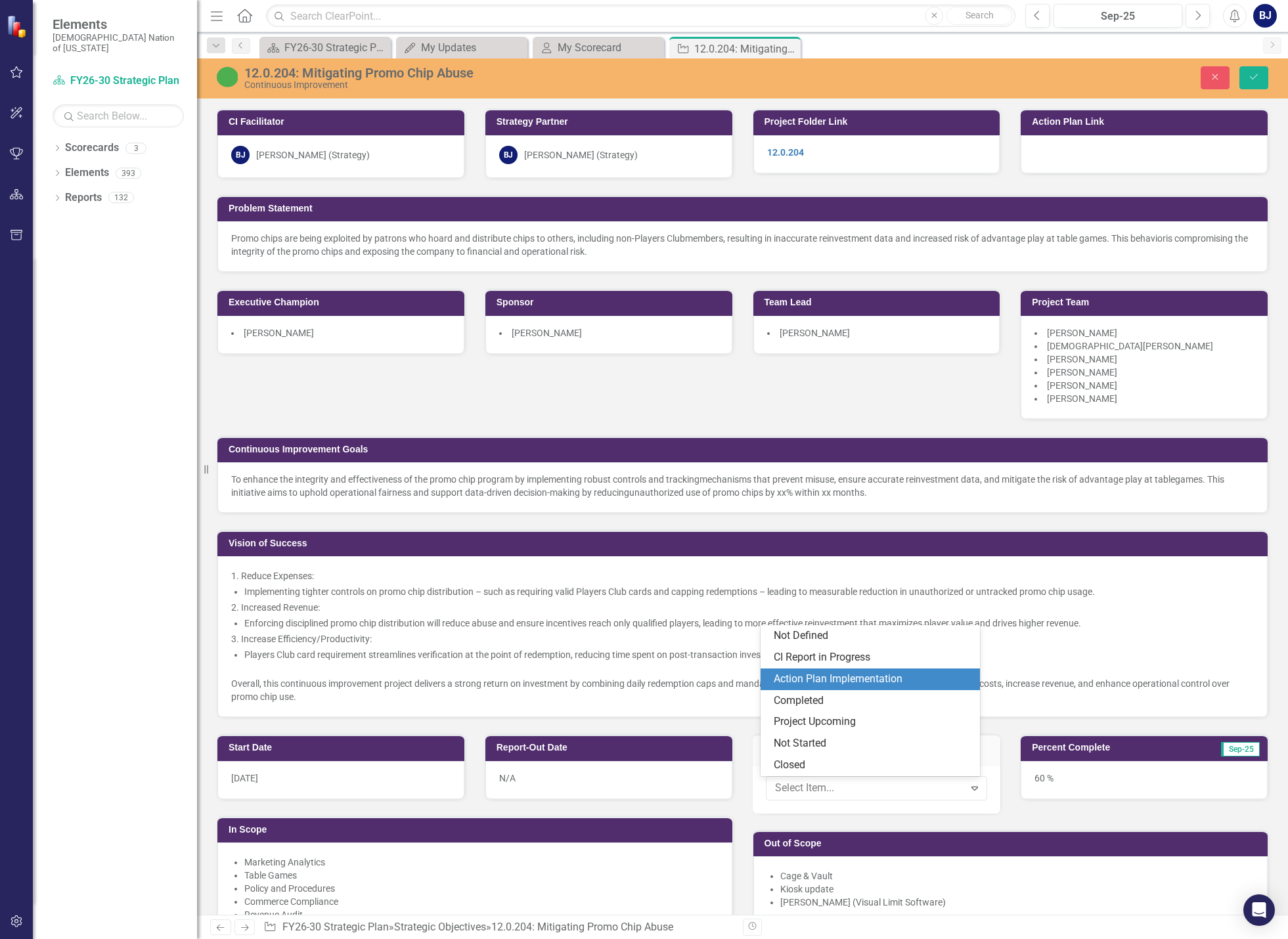
click at [829, 680] on div "Action Plan Implementation" at bounding box center [873, 679] width 199 height 15
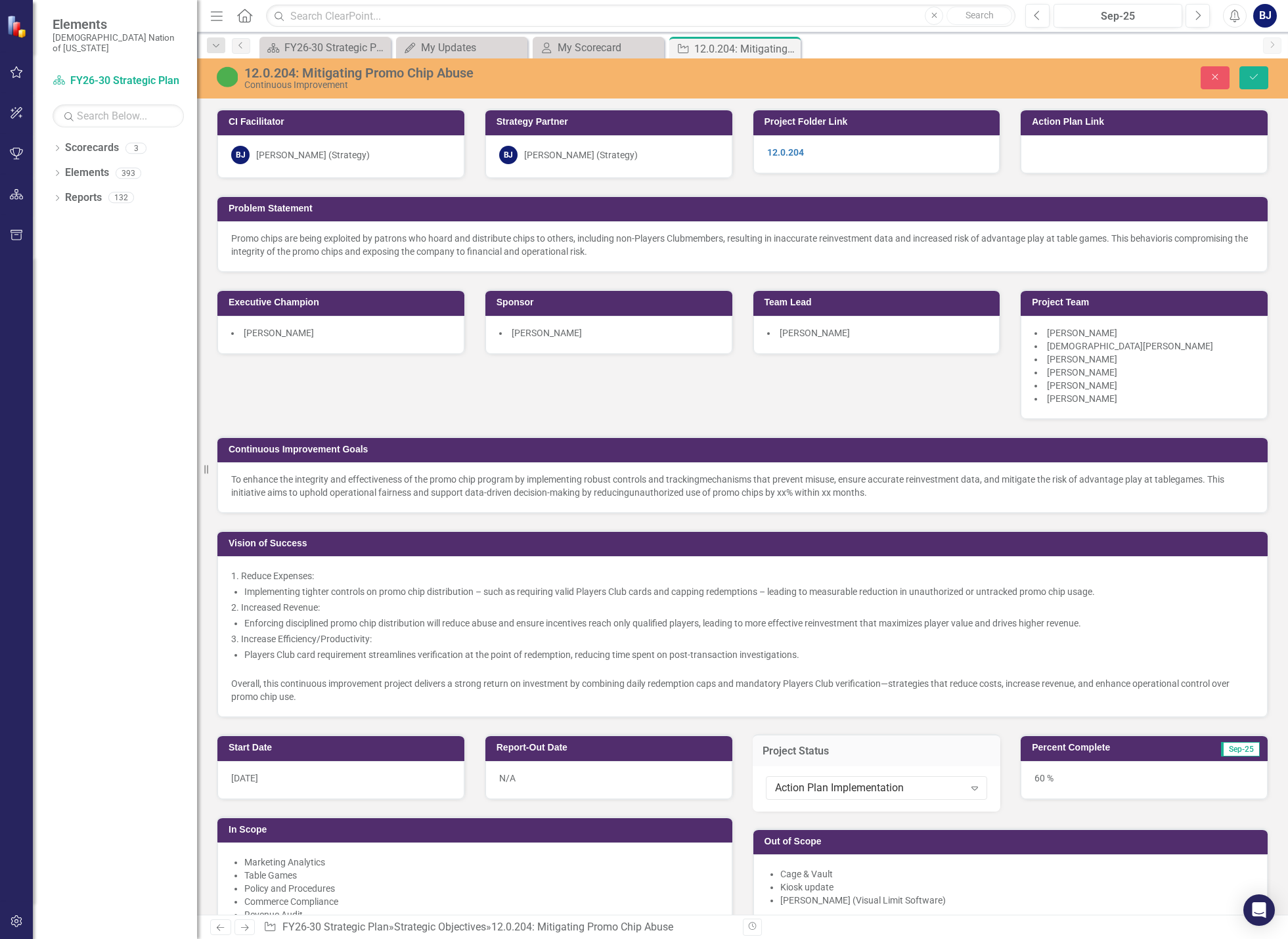
click at [936, 587] on p "Implementing tighter controls on promo chip distribution – such as requiring va…" at bounding box center [749, 592] width 1010 height 13
click at [1259, 75] on icon "Save" at bounding box center [1254, 77] width 12 height 9
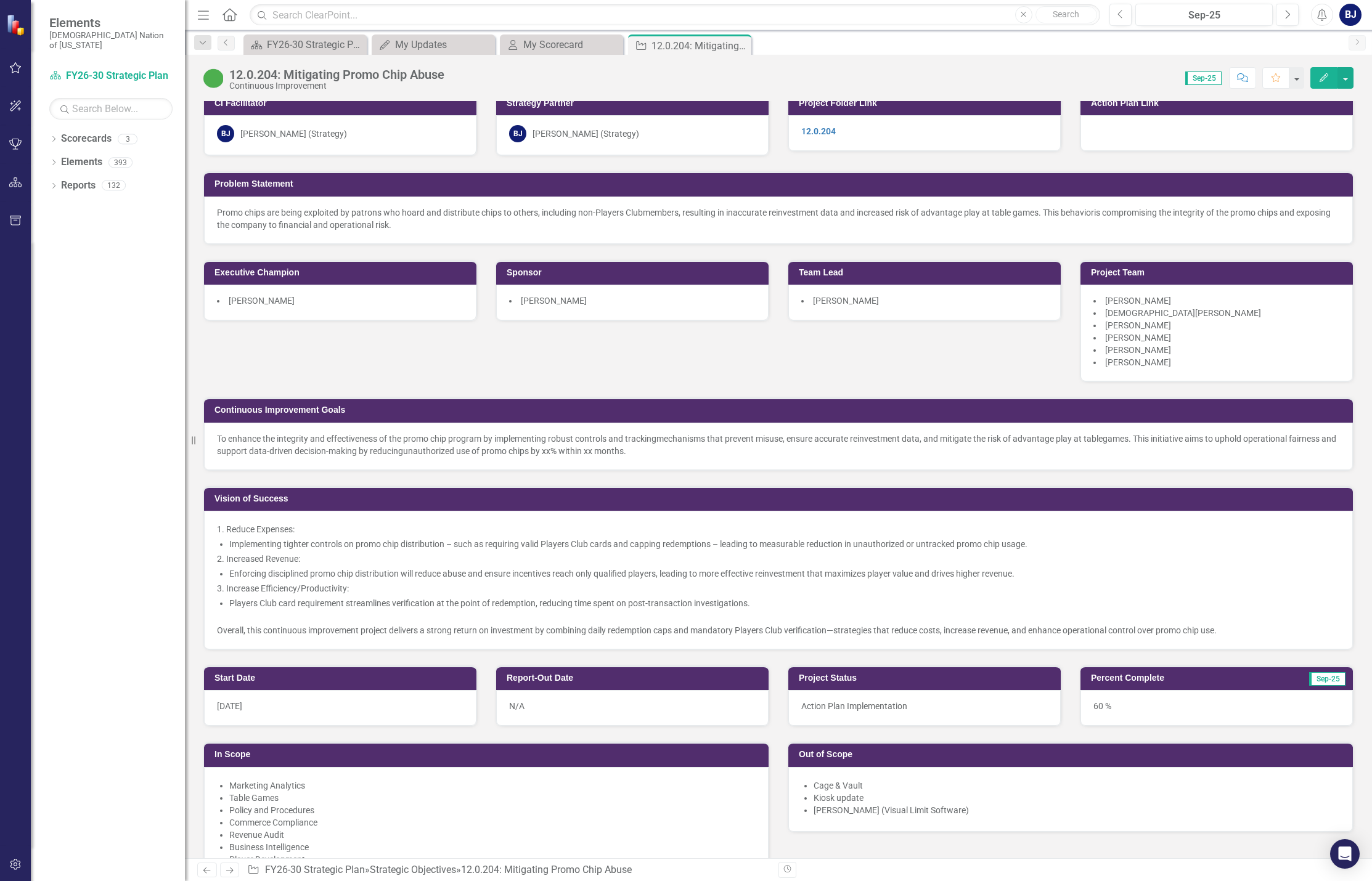
scroll to position [0, 0]
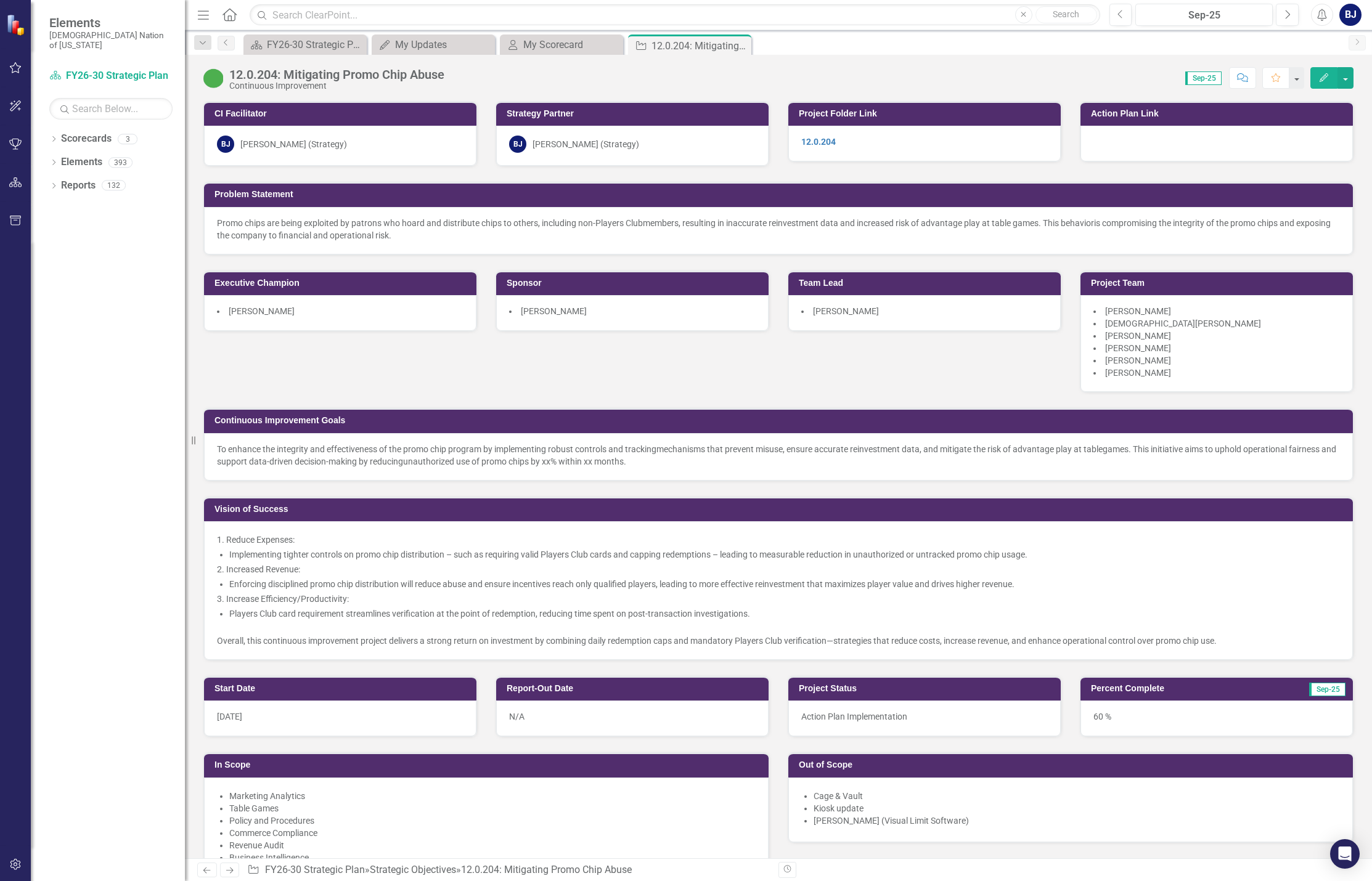
click at [1134, 723] on div "60 %" at bounding box center [1216, 718] width 272 height 36
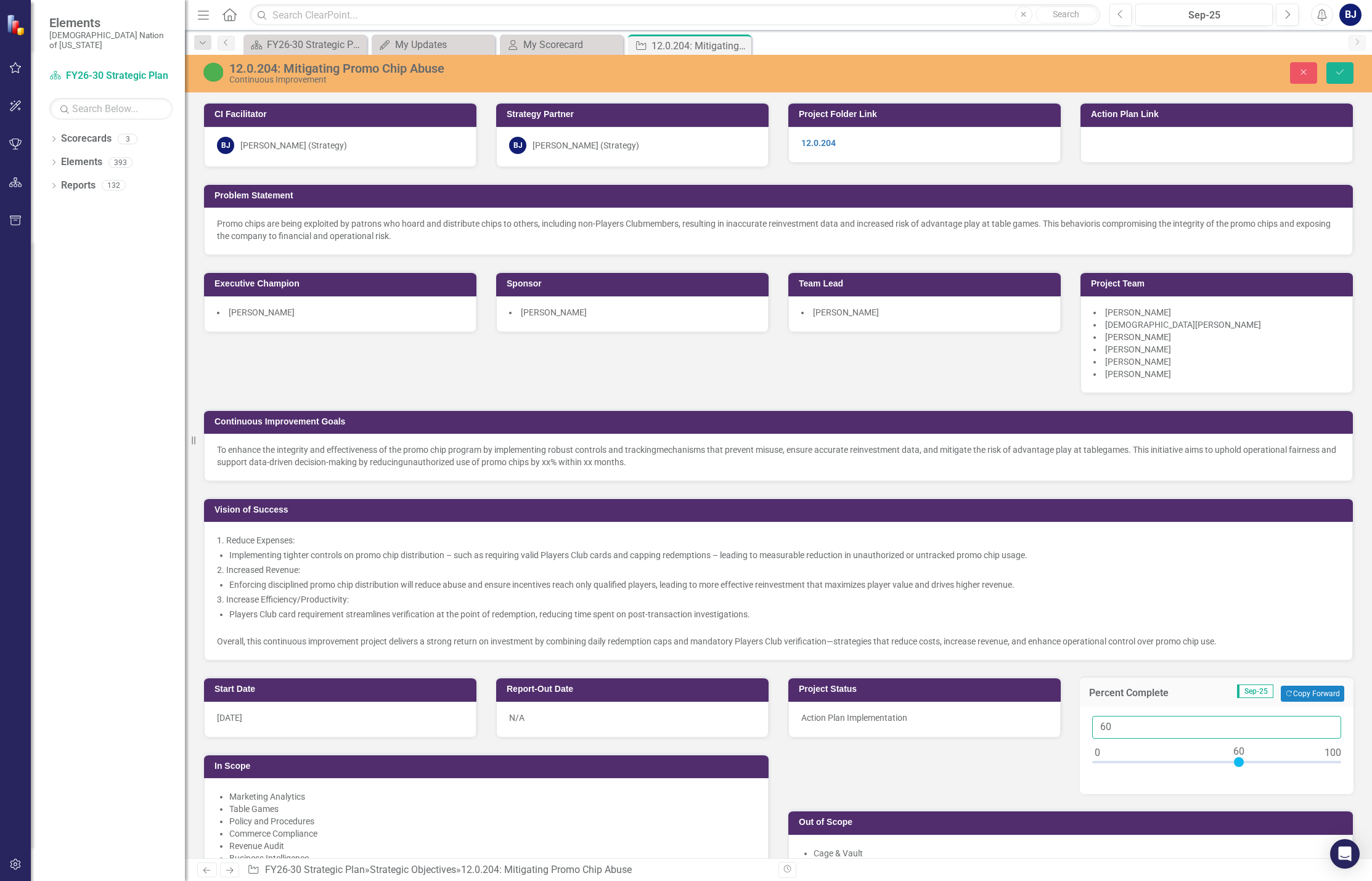
click at [1204, 728] on input "60" at bounding box center [1216, 728] width 249 height 23
type input "075"
click at [1208, 73] on icon "Save" at bounding box center [1340, 72] width 11 height 9
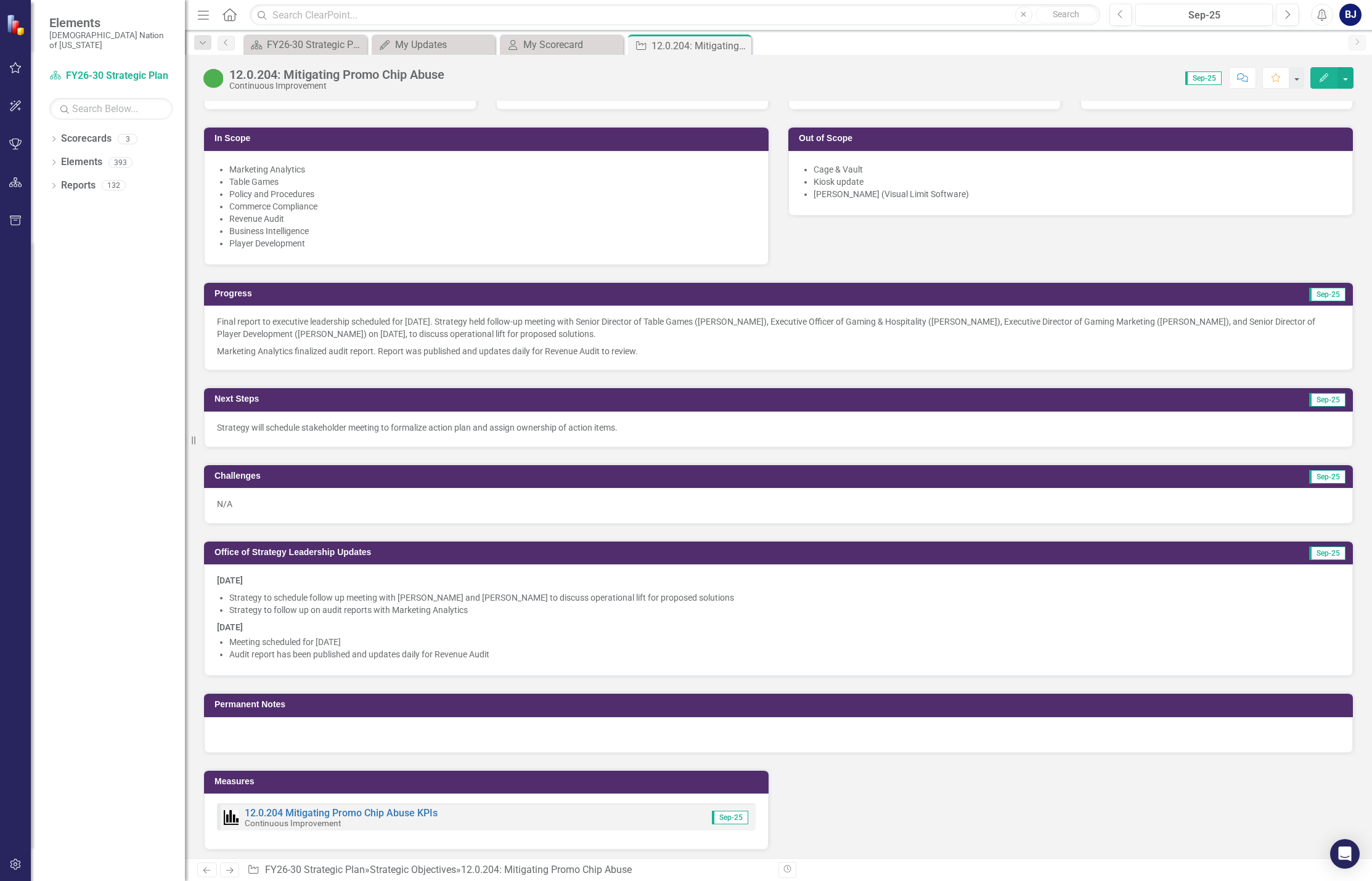
scroll to position [986, 0]
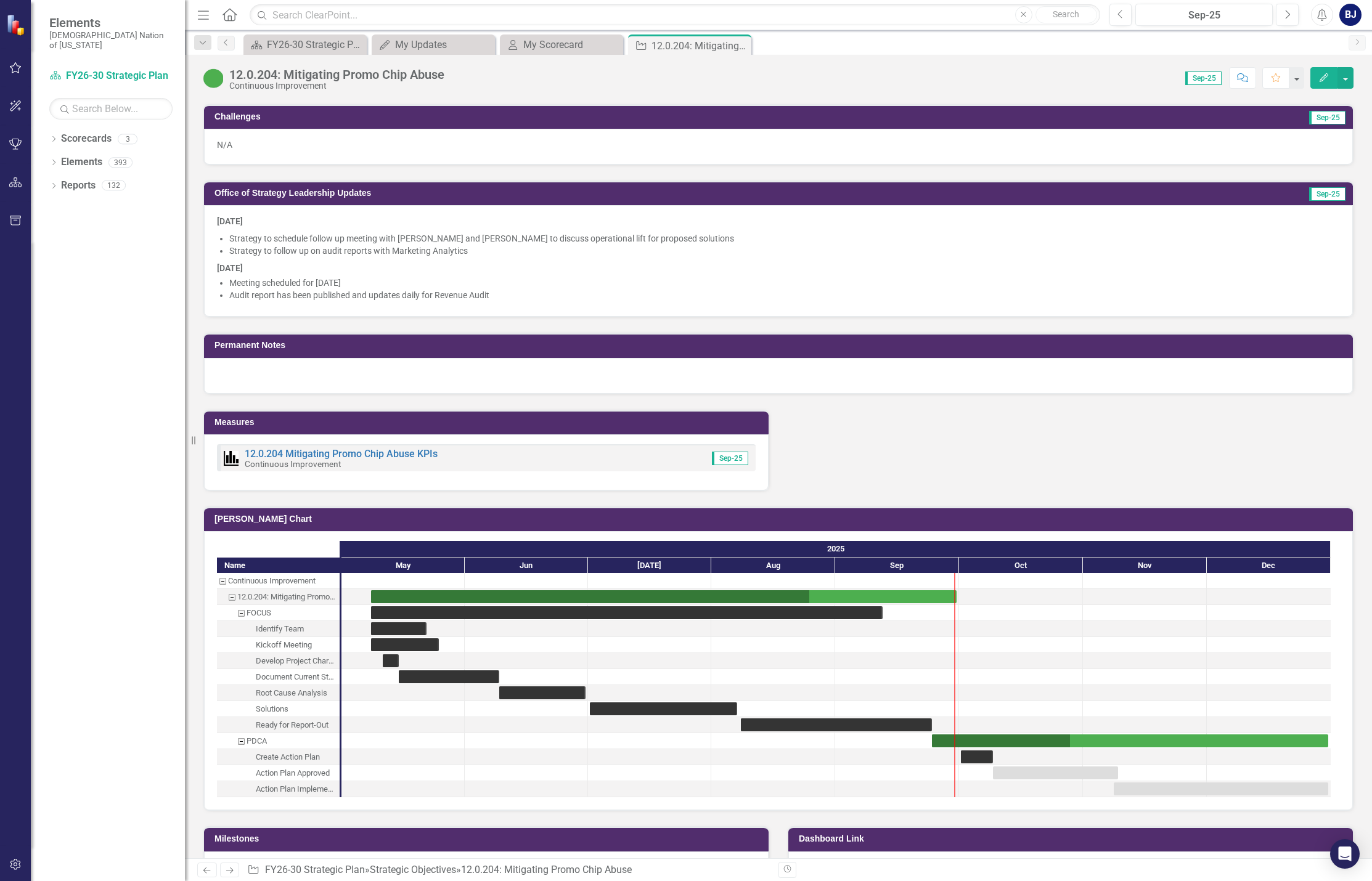
click at [104, 800] on div "Dropdown Scorecards 3 FY26-30 Strategic Plan Continuous Improvement FY26-30 Ope…" at bounding box center [107, 505] width 154 height 752
drag, startPoint x: 279, startPoint y: 377, endPoint x: 363, endPoint y: 265, distance: 140.0
click at [313, 358] on div "CI Facilitator [PERSON_NAME] [PERSON_NAME] (Strategy) Strategy Partner [PERSON_…" at bounding box center [778, 225] width 1150 height 2251
